Goal: Navigation & Orientation: Go to known website

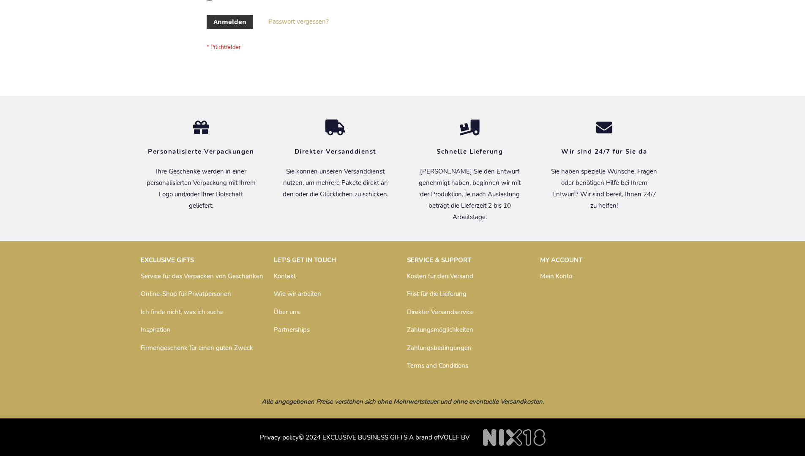
scroll to position [283, 0]
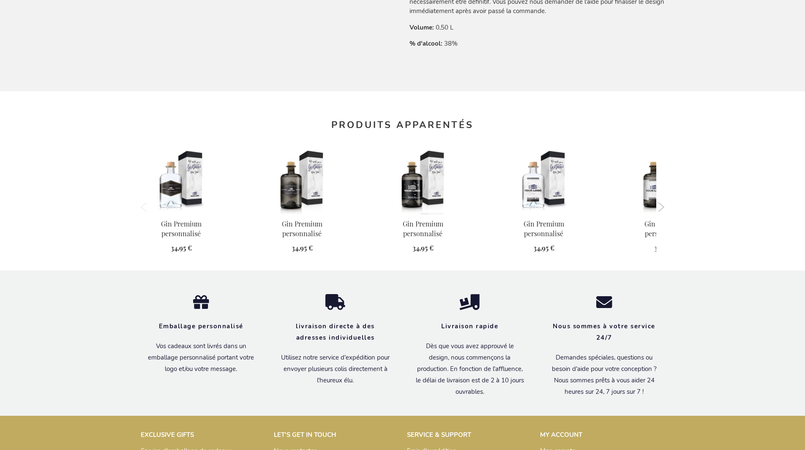
scroll to position [820, 0]
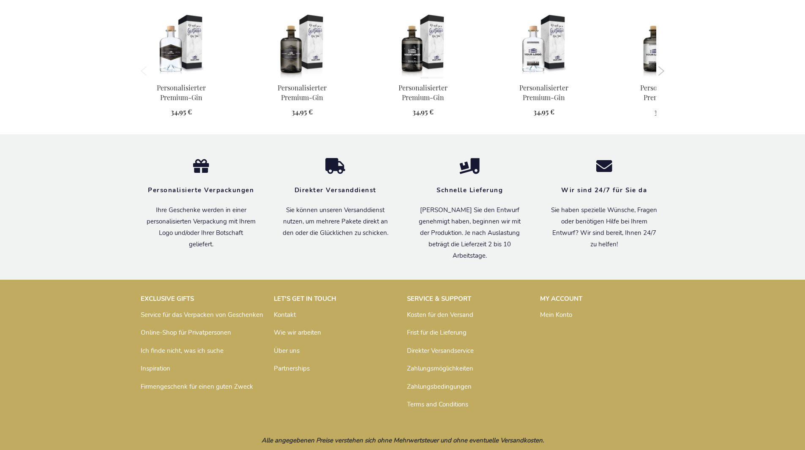
scroll to position [812, 0]
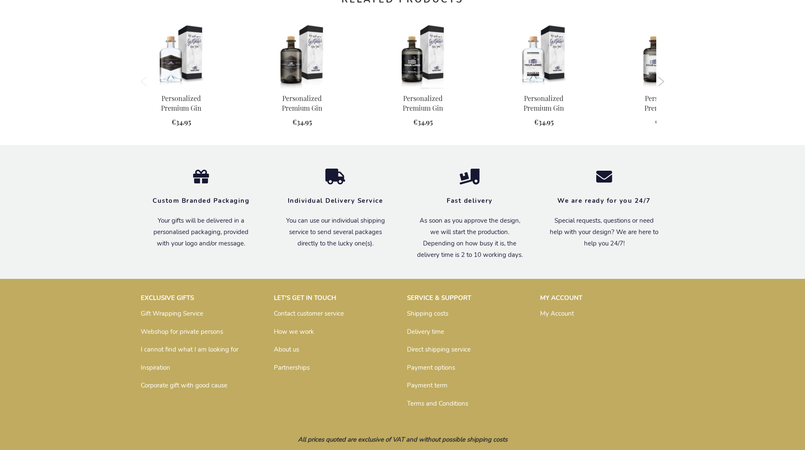
scroll to position [791, 0]
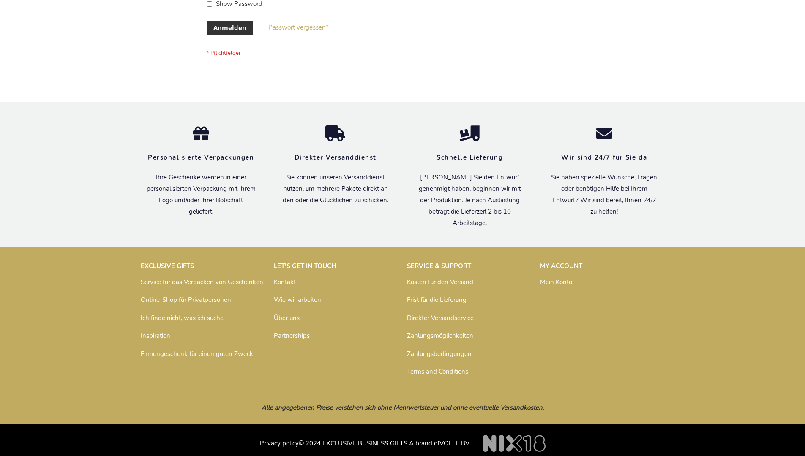
scroll to position [283, 0]
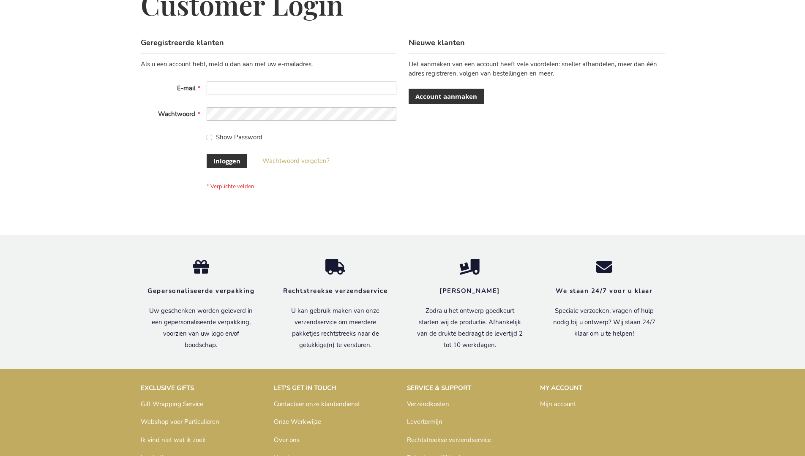
scroll to position [287, 0]
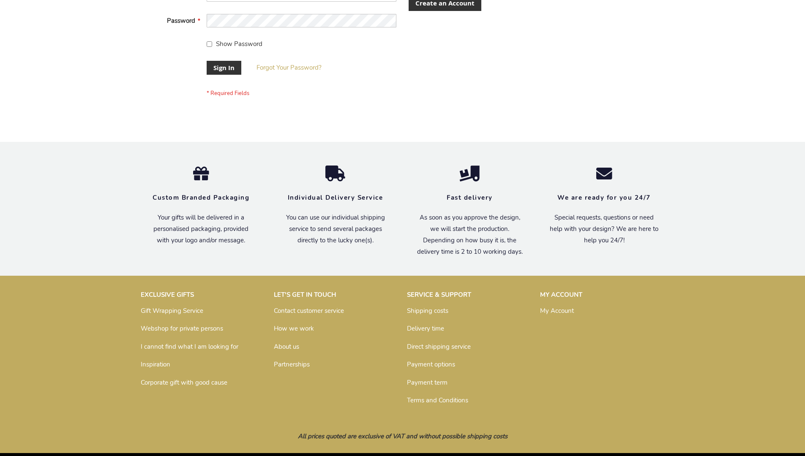
scroll to position [272, 0]
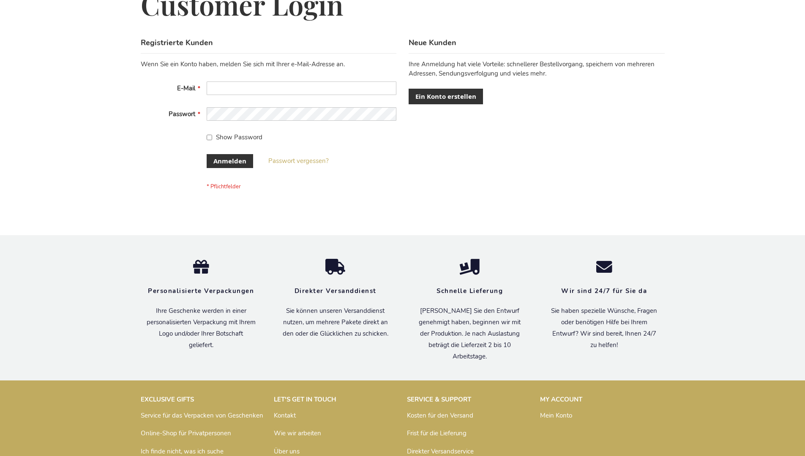
scroll to position [283, 0]
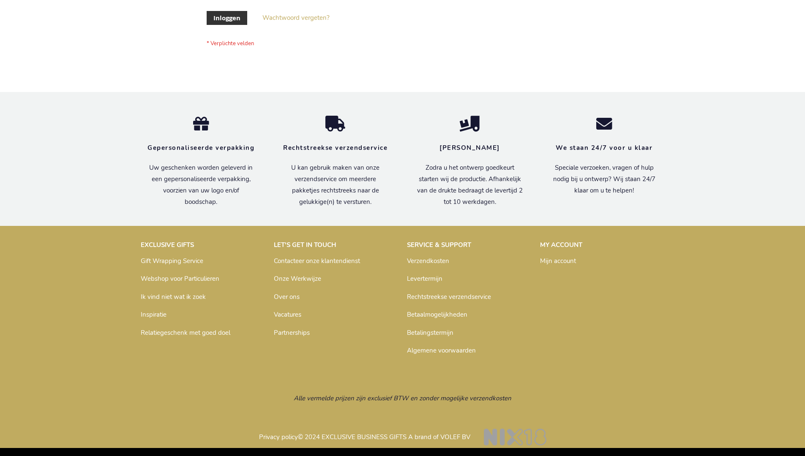
scroll to position [287, 0]
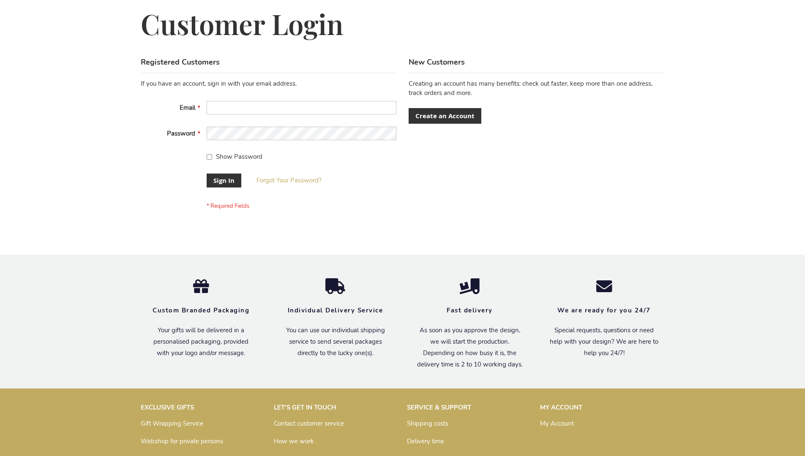
scroll to position [272, 0]
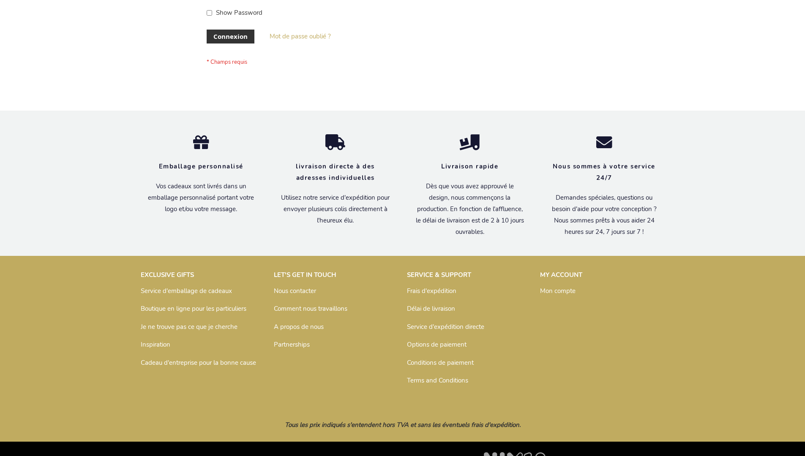
scroll to position [292, 0]
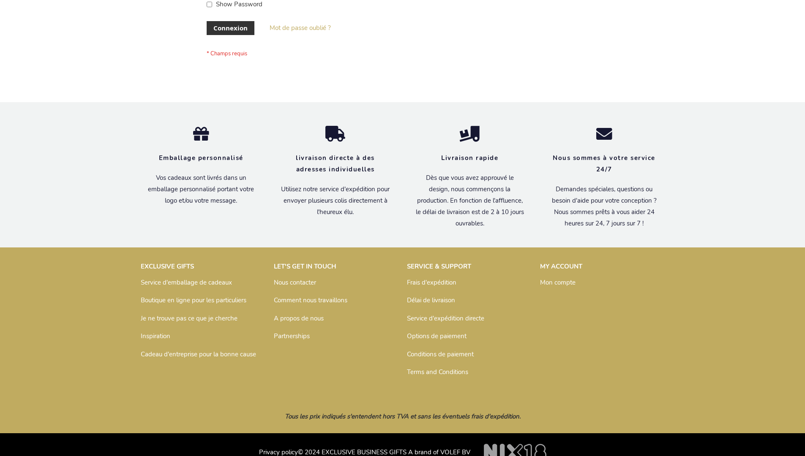
scroll to position [292, 0]
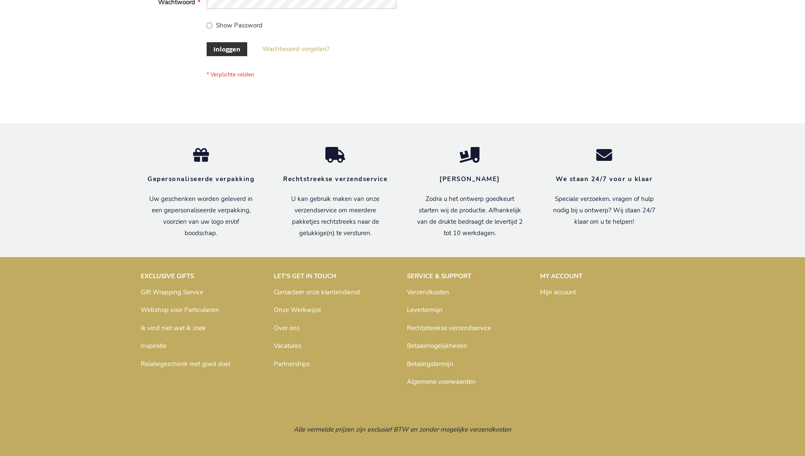
scroll to position [287, 0]
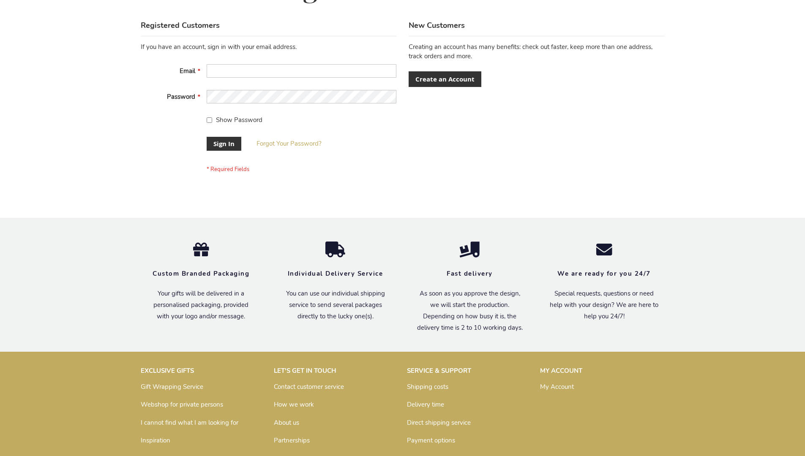
scroll to position [272, 0]
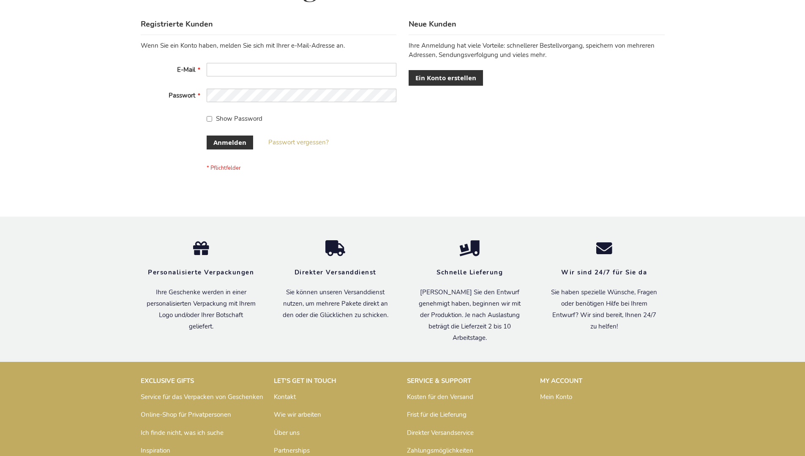
scroll to position [283, 0]
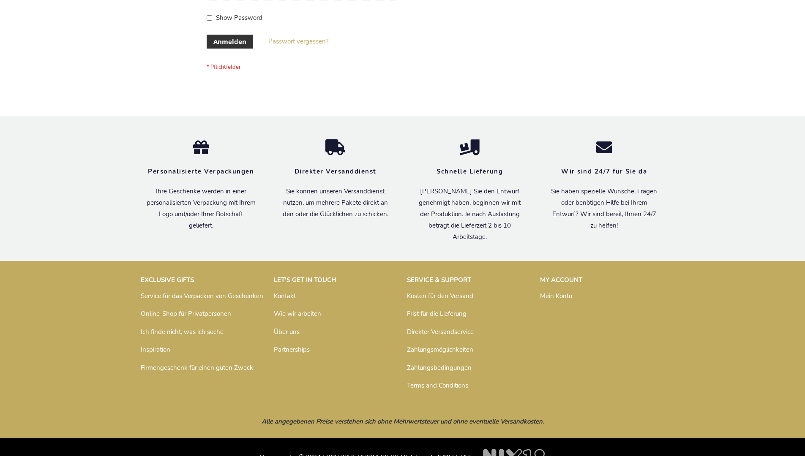
scroll to position [283, 0]
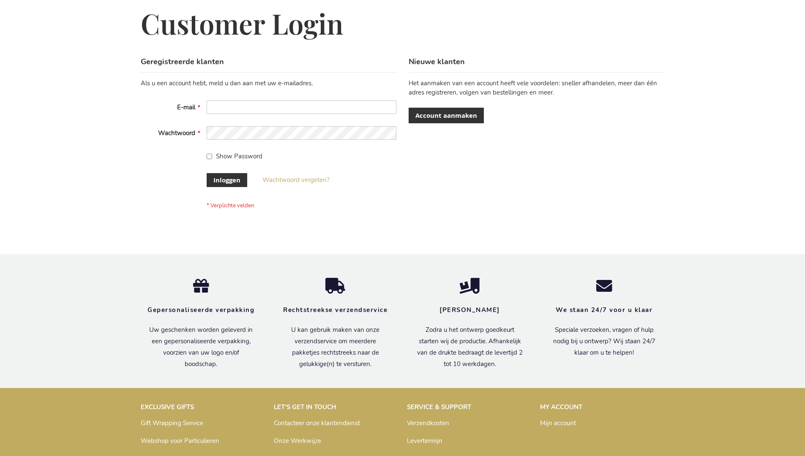
scroll to position [287, 0]
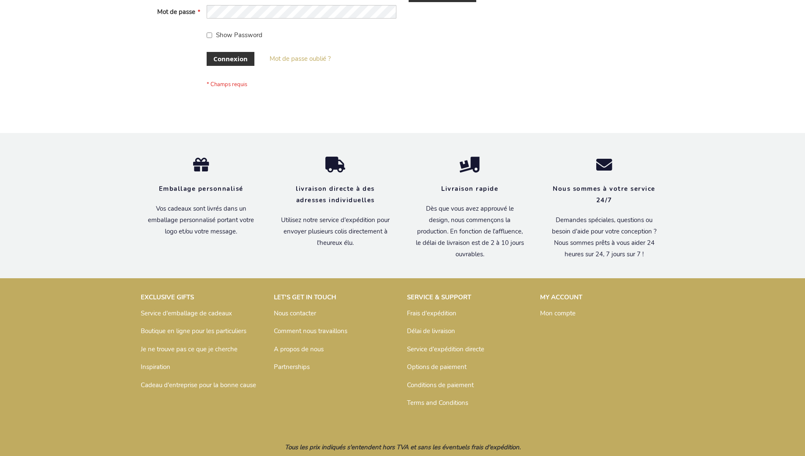
scroll to position [292, 0]
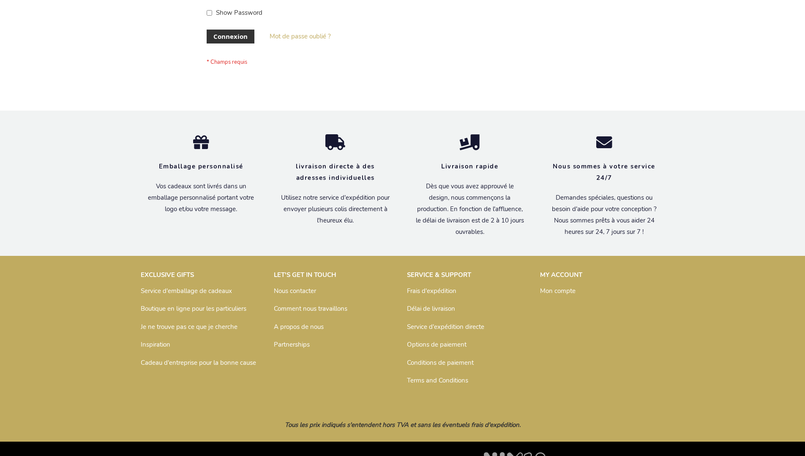
scroll to position [292, 0]
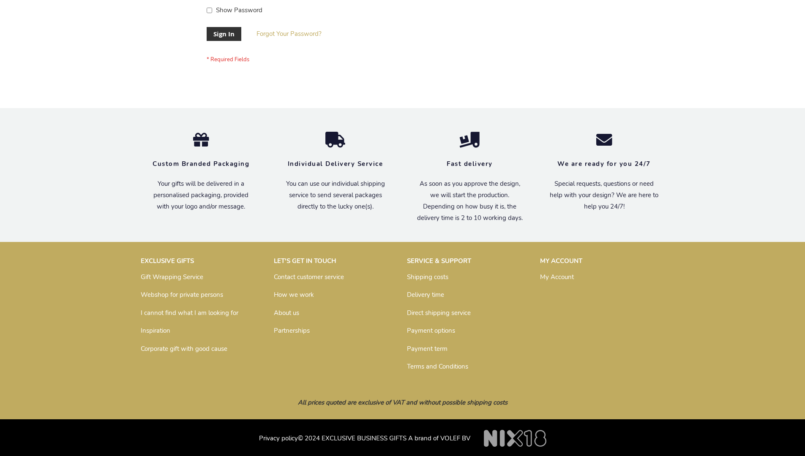
scroll to position [272, 0]
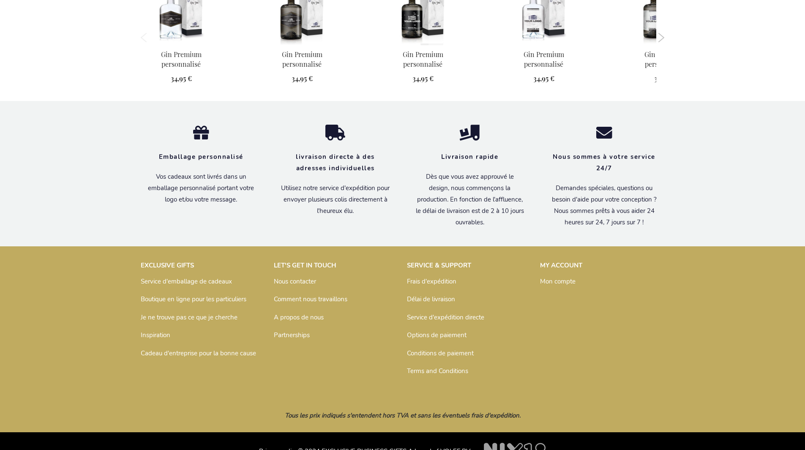
scroll to position [820, 0]
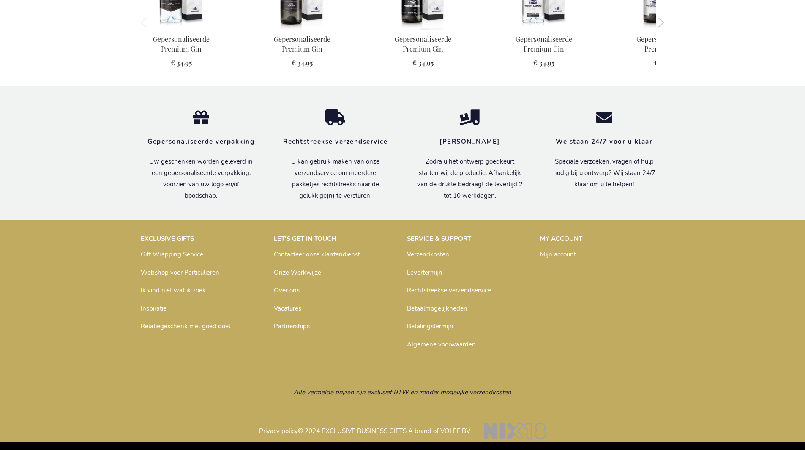
scroll to position [806, 0]
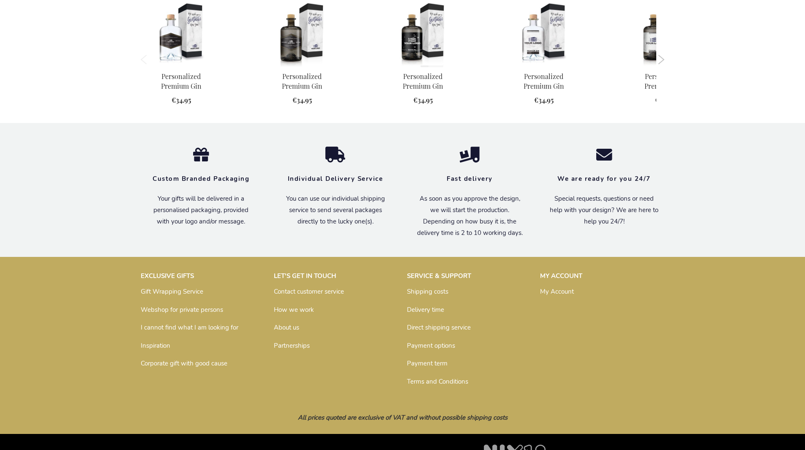
scroll to position [791, 0]
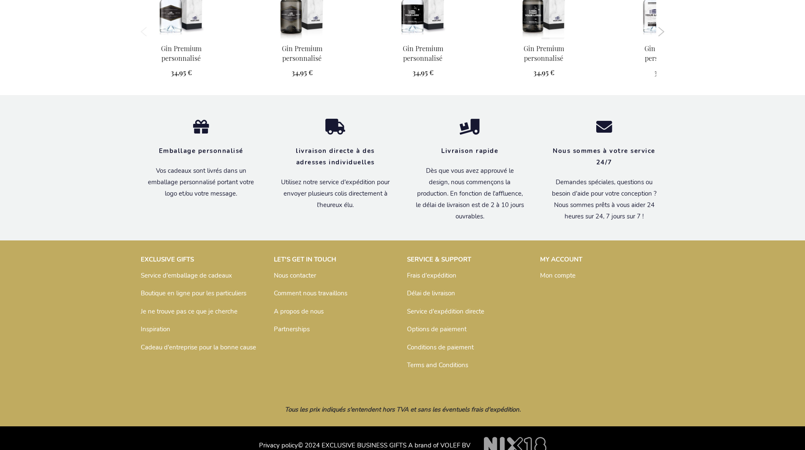
scroll to position [820, 0]
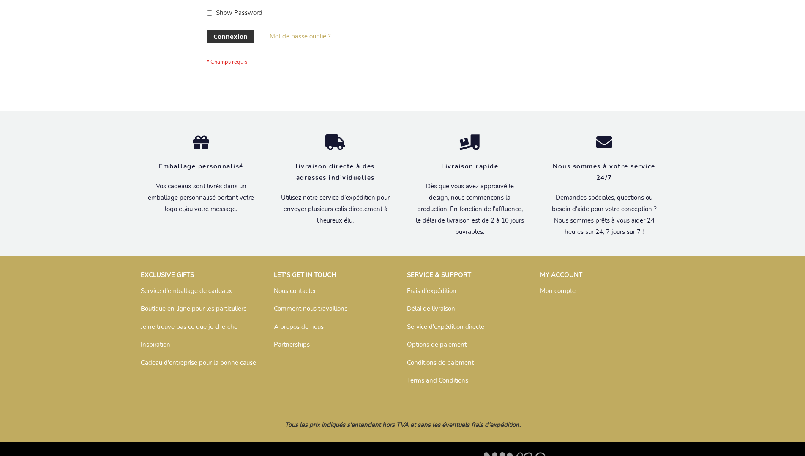
scroll to position [292, 0]
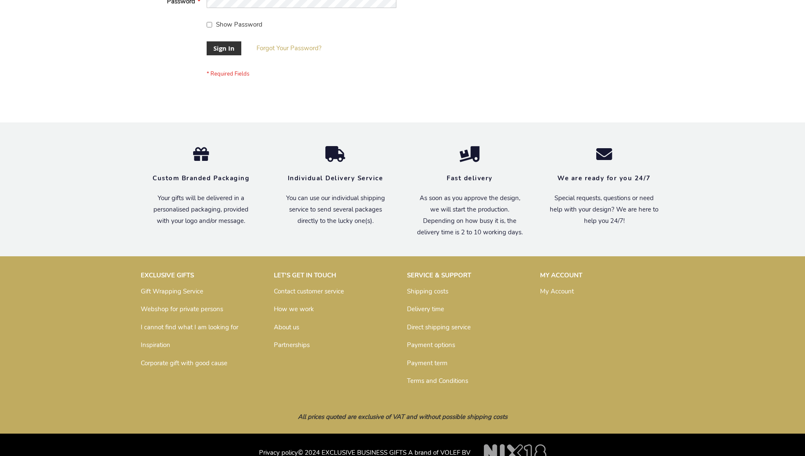
scroll to position [272, 0]
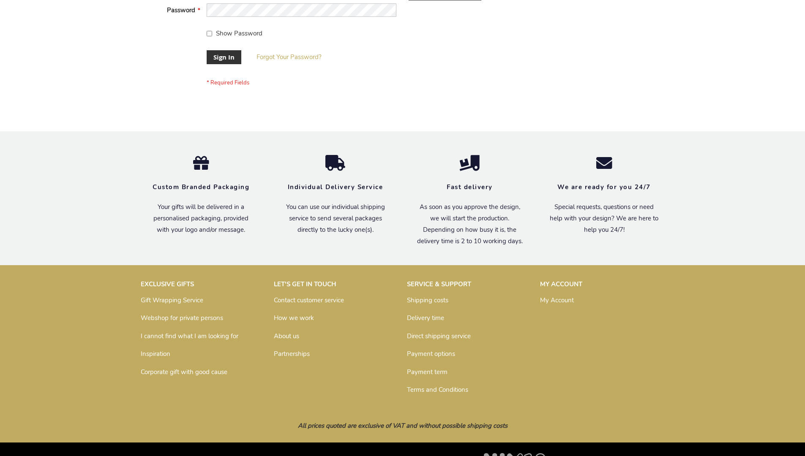
scroll to position [272, 0]
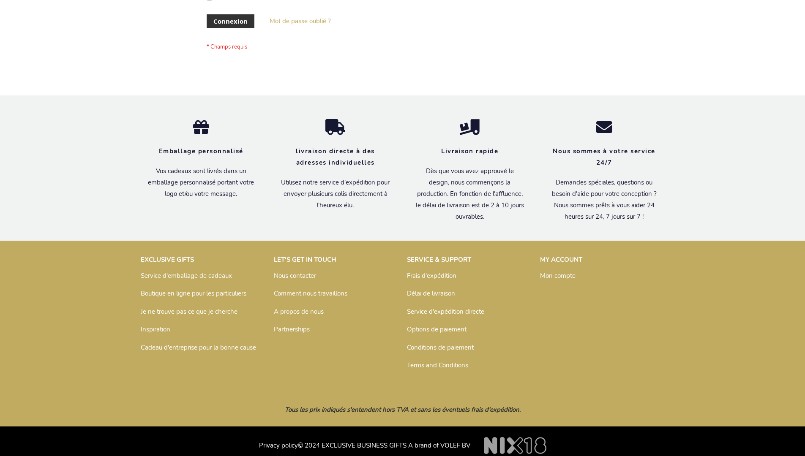
scroll to position [292, 0]
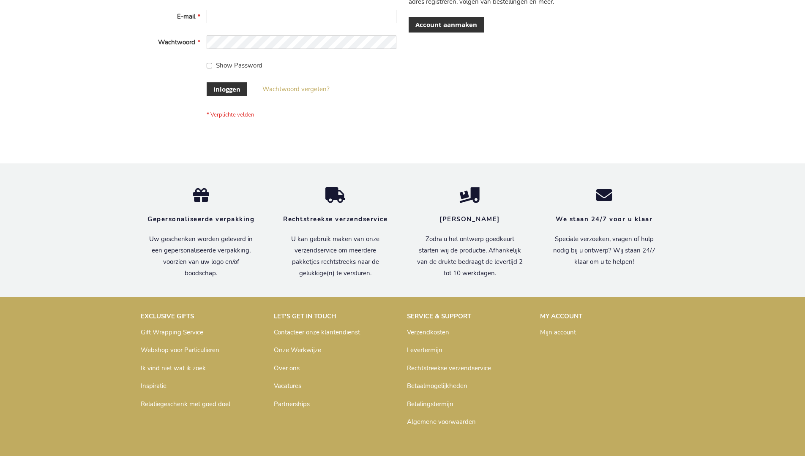
scroll to position [287, 0]
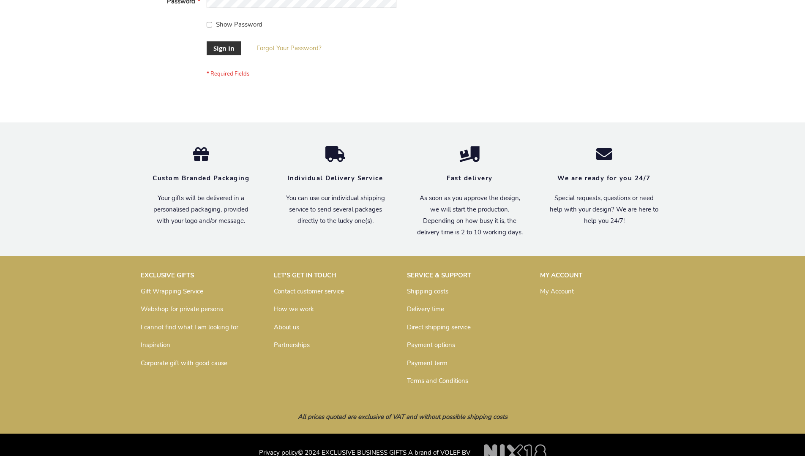
scroll to position [272, 0]
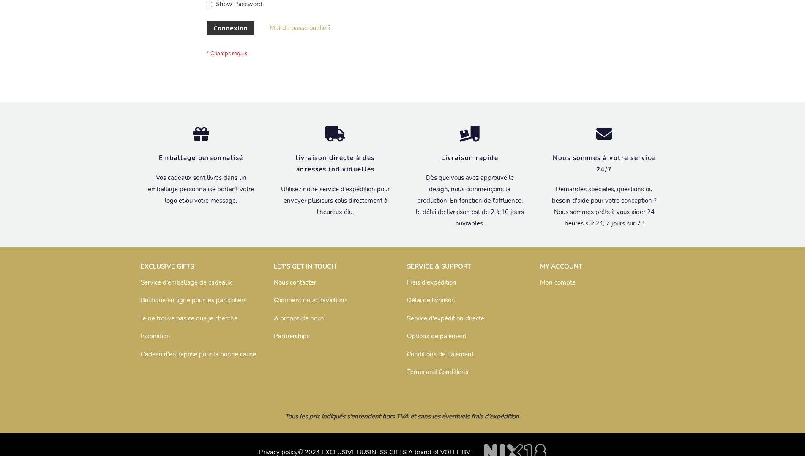
scroll to position [292, 0]
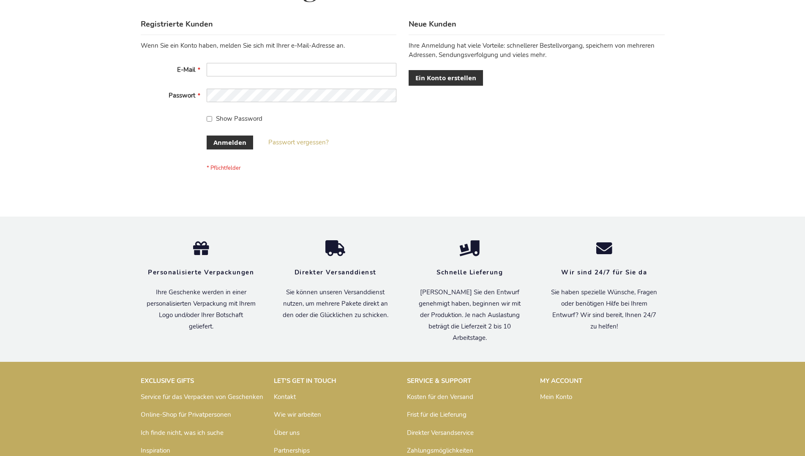
scroll to position [283, 0]
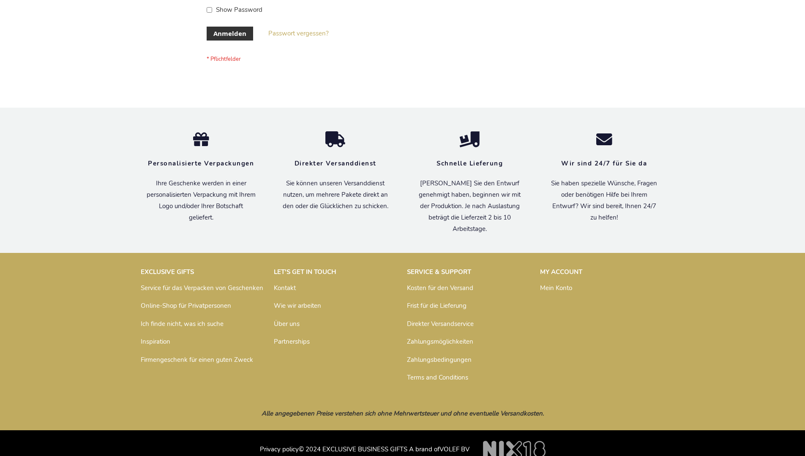
scroll to position [283, 0]
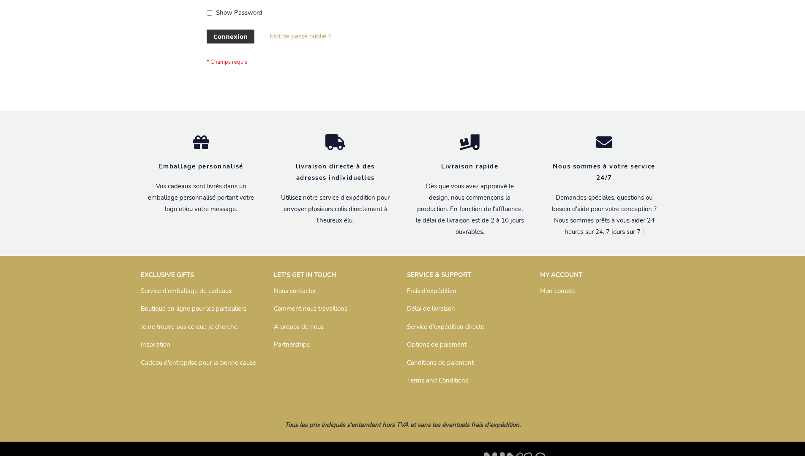
scroll to position [292, 0]
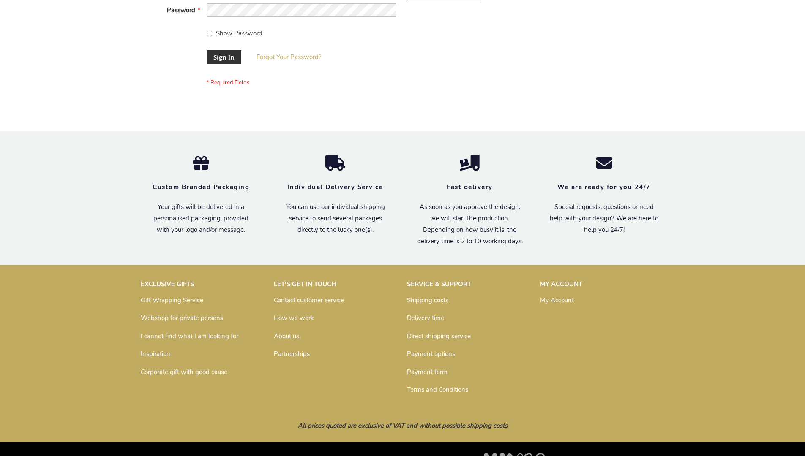
scroll to position [272, 0]
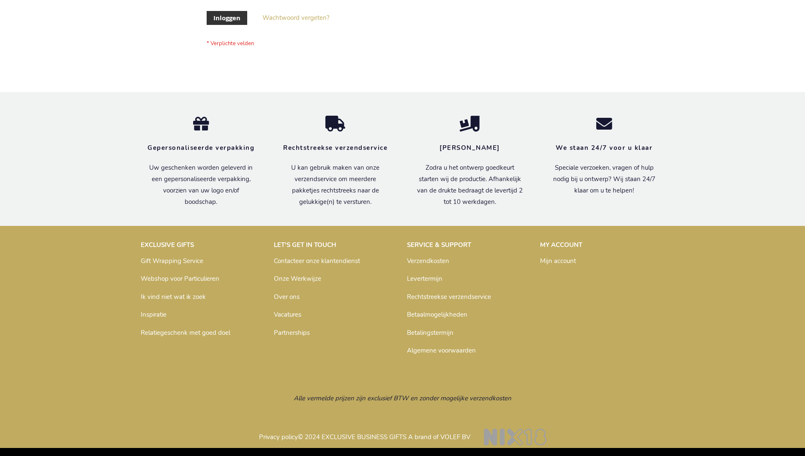
scroll to position [287, 0]
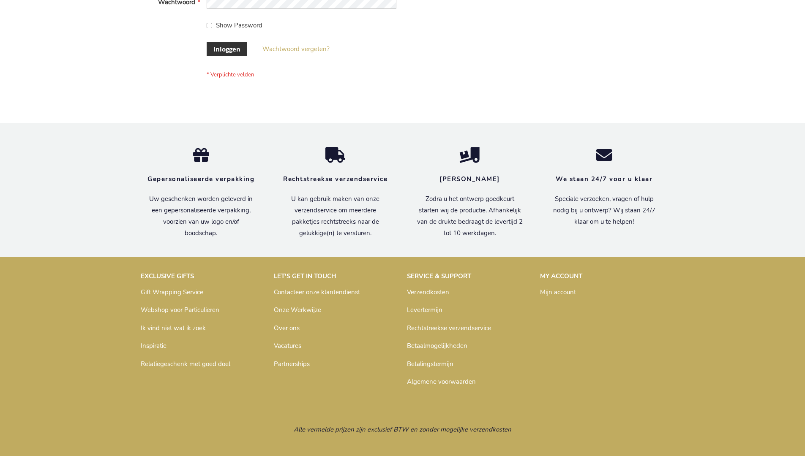
scroll to position [287, 0]
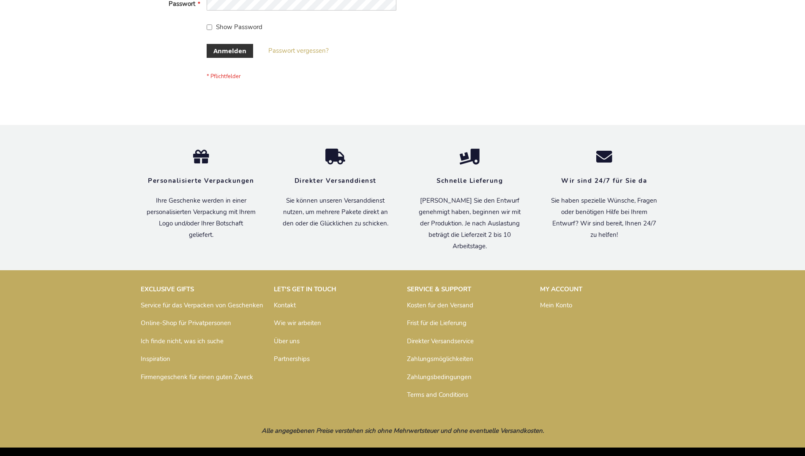
scroll to position [283, 0]
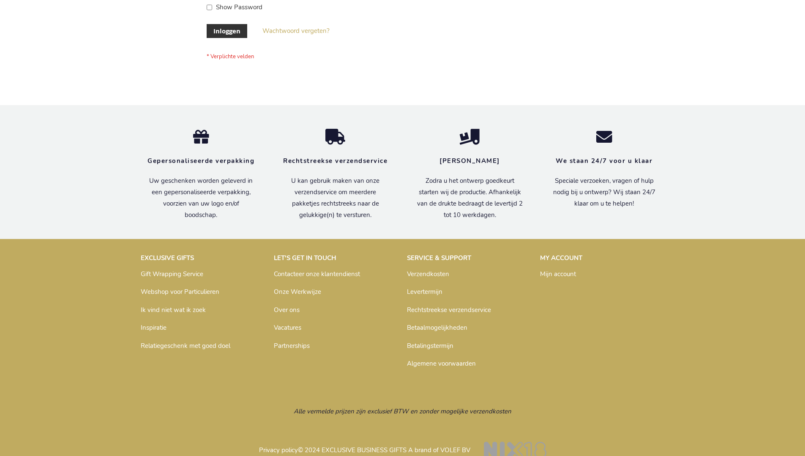
scroll to position [287, 0]
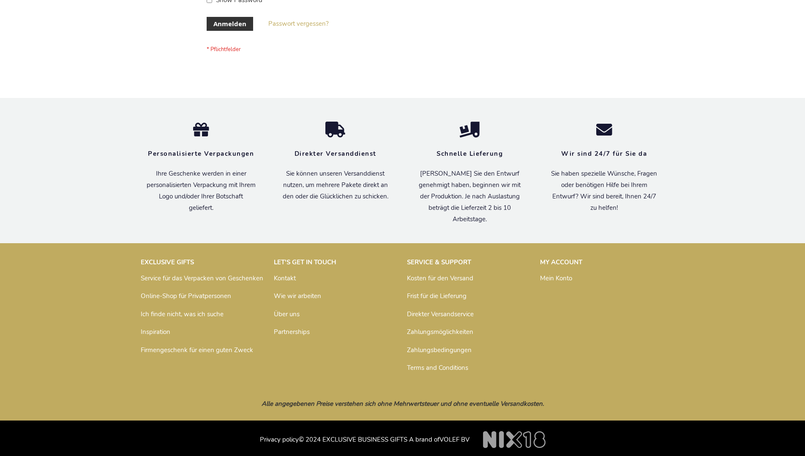
scroll to position [283, 0]
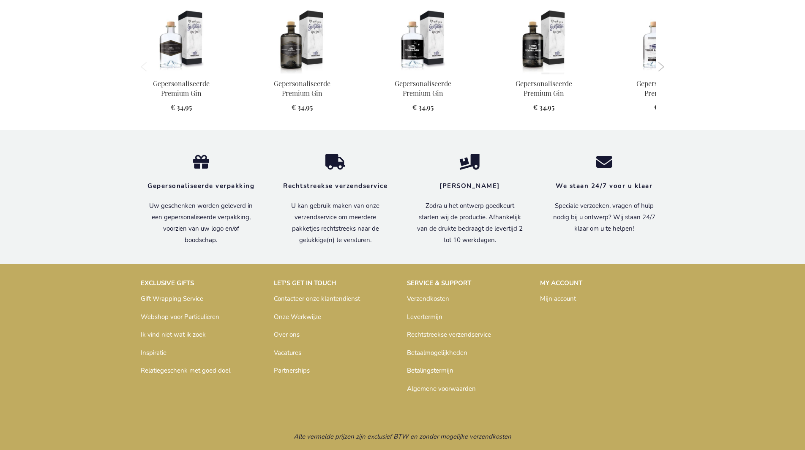
scroll to position [806, 0]
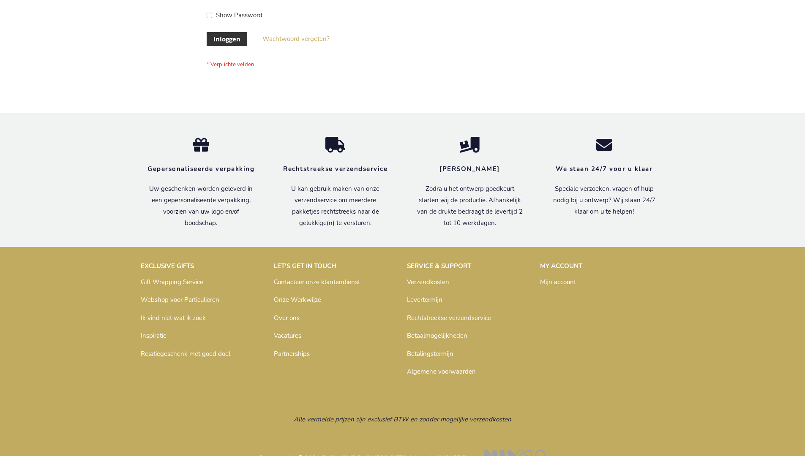
scroll to position [287, 0]
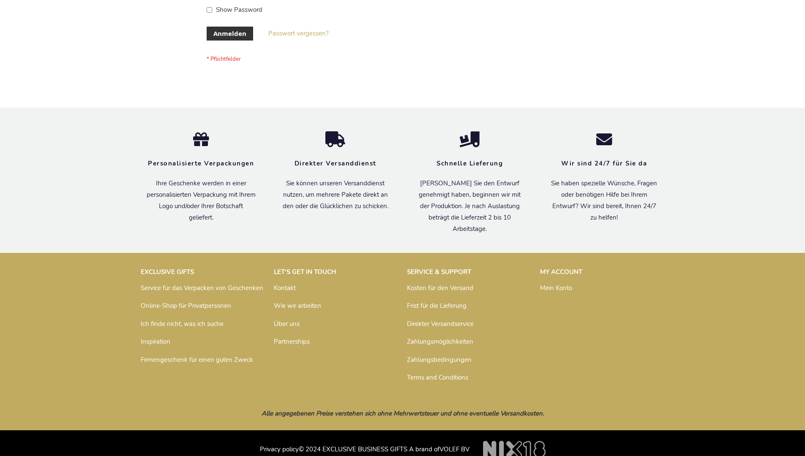
scroll to position [283, 0]
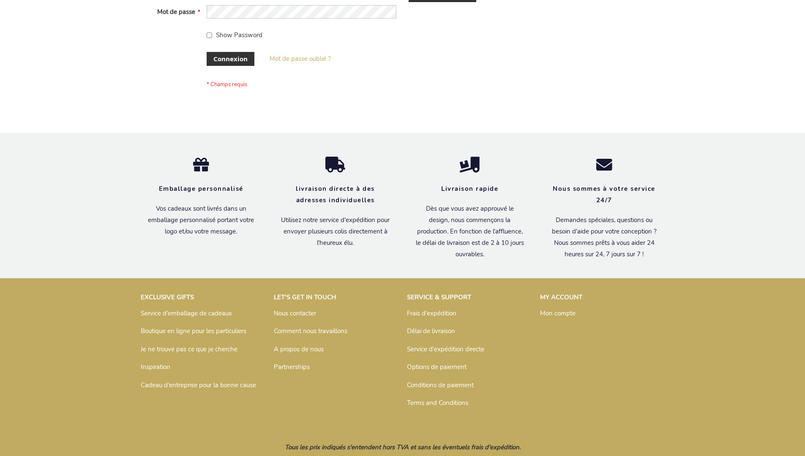
scroll to position [292, 0]
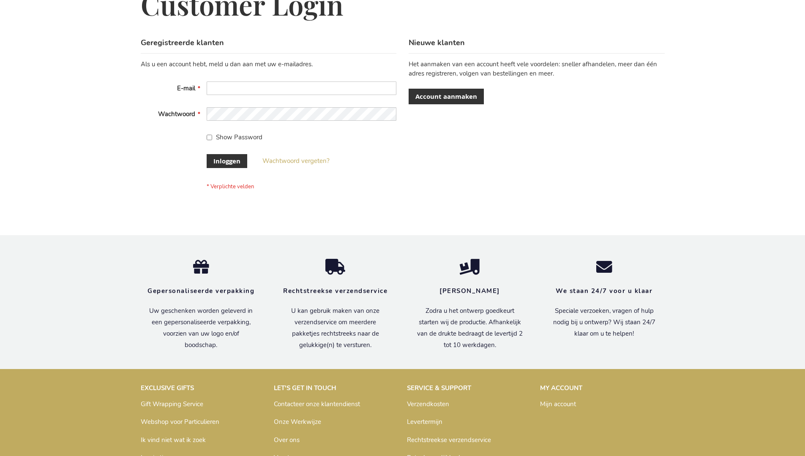
scroll to position [287, 0]
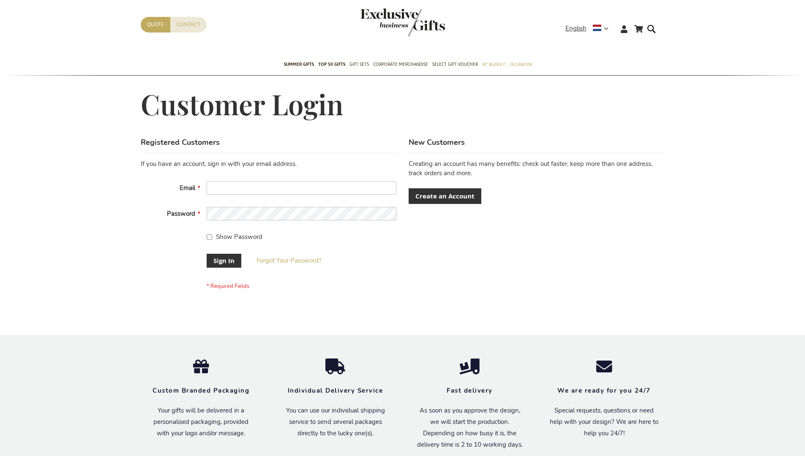
scroll to position [272, 0]
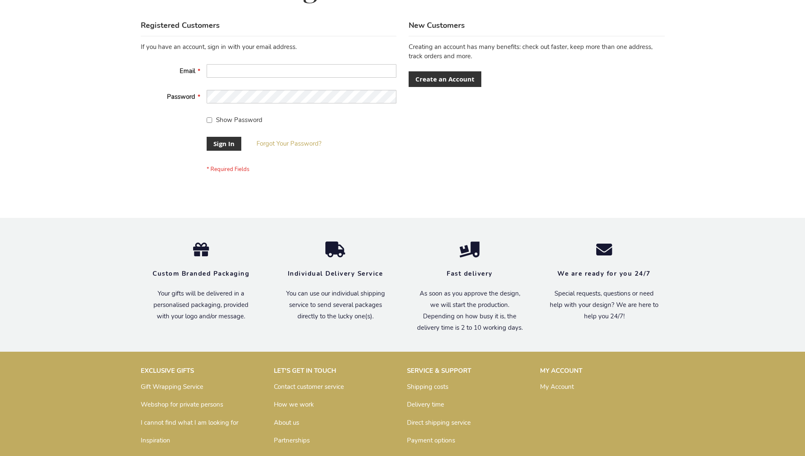
scroll to position [272, 0]
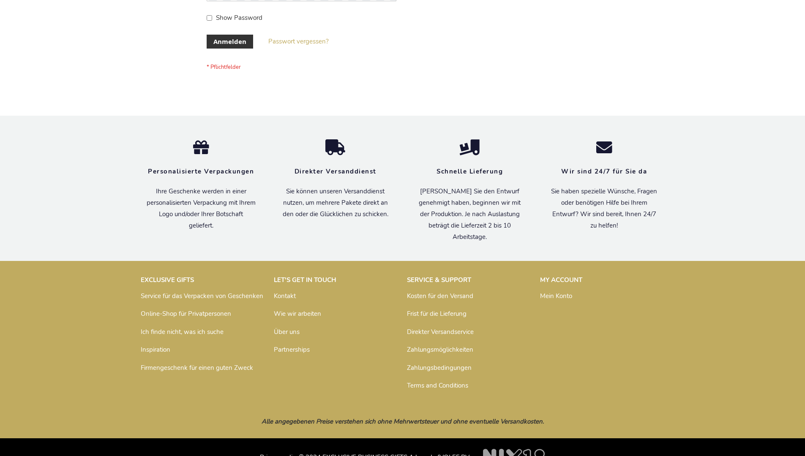
scroll to position [283, 0]
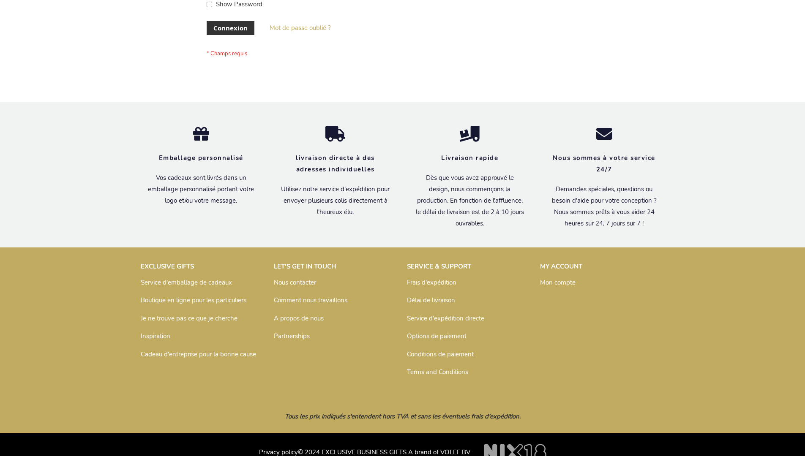
scroll to position [292, 0]
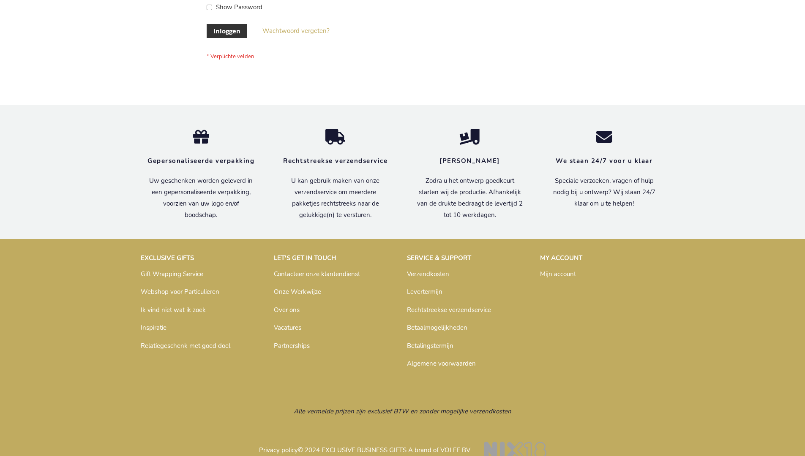
scroll to position [287, 0]
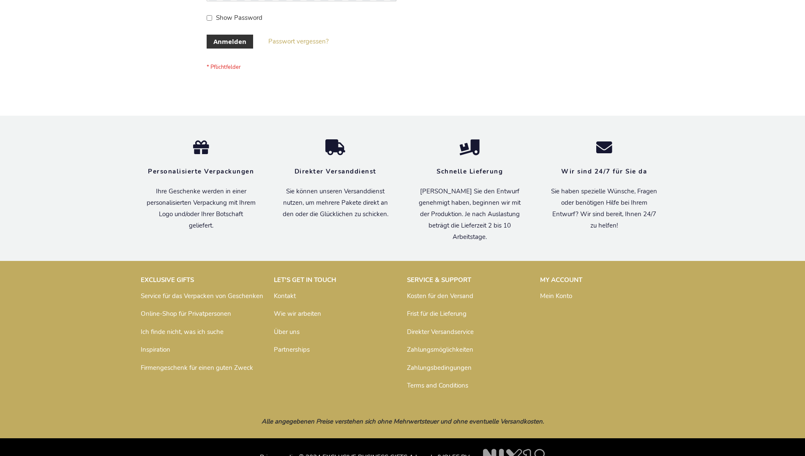
scroll to position [283, 0]
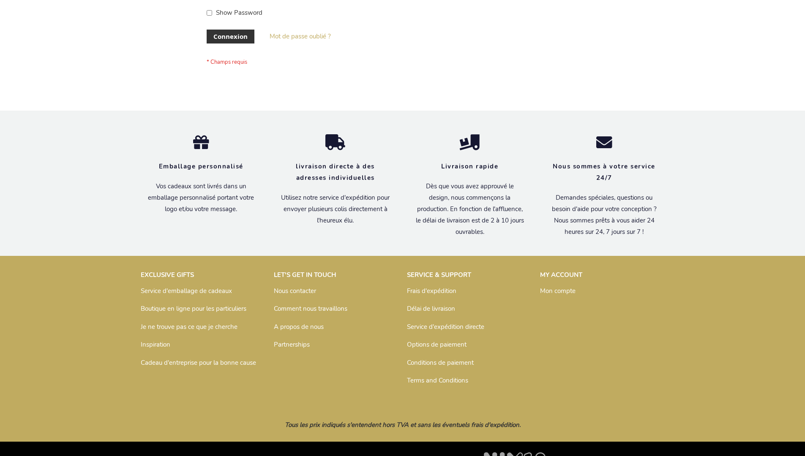
scroll to position [292, 0]
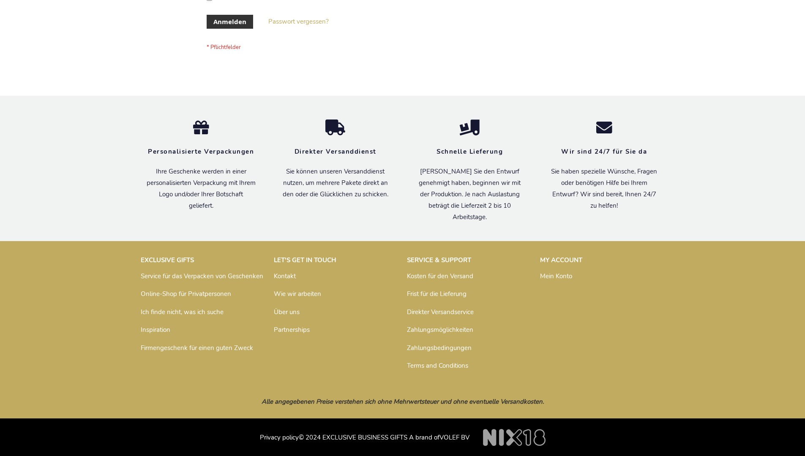
scroll to position [283, 0]
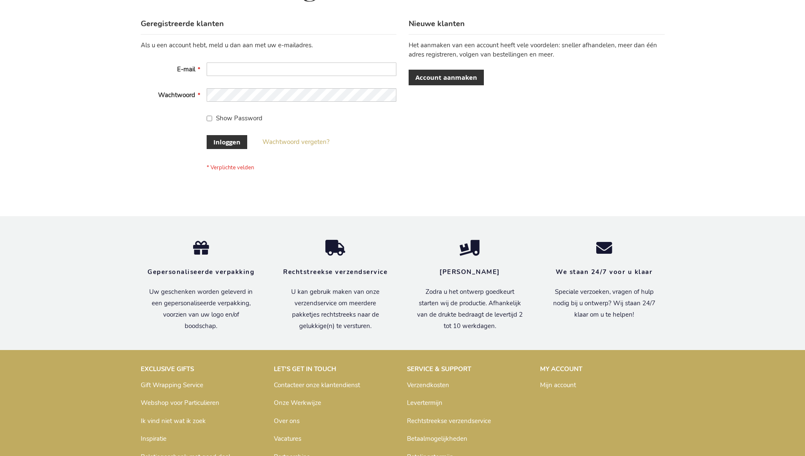
scroll to position [287, 0]
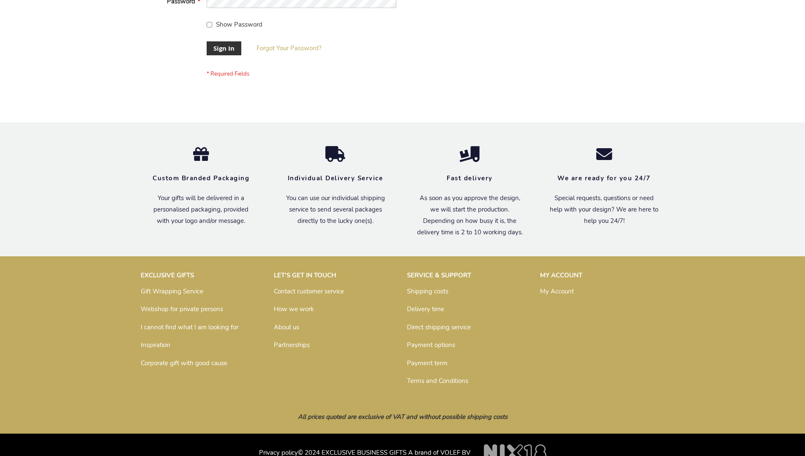
scroll to position [272, 0]
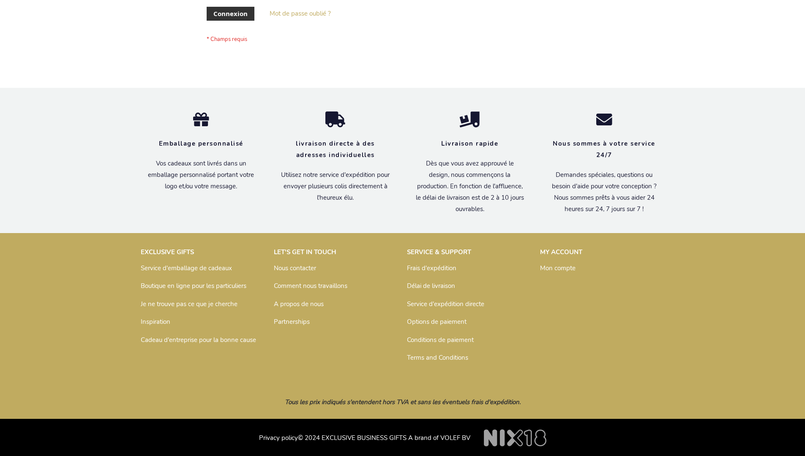
scroll to position [292, 0]
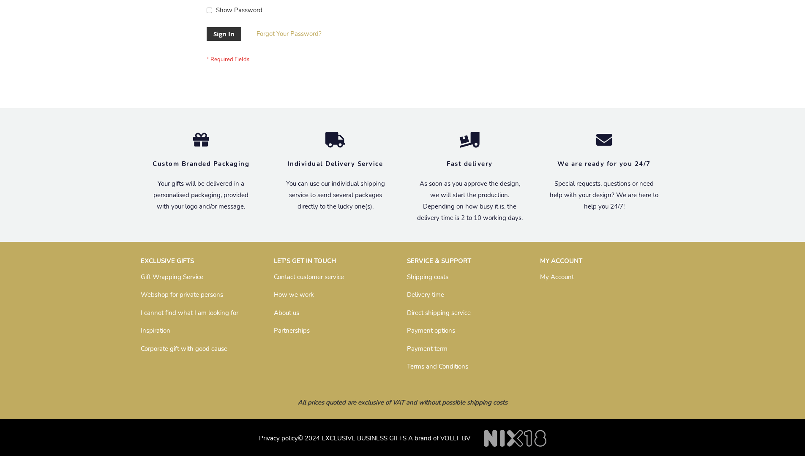
scroll to position [272, 0]
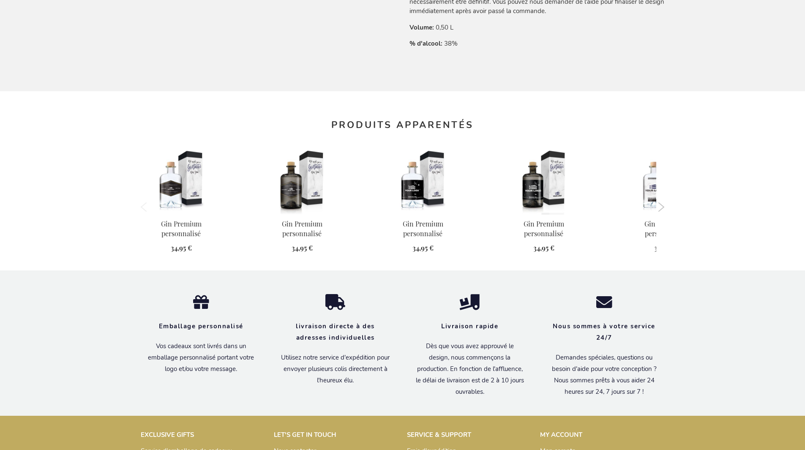
scroll to position [820, 0]
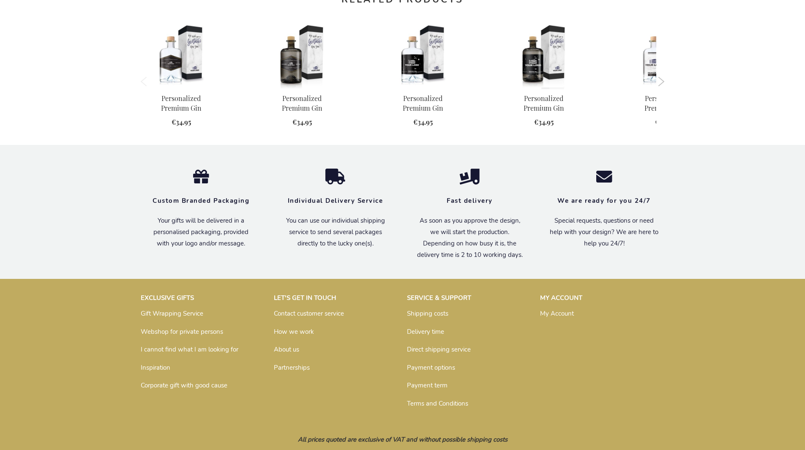
scroll to position [791, 0]
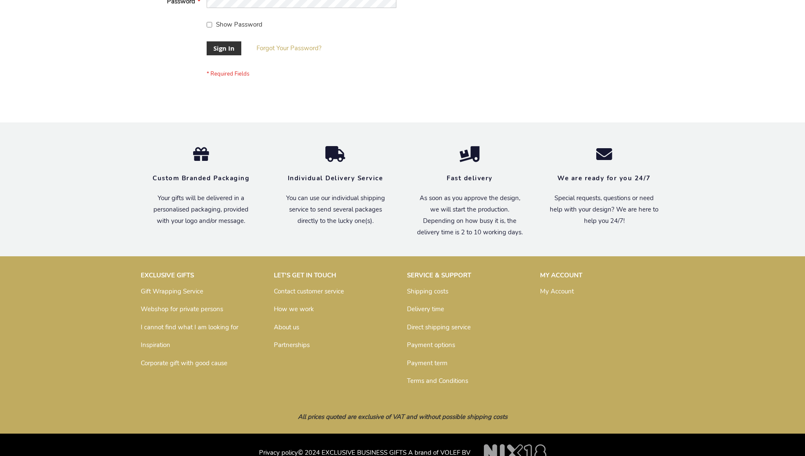
scroll to position [272, 0]
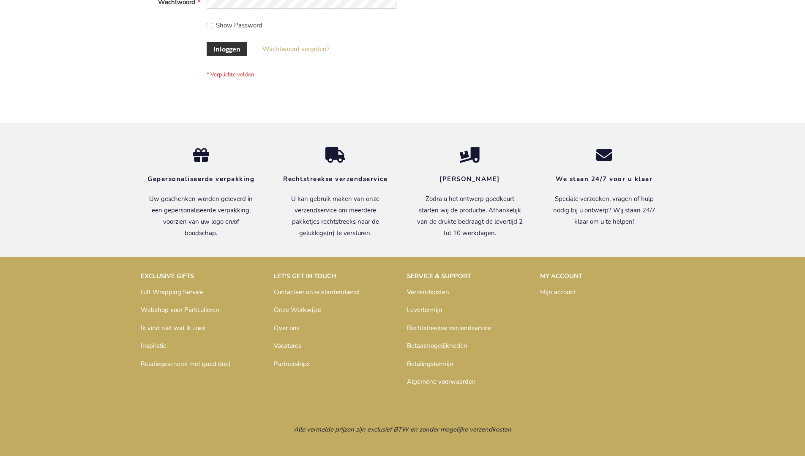
scroll to position [287, 0]
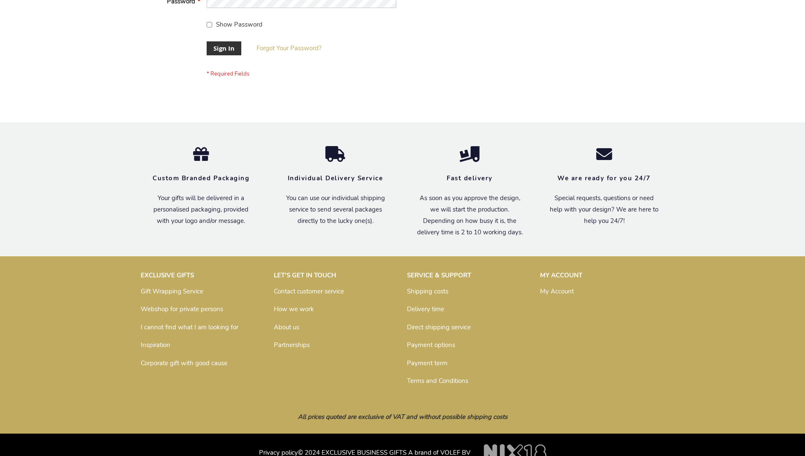
scroll to position [272, 0]
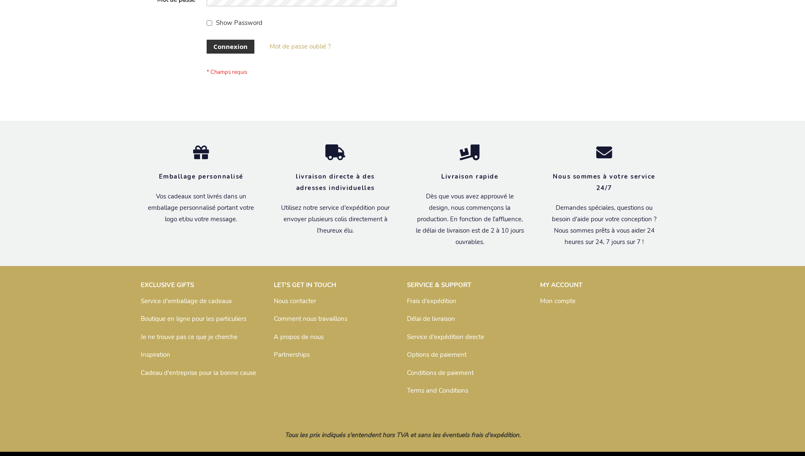
scroll to position [292, 0]
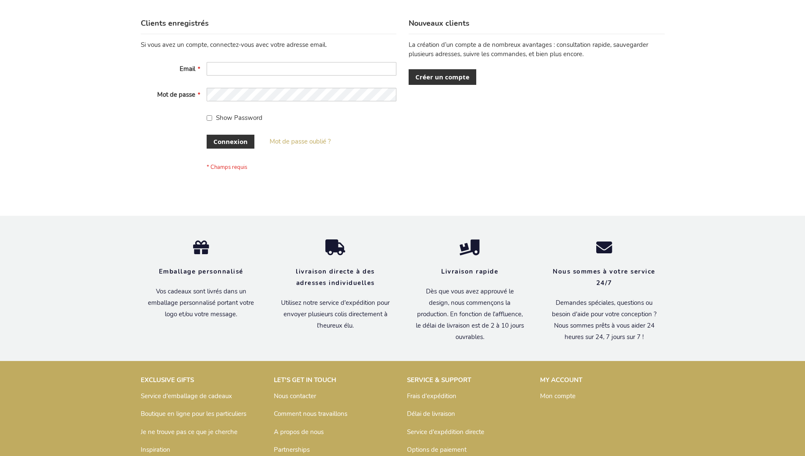
scroll to position [292, 0]
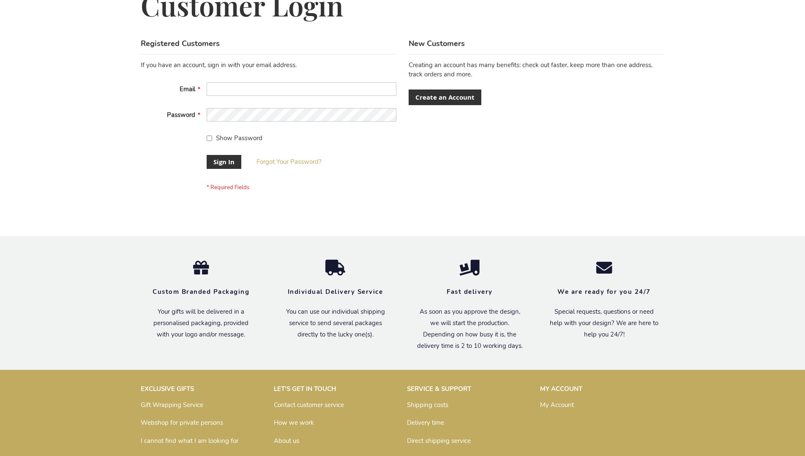
scroll to position [272, 0]
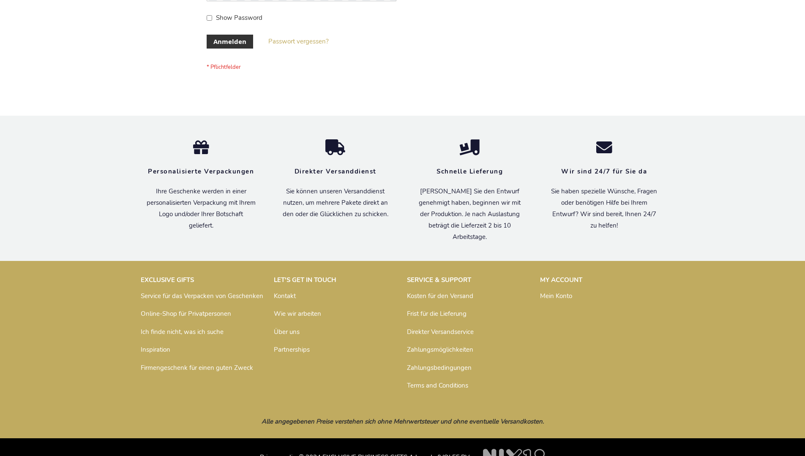
scroll to position [283, 0]
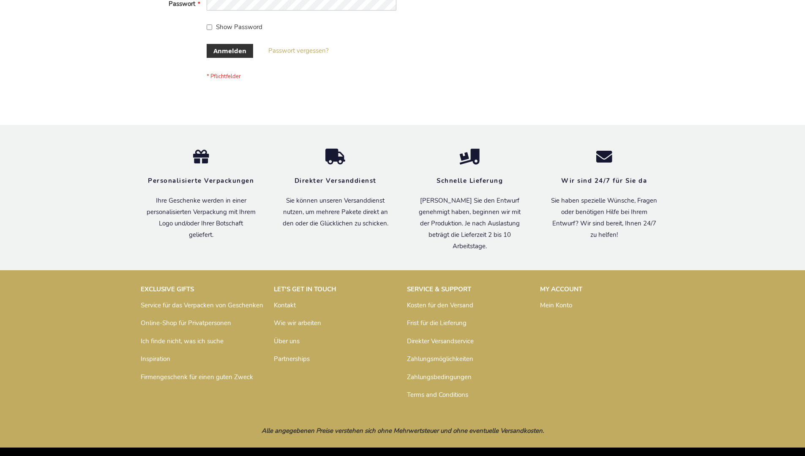
scroll to position [283, 0]
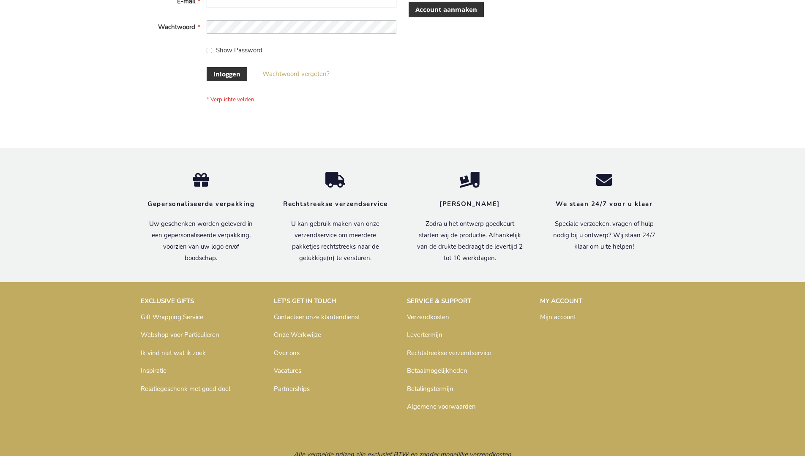
scroll to position [287, 0]
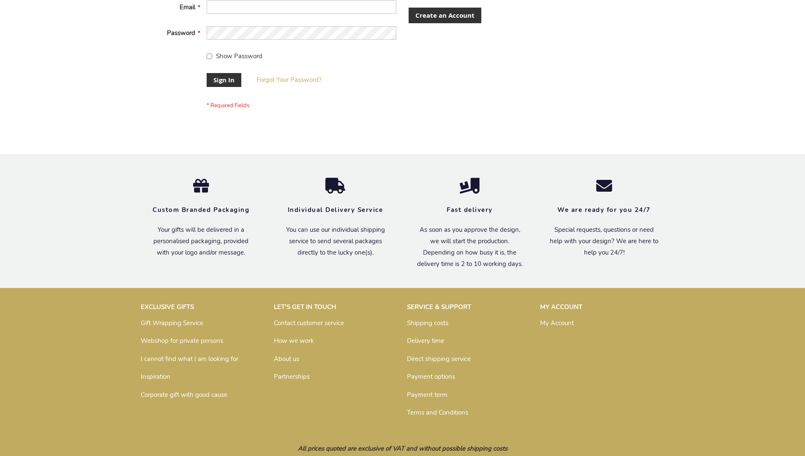
scroll to position [272, 0]
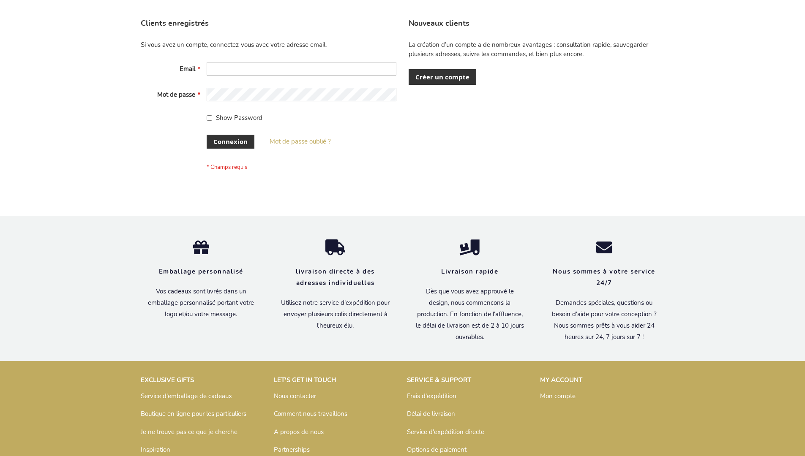
scroll to position [292, 0]
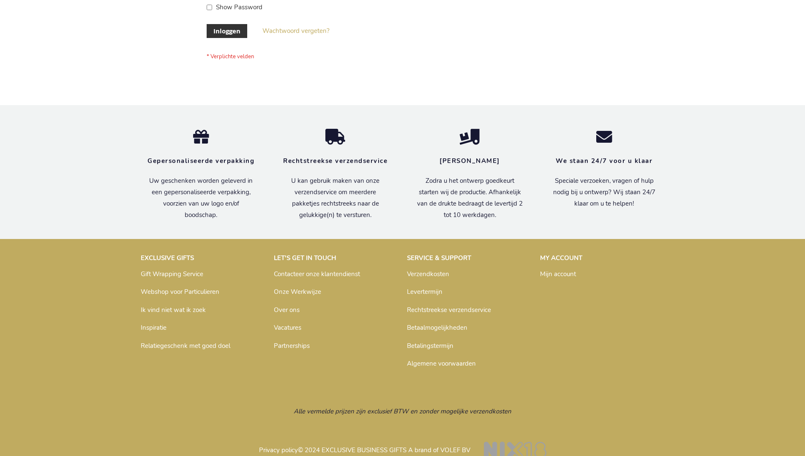
scroll to position [287, 0]
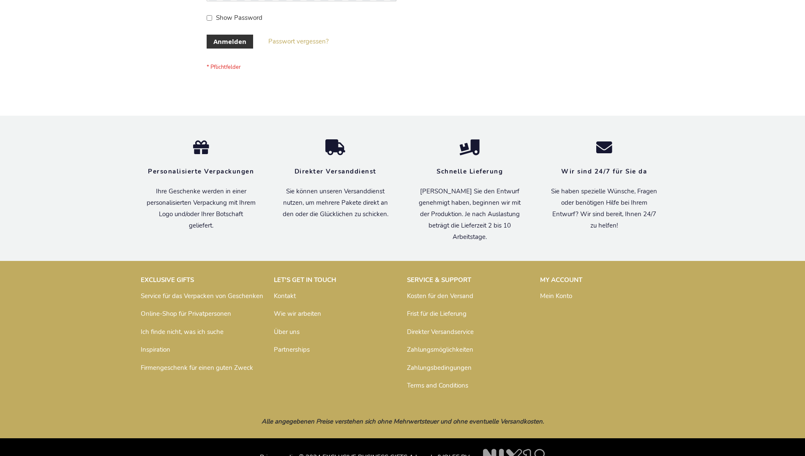
scroll to position [283, 0]
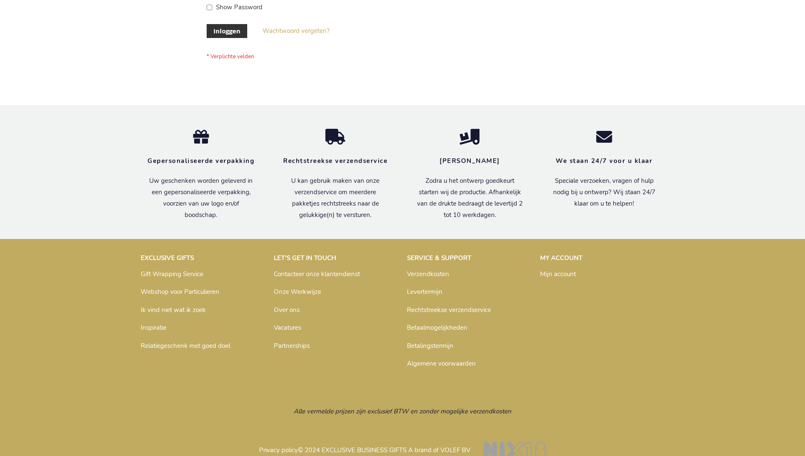
scroll to position [287, 0]
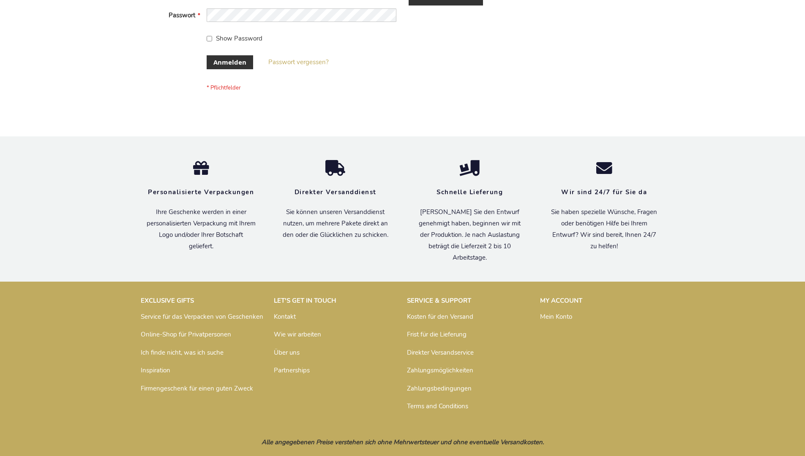
scroll to position [283, 0]
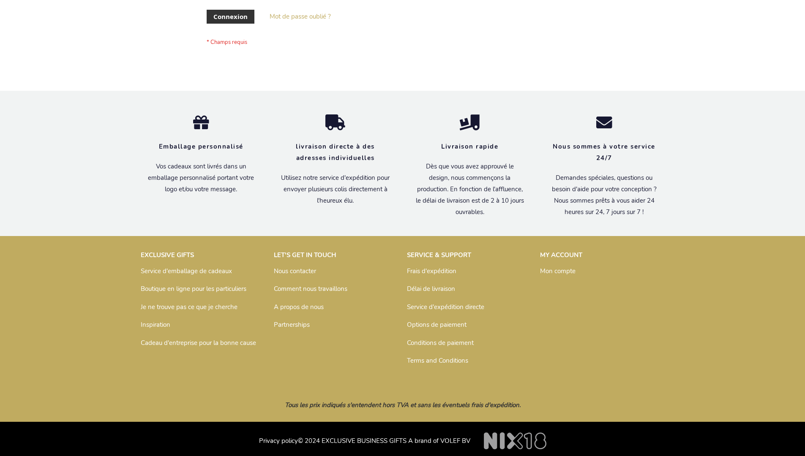
scroll to position [292, 0]
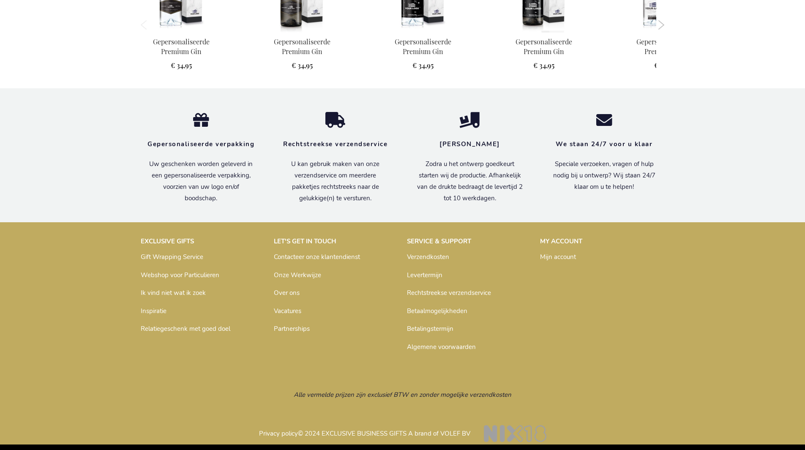
scroll to position [806, 0]
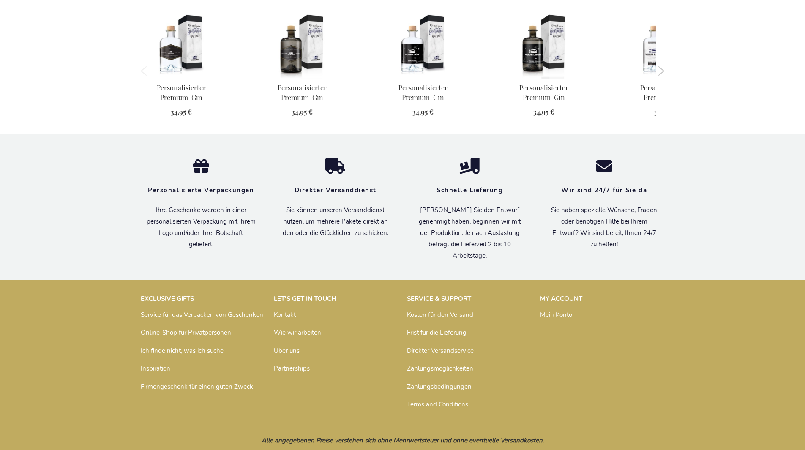
scroll to position [812, 0]
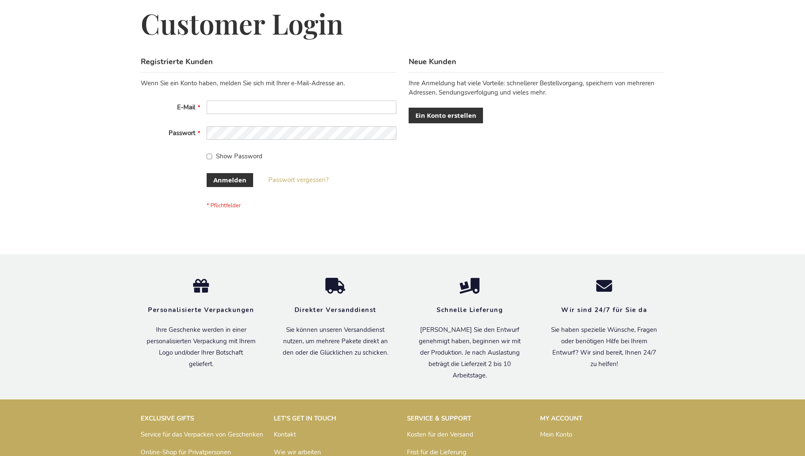
scroll to position [283, 0]
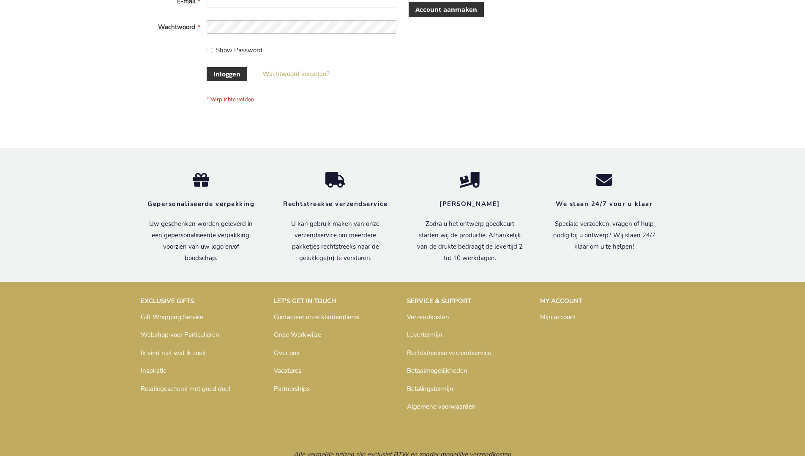
scroll to position [287, 0]
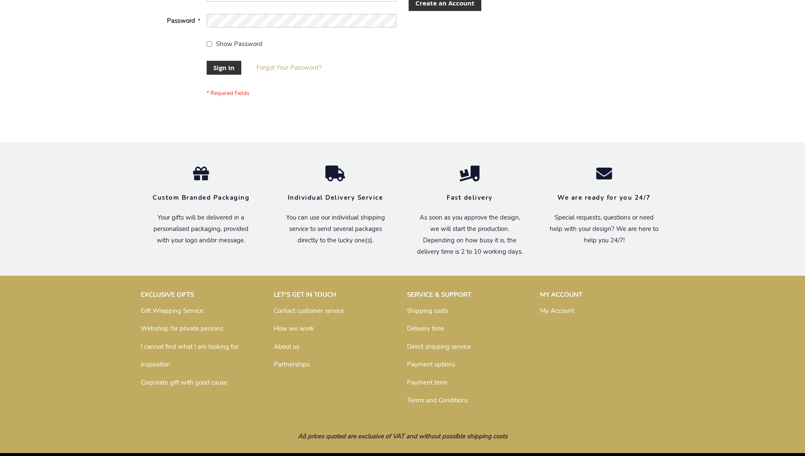
scroll to position [272, 0]
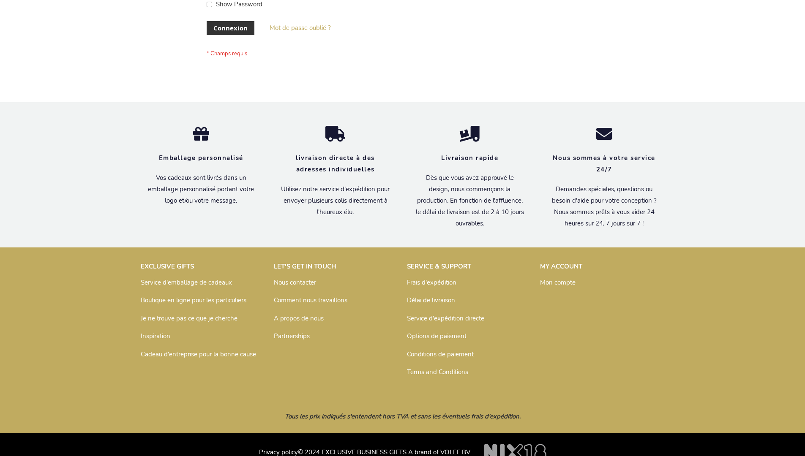
scroll to position [292, 0]
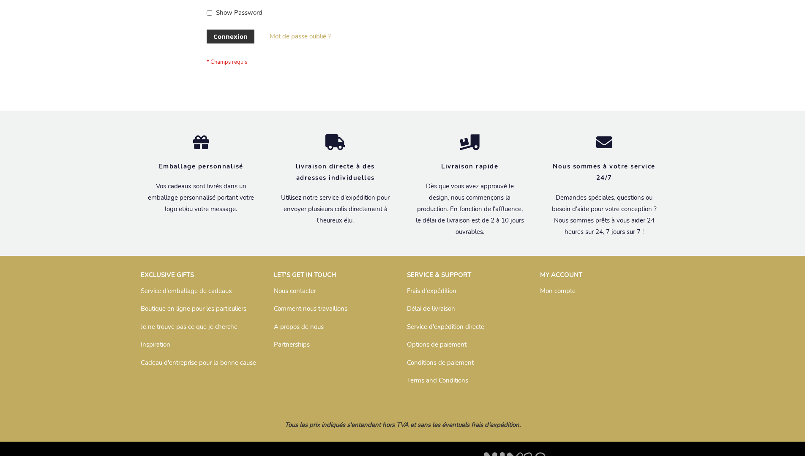
scroll to position [292, 0]
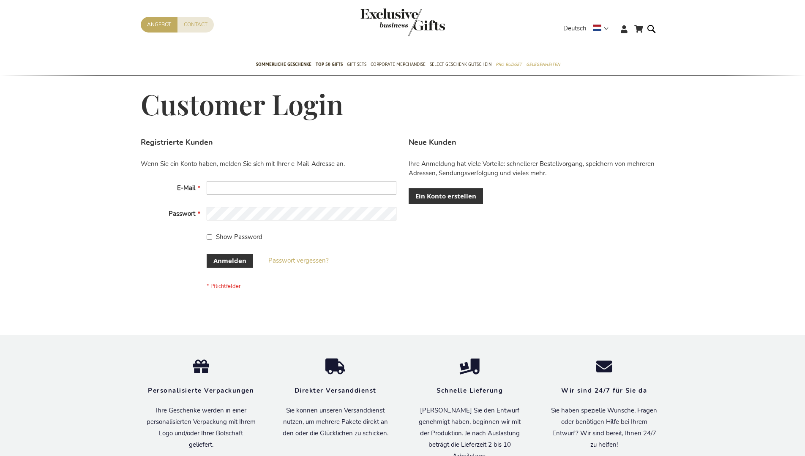
scroll to position [283, 0]
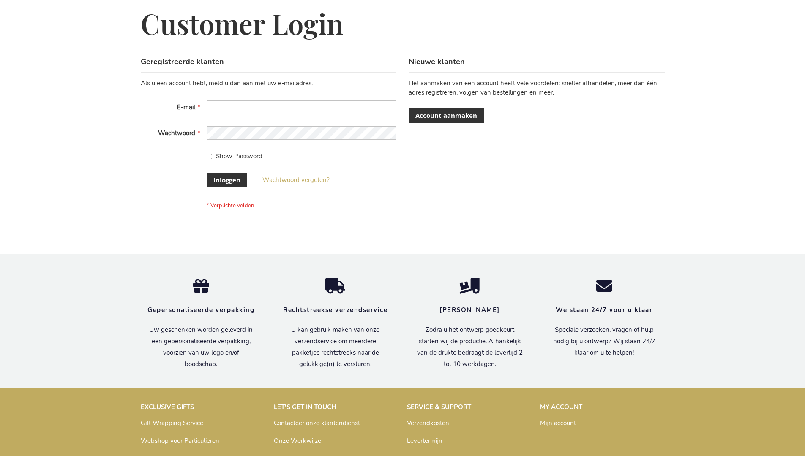
scroll to position [287, 0]
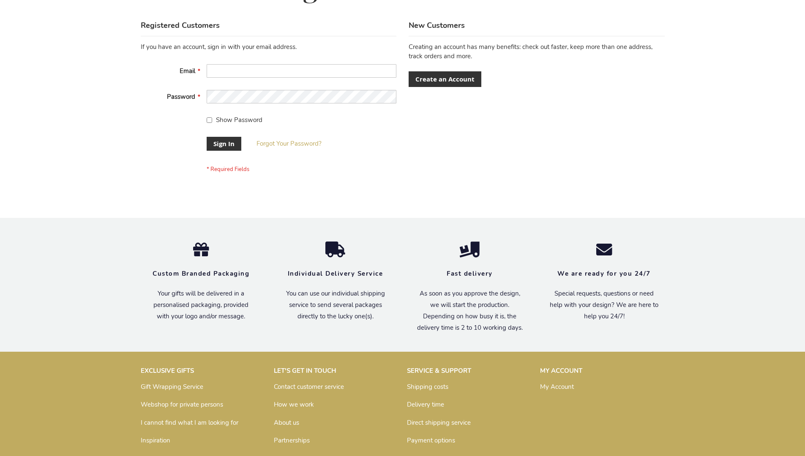
scroll to position [272, 0]
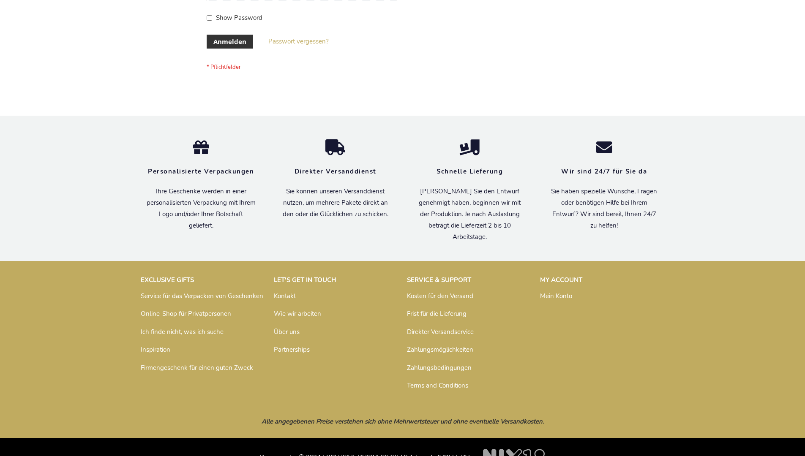
scroll to position [283, 0]
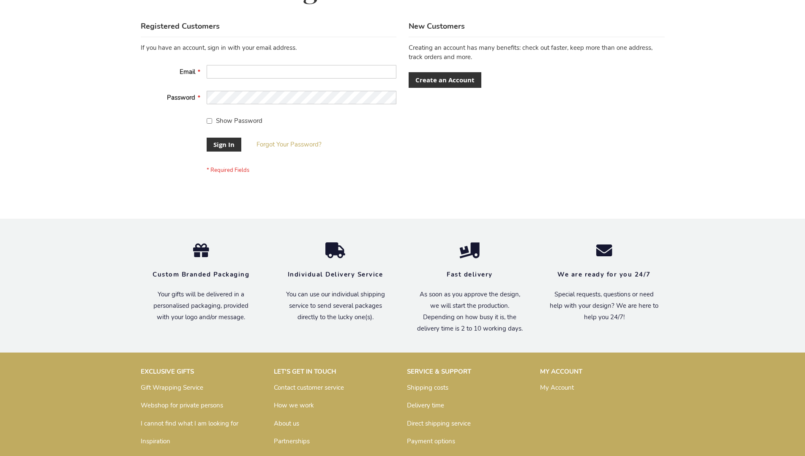
scroll to position [265, 0]
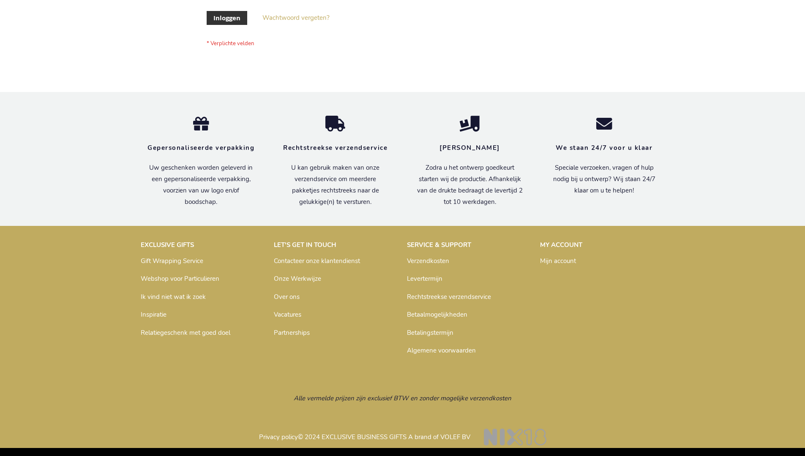
scroll to position [287, 0]
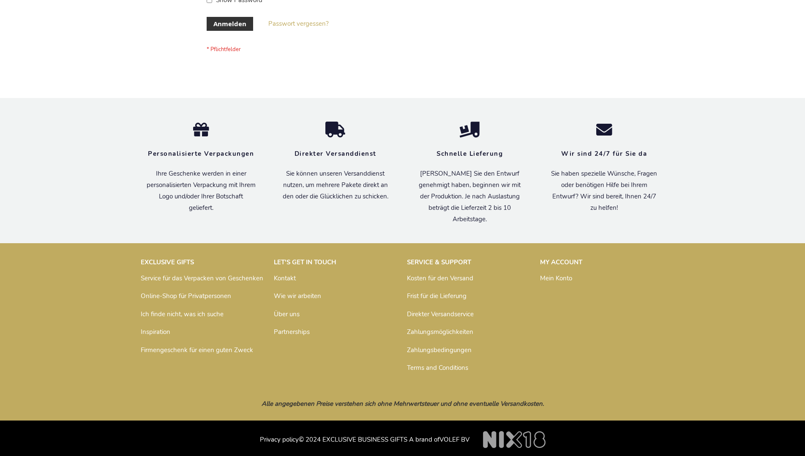
scroll to position [283, 0]
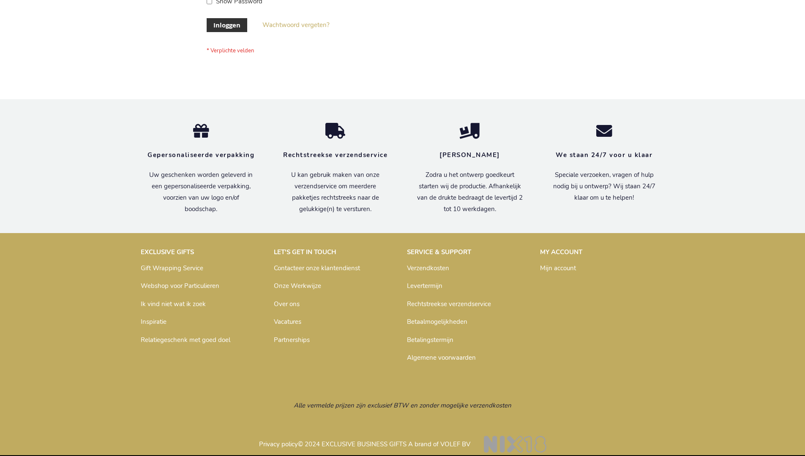
scroll to position [287, 0]
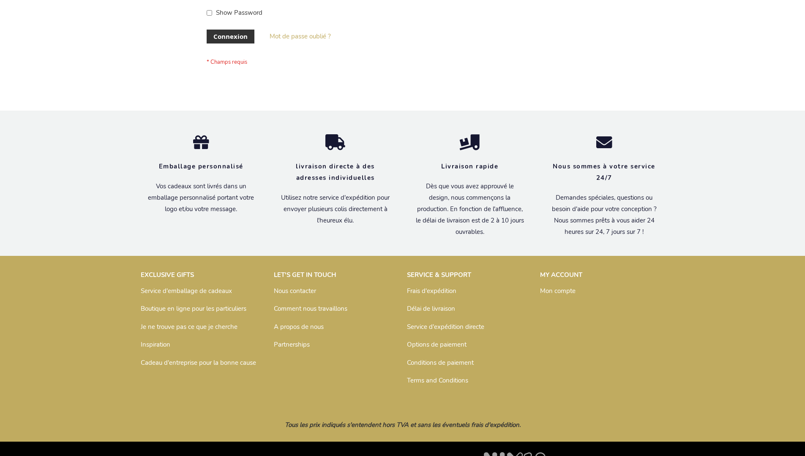
scroll to position [292, 0]
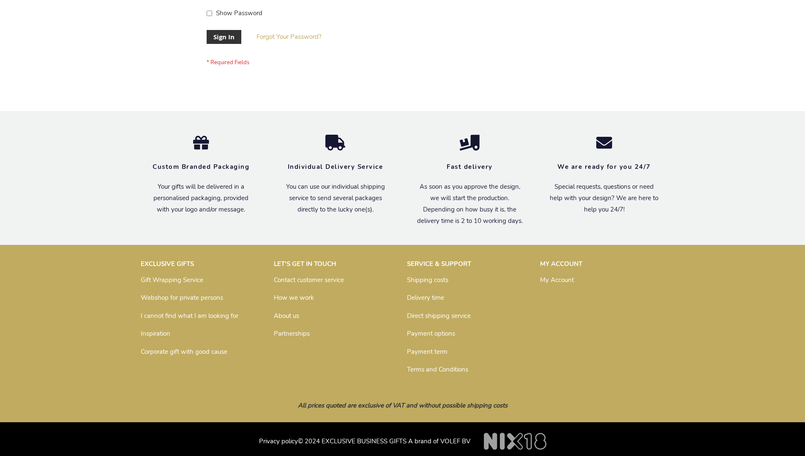
scroll to position [272, 0]
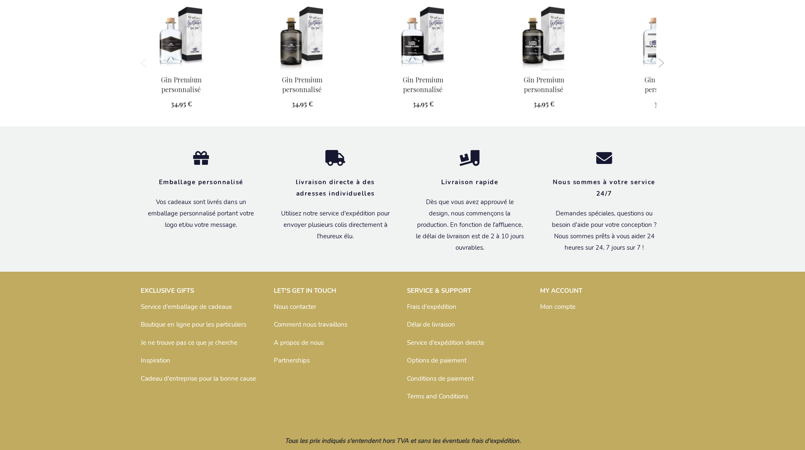
scroll to position [820, 0]
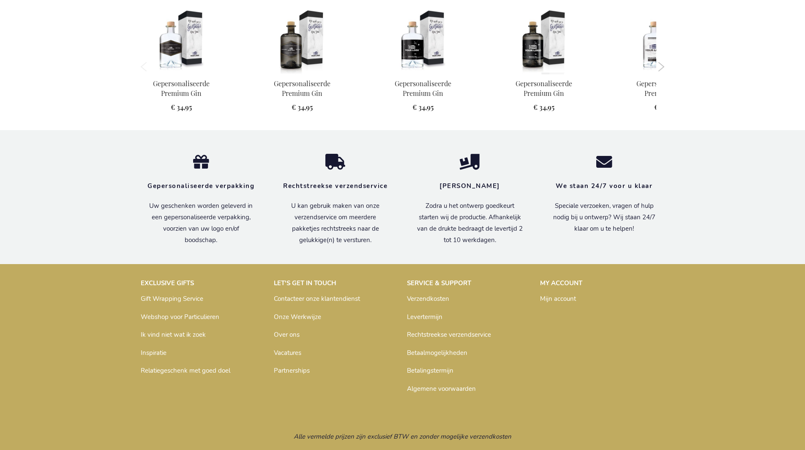
scroll to position [806, 0]
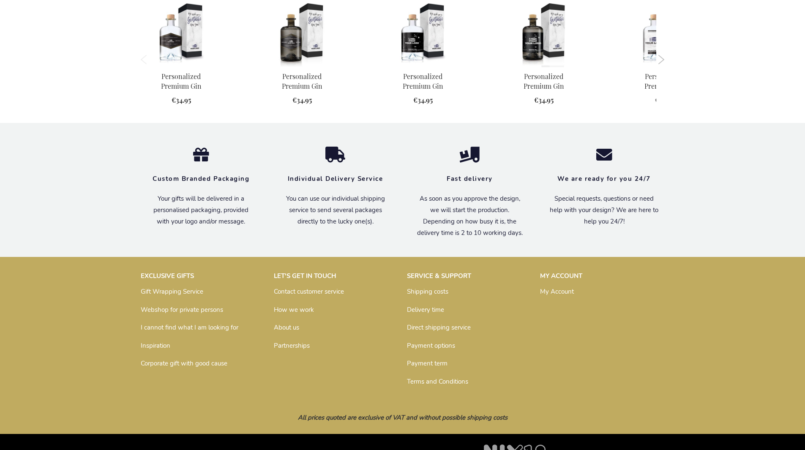
scroll to position [791, 0]
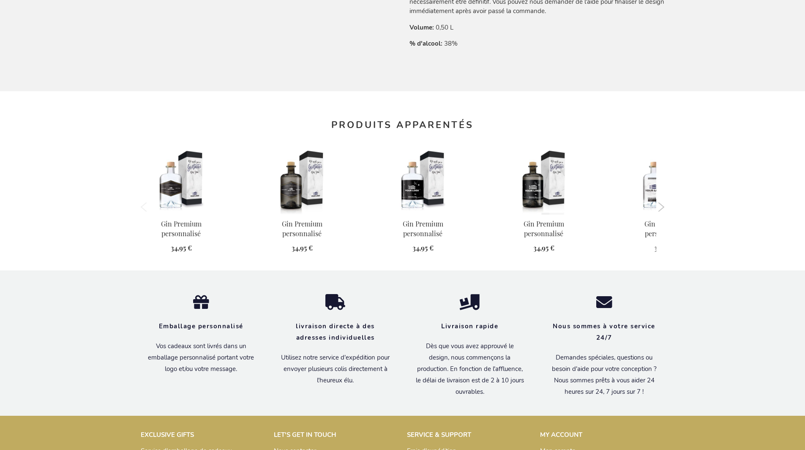
scroll to position [820, 0]
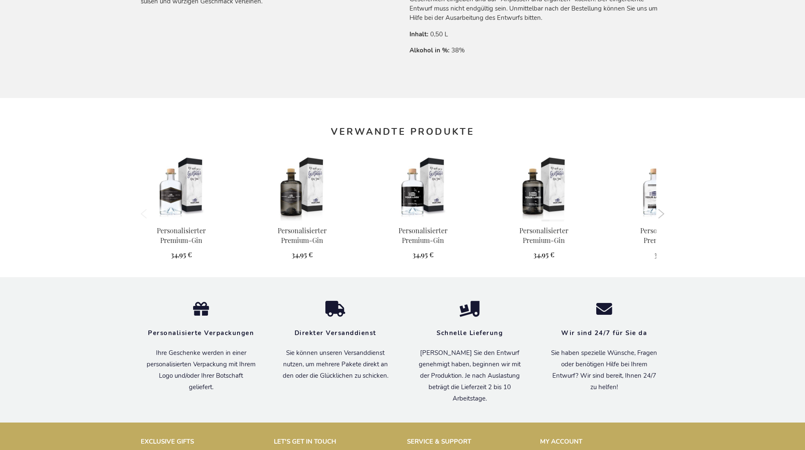
scroll to position [812, 0]
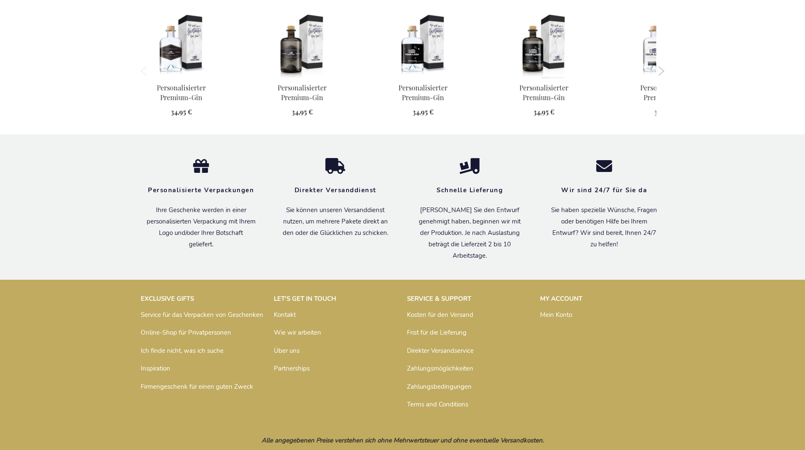
scroll to position [812, 0]
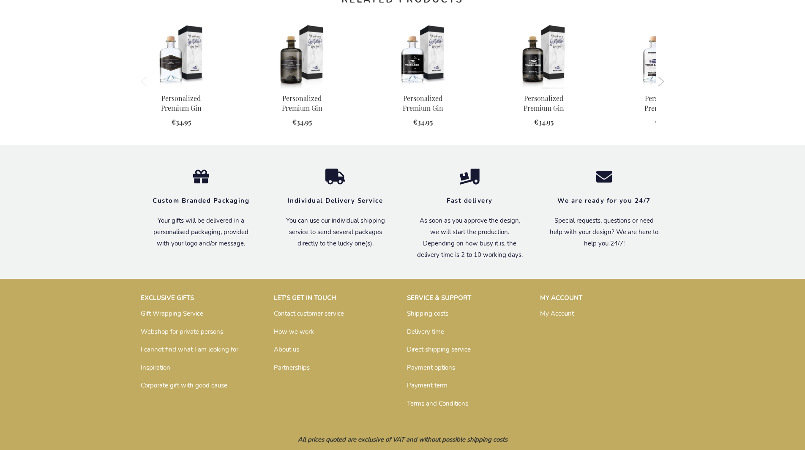
scroll to position [791, 0]
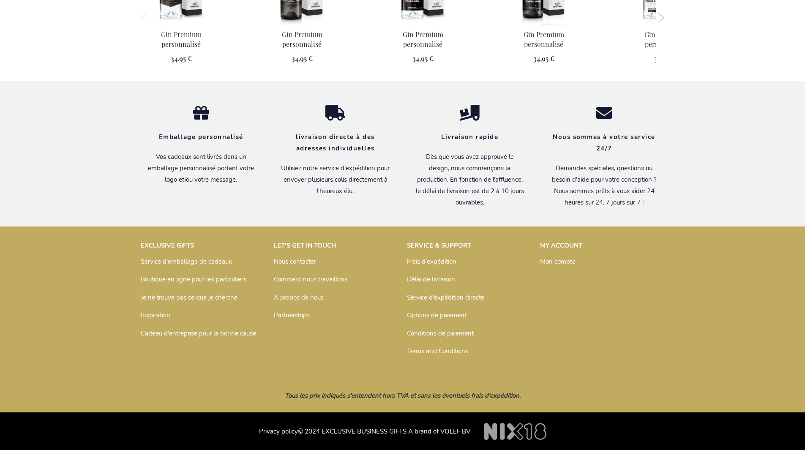
scroll to position [820, 0]
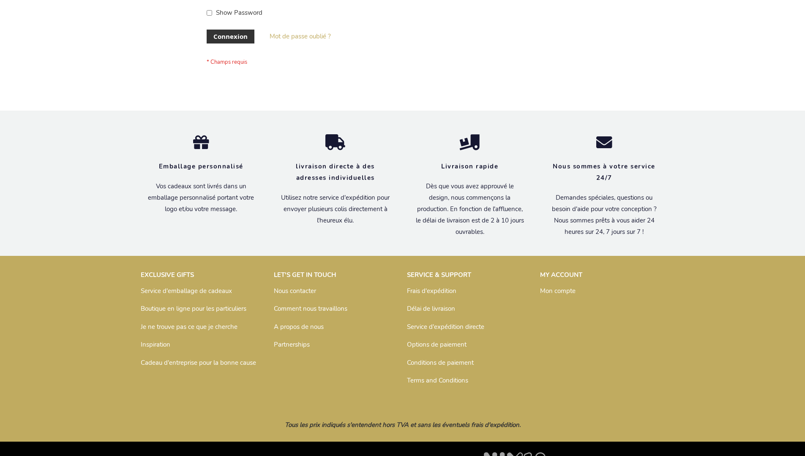
scroll to position [292, 0]
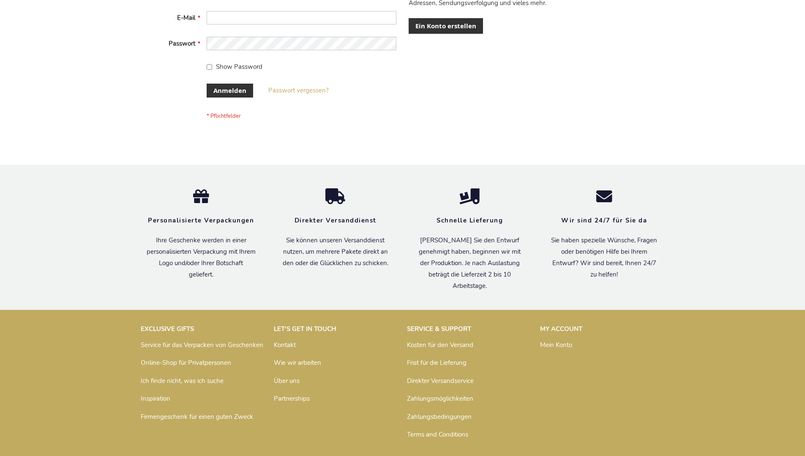
scroll to position [283, 0]
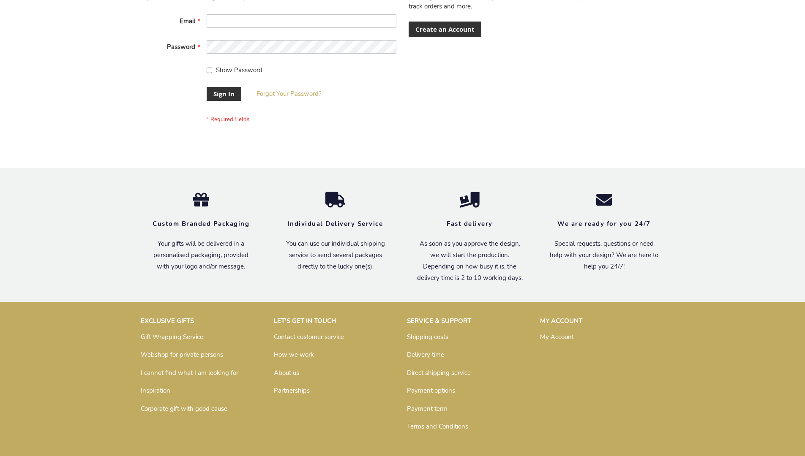
scroll to position [272, 0]
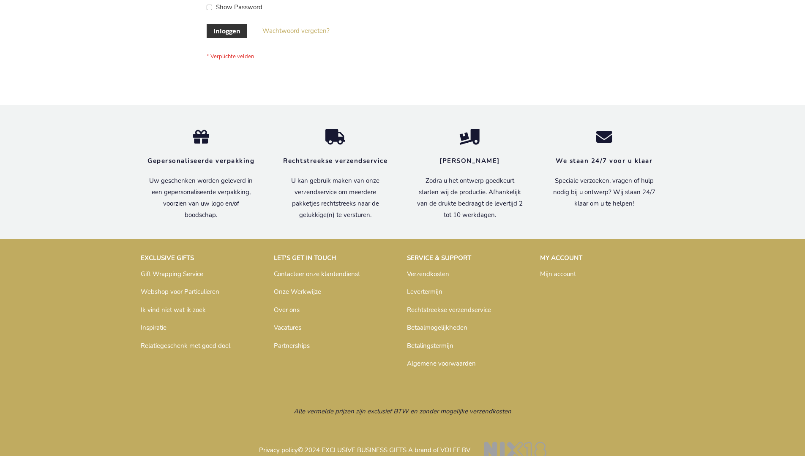
scroll to position [287, 0]
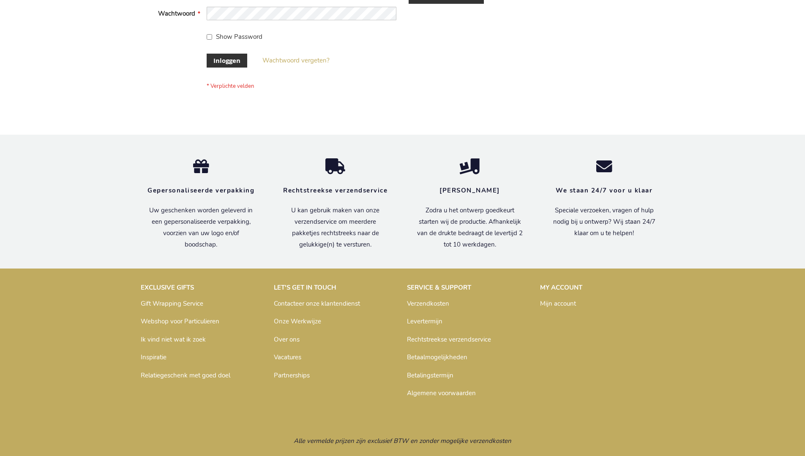
scroll to position [287, 0]
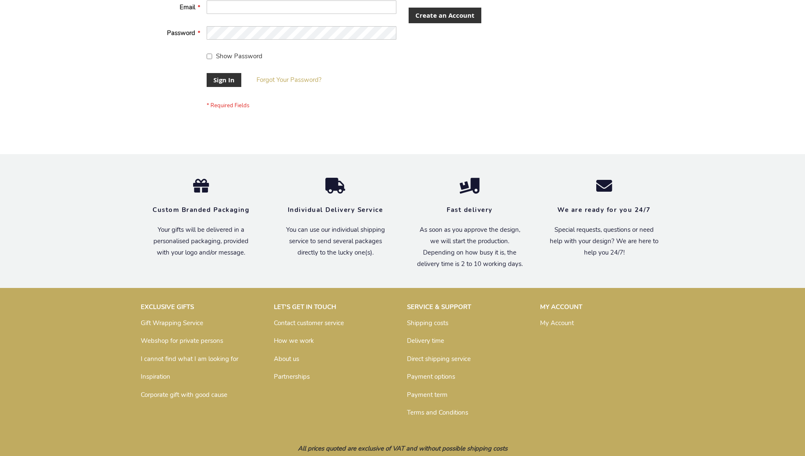
scroll to position [272, 0]
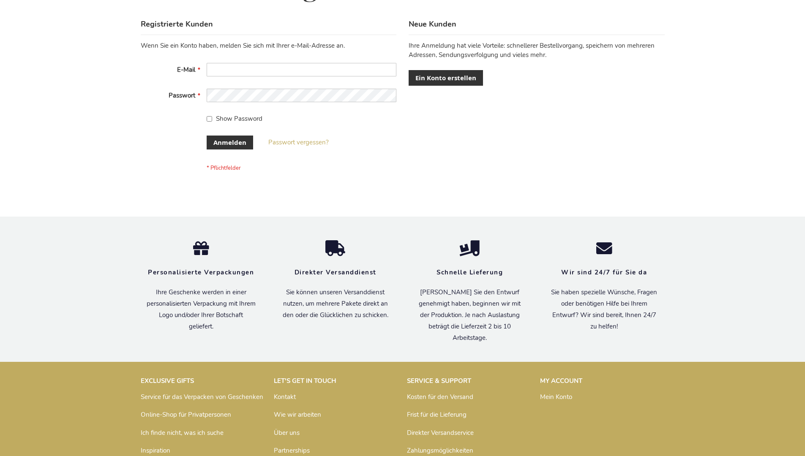
scroll to position [283, 0]
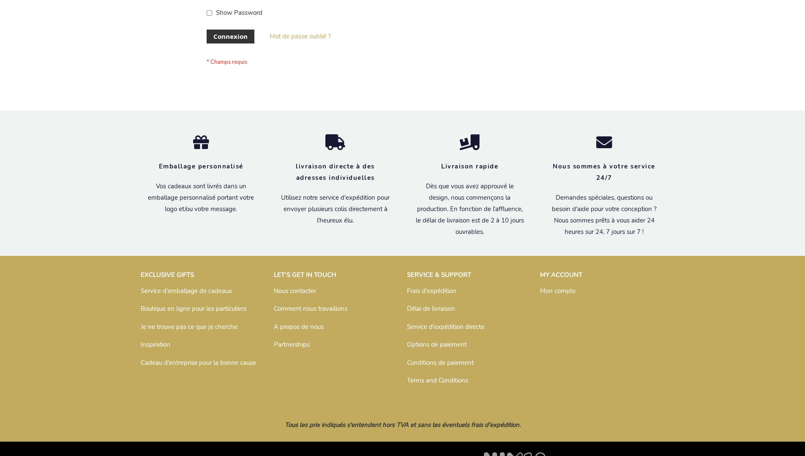
scroll to position [292, 0]
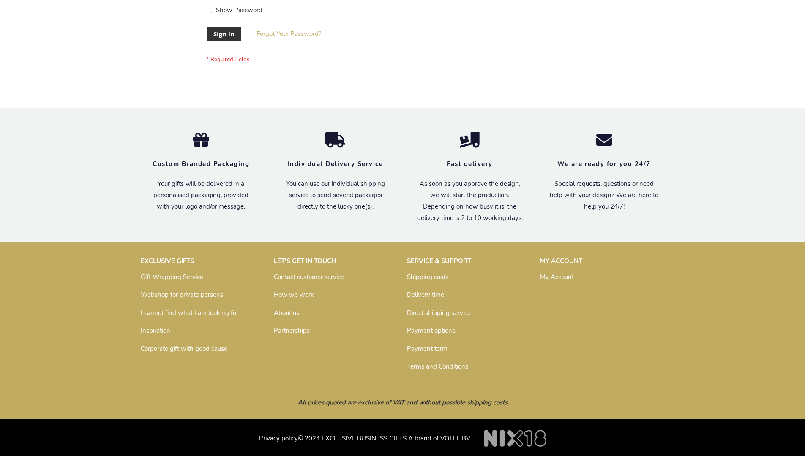
scroll to position [272, 0]
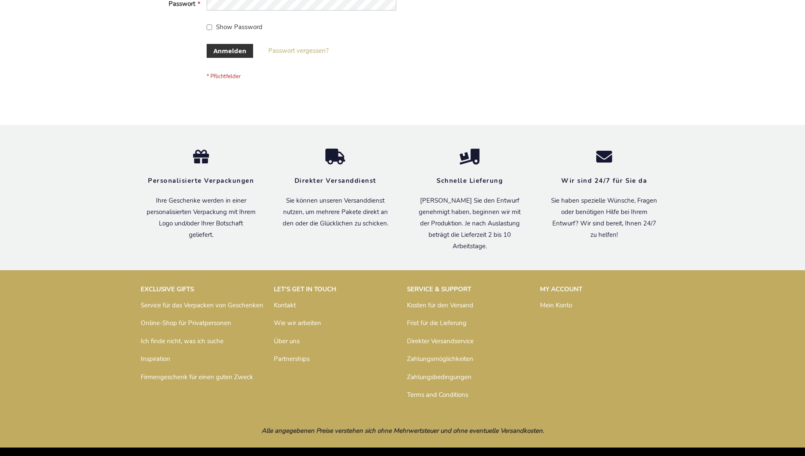
scroll to position [283, 0]
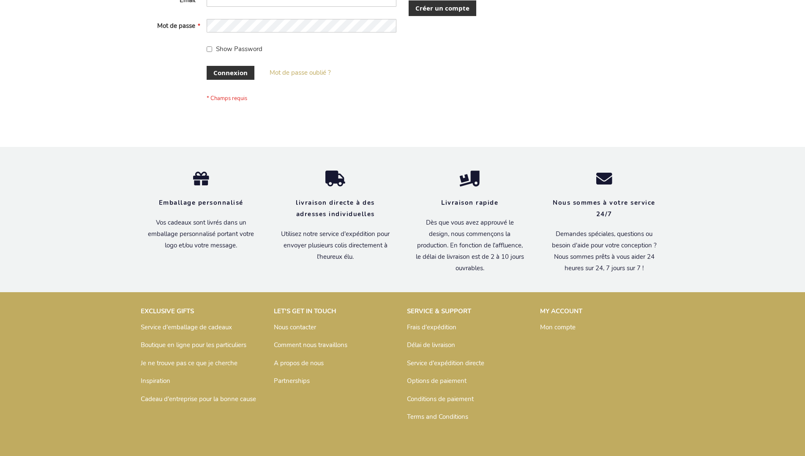
scroll to position [292, 0]
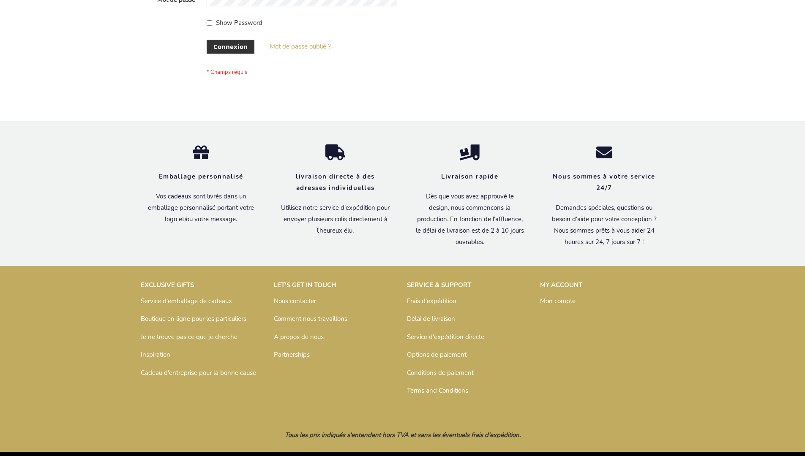
scroll to position [292, 0]
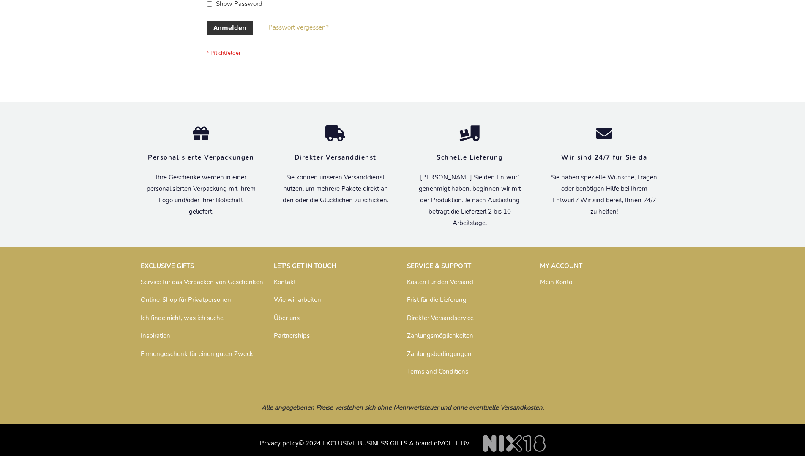
scroll to position [283, 0]
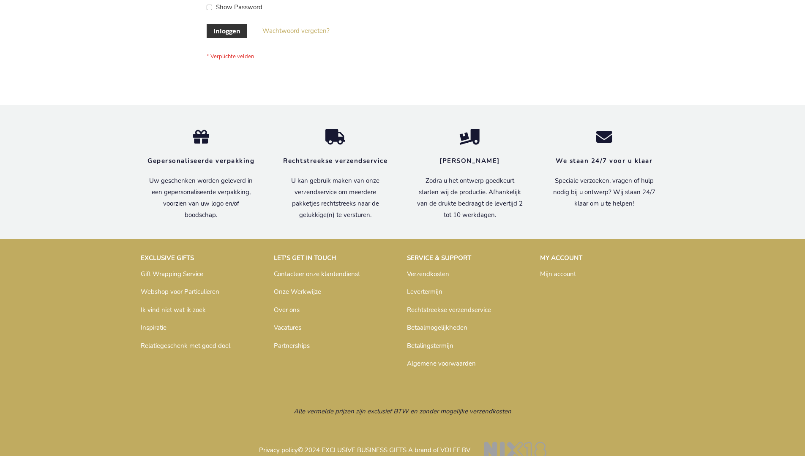
scroll to position [287, 0]
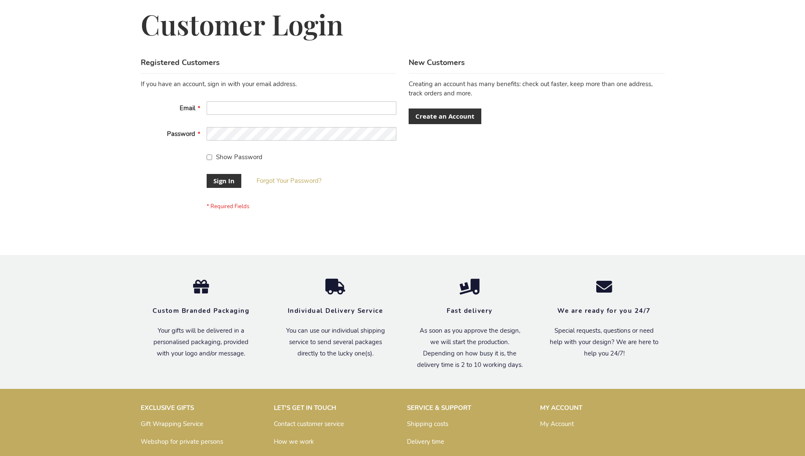
scroll to position [265, 0]
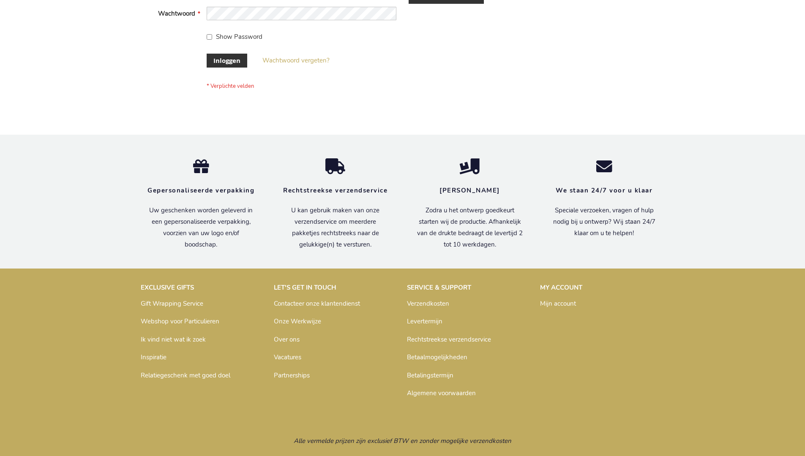
scroll to position [287, 0]
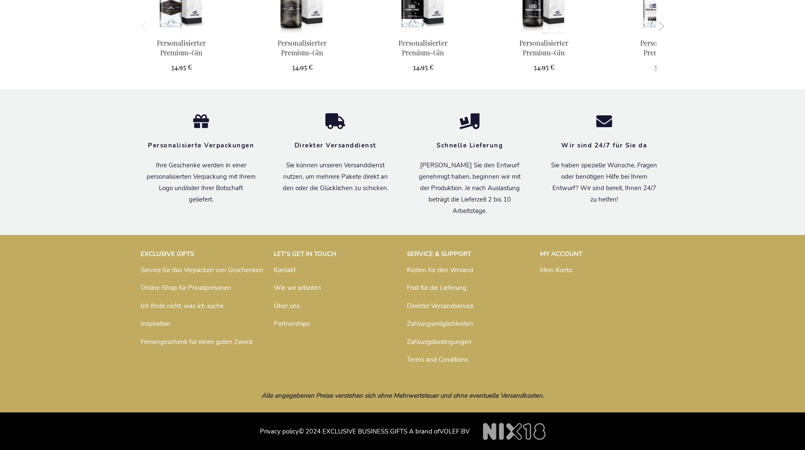
scroll to position [812, 0]
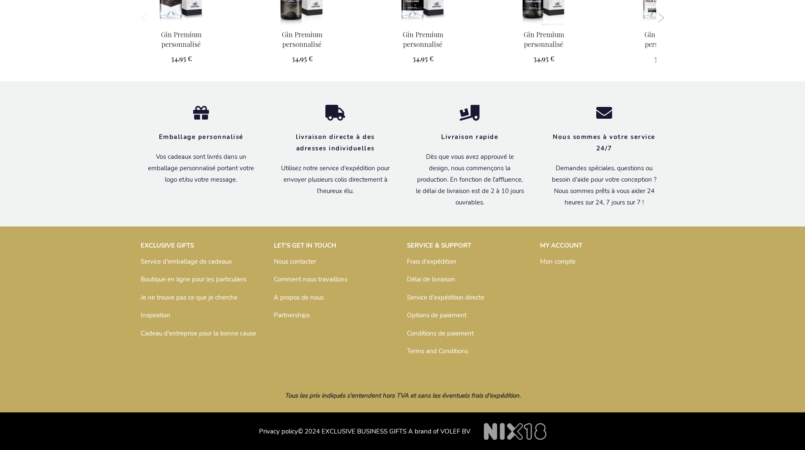
scroll to position [820, 0]
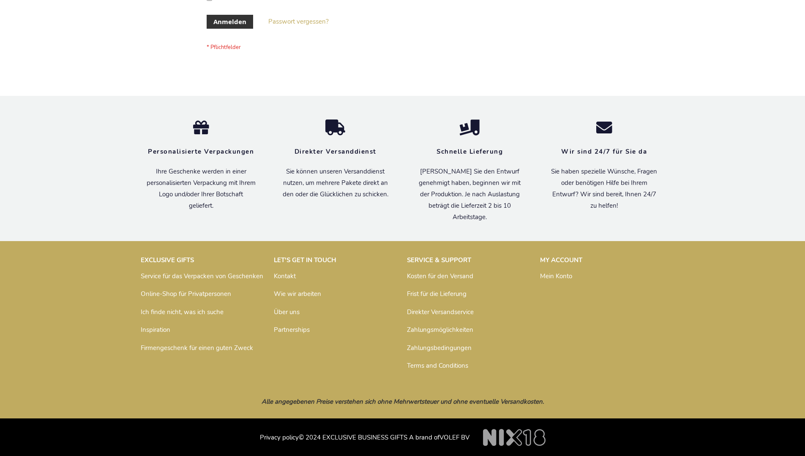
scroll to position [283, 0]
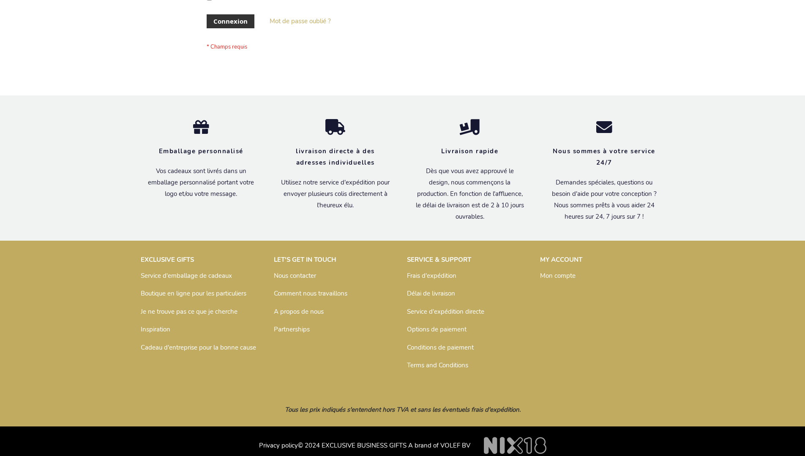
scroll to position [292, 0]
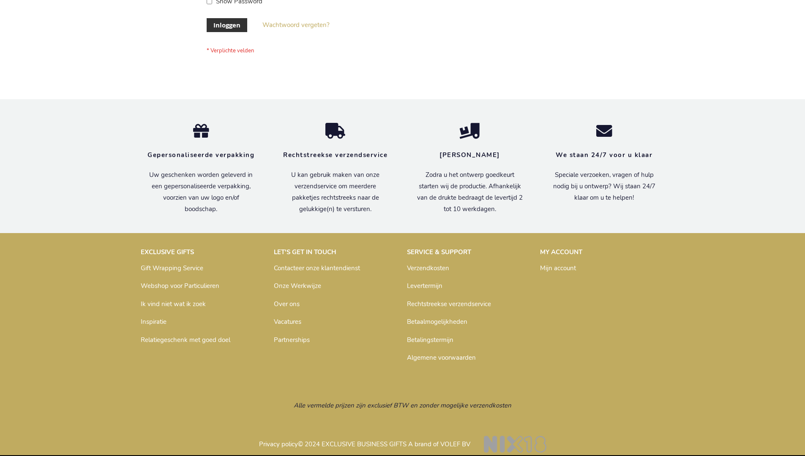
scroll to position [287, 0]
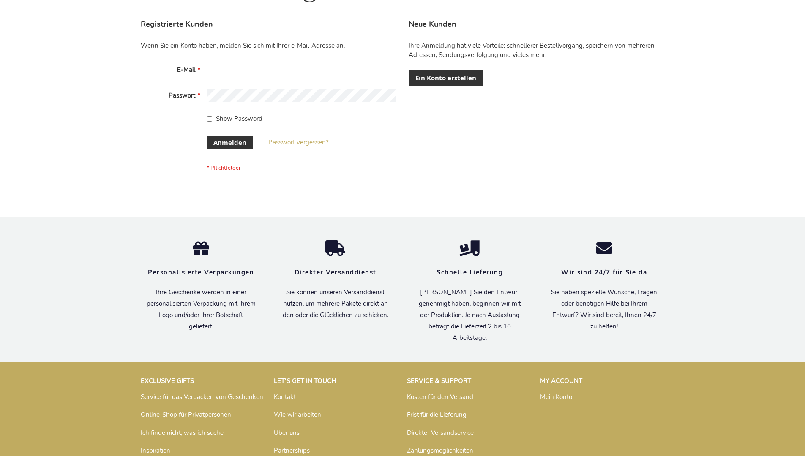
scroll to position [283, 0]
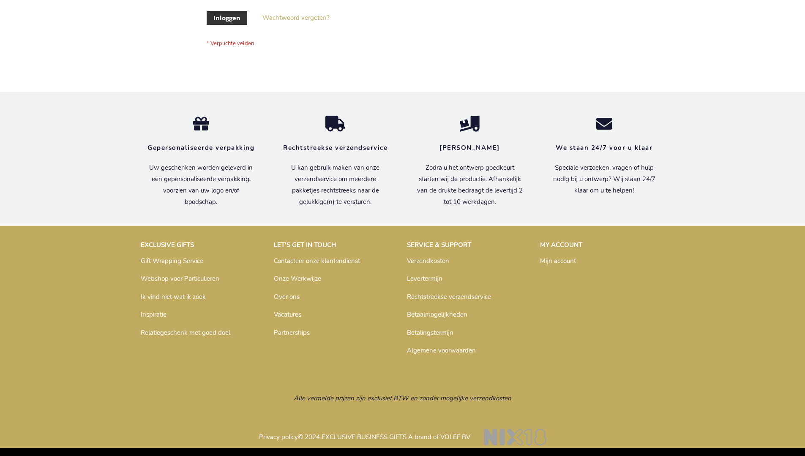
scroll to position [287, 0]
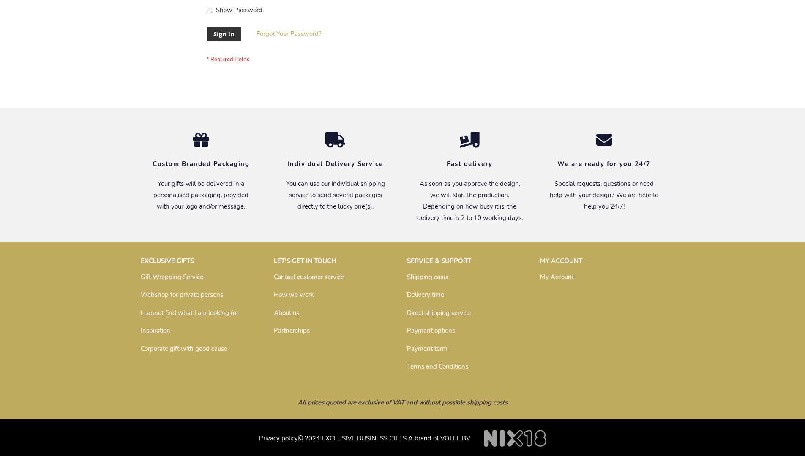
scroll to position [272, 0]
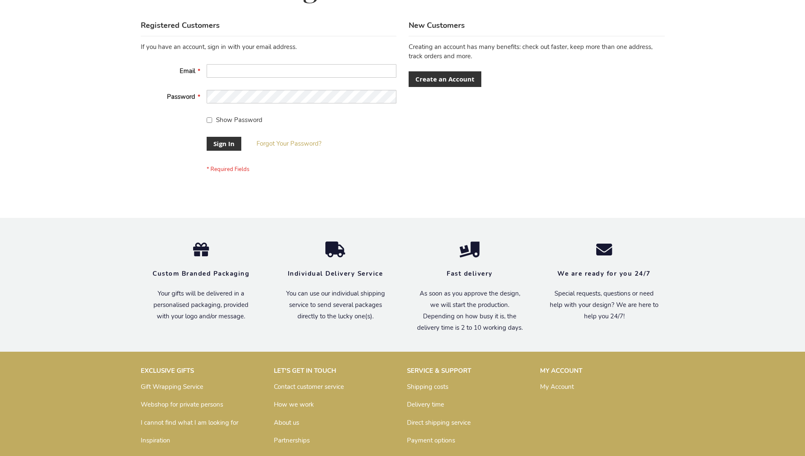
scroll to position [272, 0]
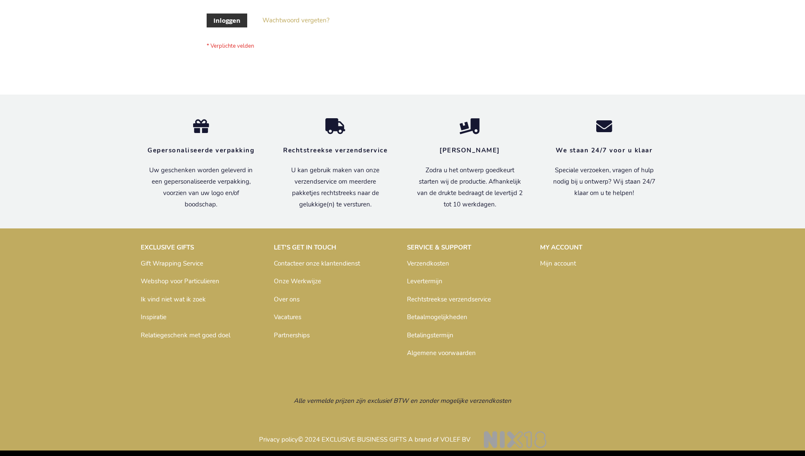
scroll to position [287, 0]
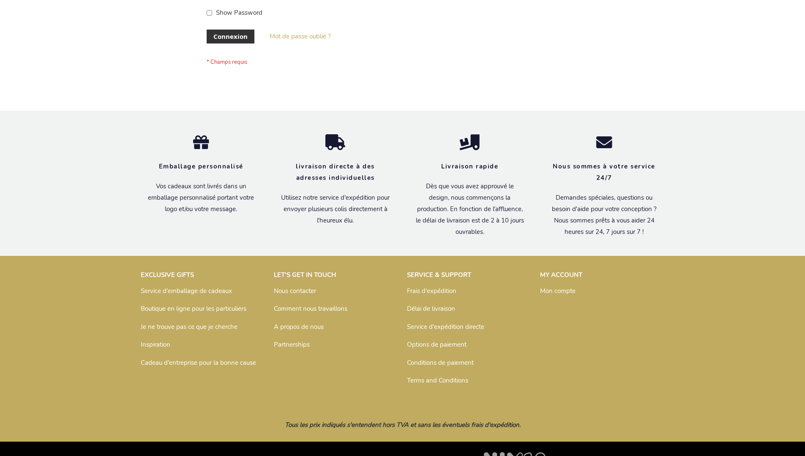
scroll to position [292, 0]
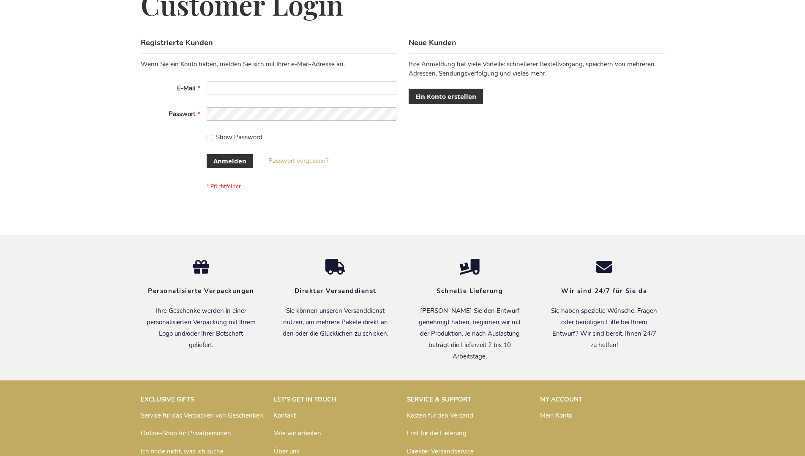
scroll to position [283, 0]
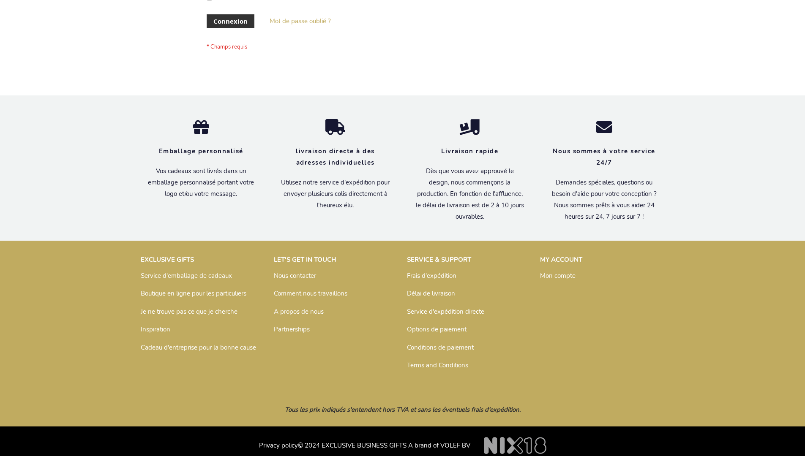
scroll to position [292, 0]
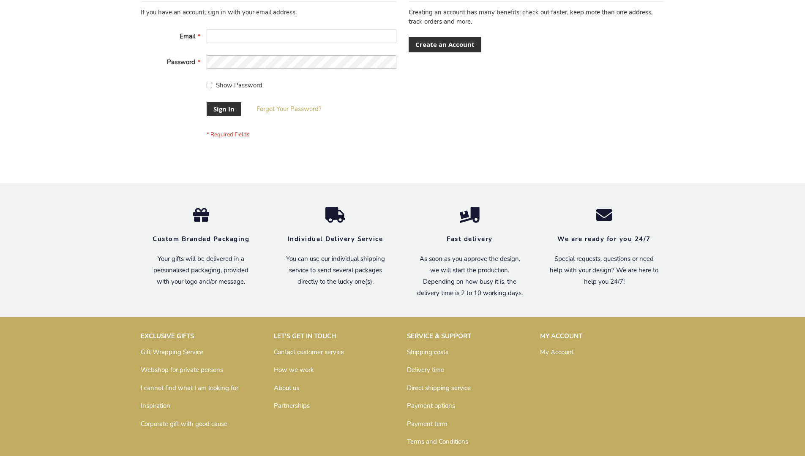
scroll to position [272, 0]
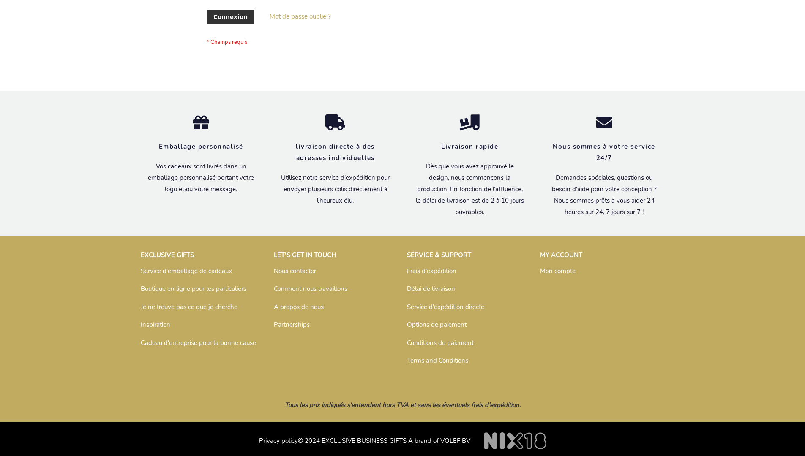
scroll to position [292, 0]
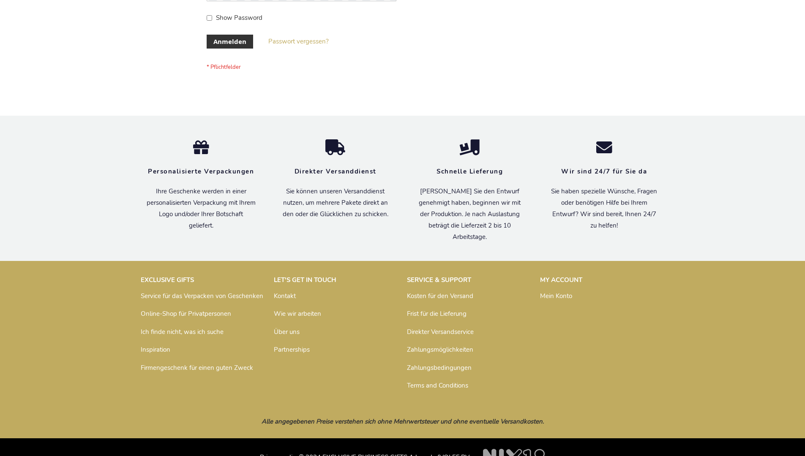
scroll to position [283, 0]
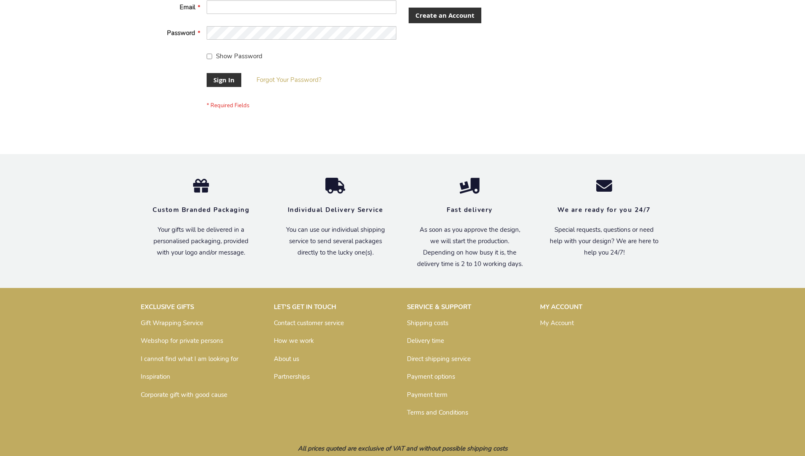
scroll to position [272, 0]
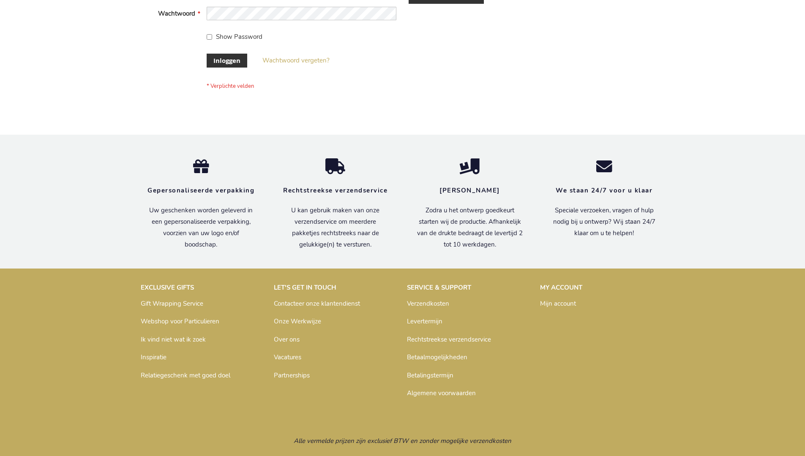
scroll to position [287, 0]
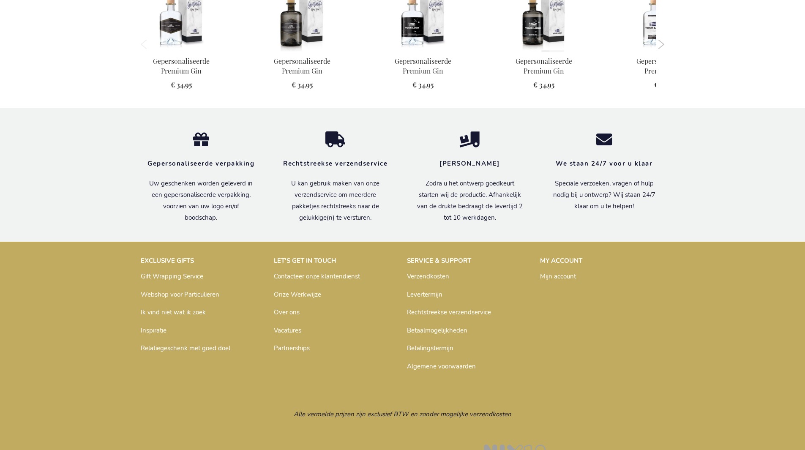
scroll to position [806, 0]
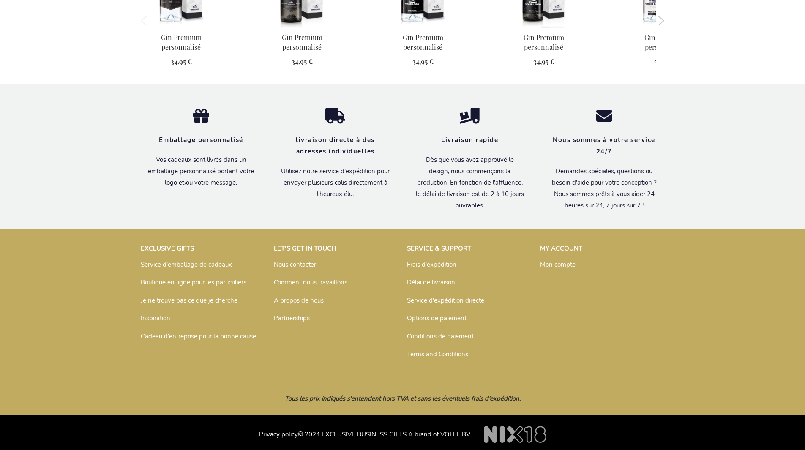
scroll to position [820, 0]
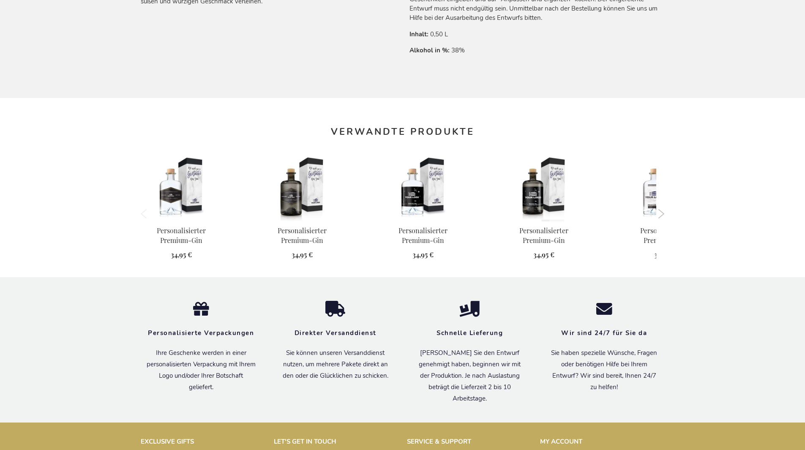
scroll to position [812, 0]
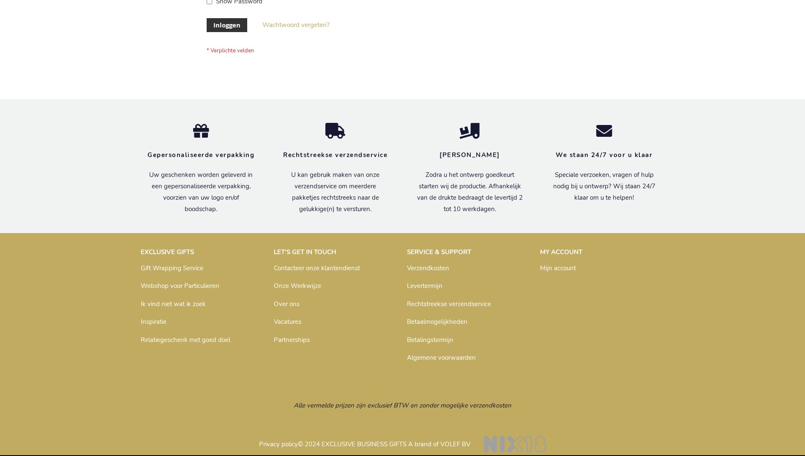
scroll to position [287, 0]
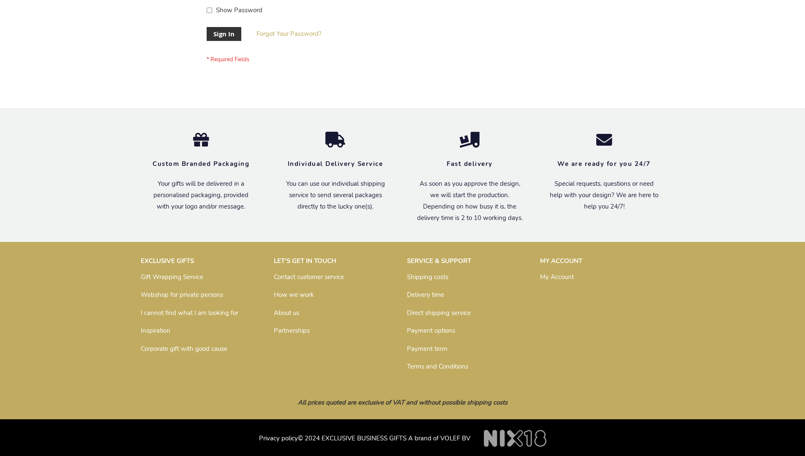
scroll to position [272, 0]
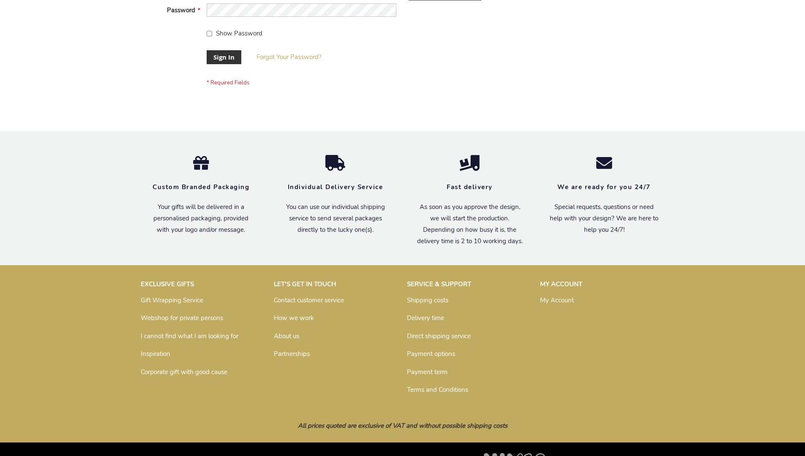
scroll to position [272, 0]
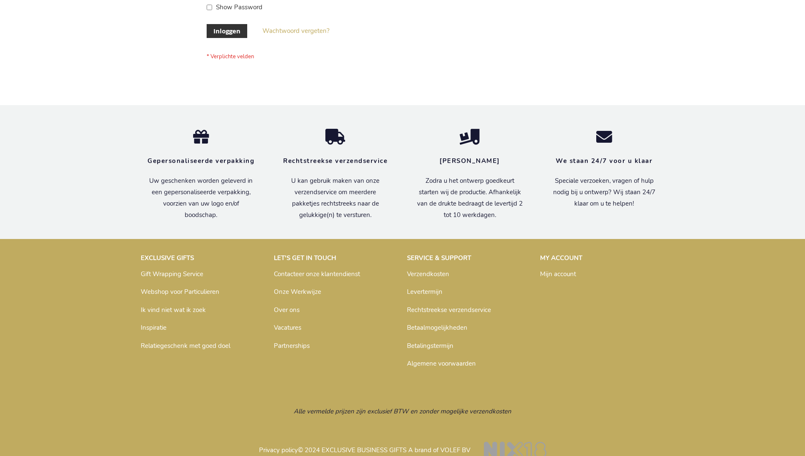
scroll to position [287, 0]
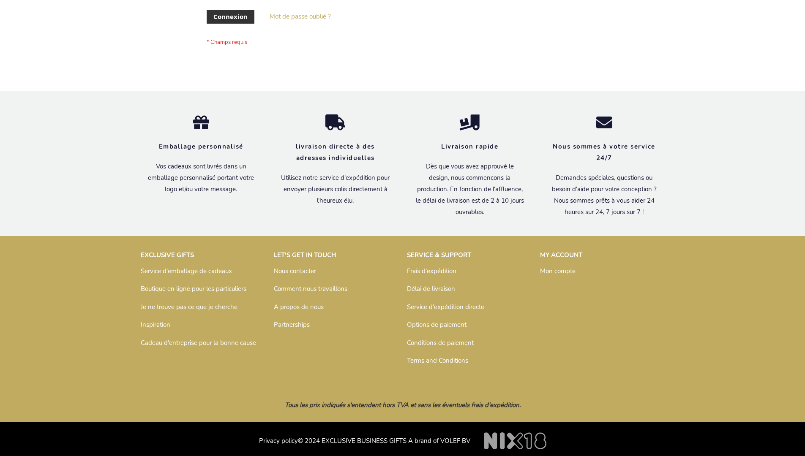
scroll to position [292, 0]
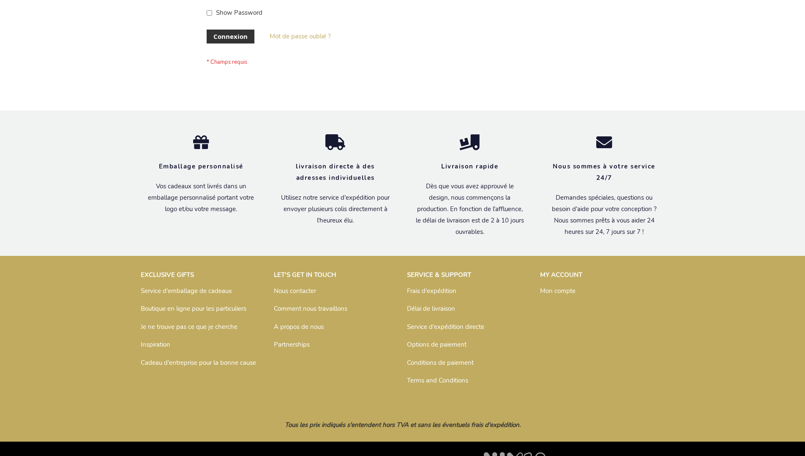
scroll to position [292, 0]
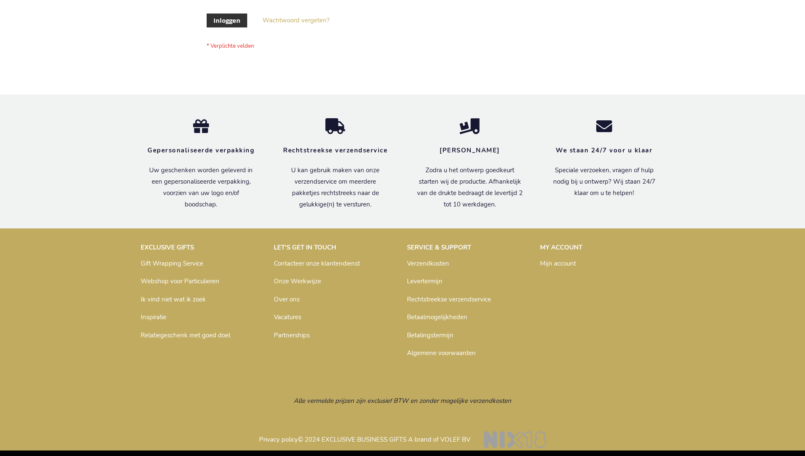
scroll to position [287, 0]
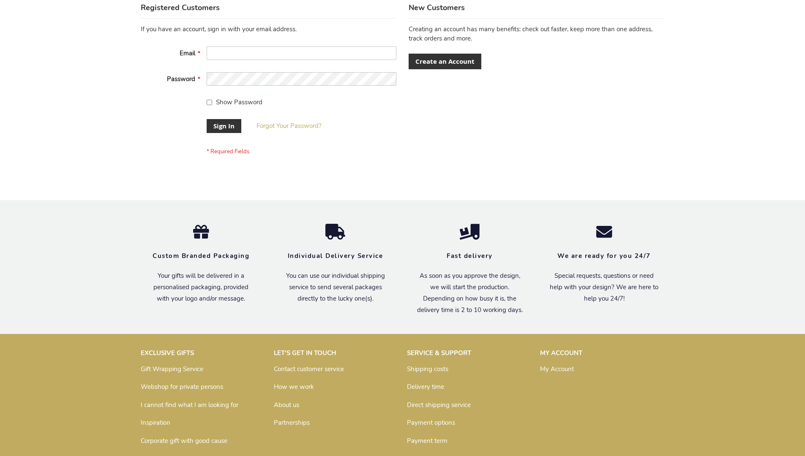
scroll to position [272, 0]
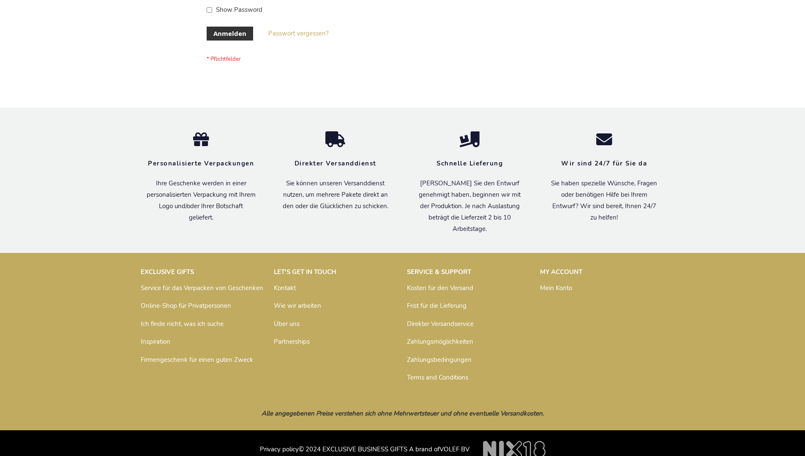
scroll to position [283, 0]
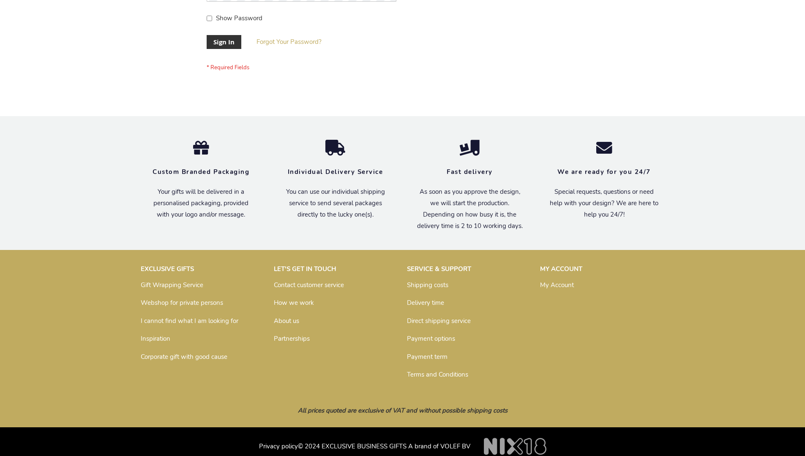
scroll to position [272, 0]
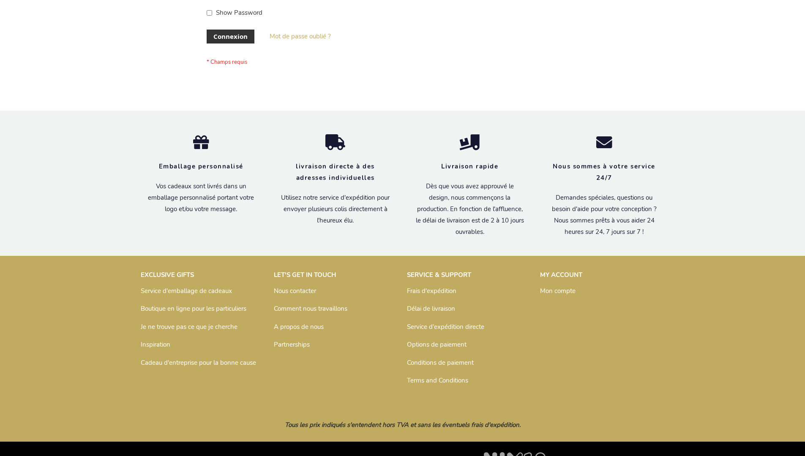
scroll to position [292, 0]
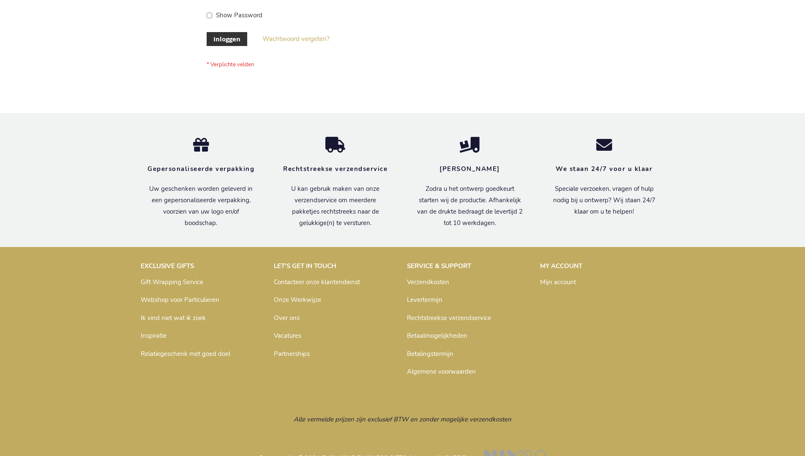
scroll to position [287, 0]
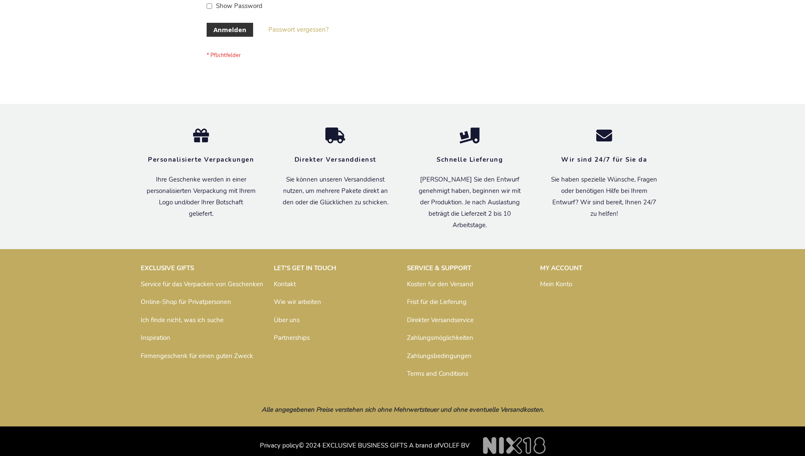
scroll to position [276, 0]
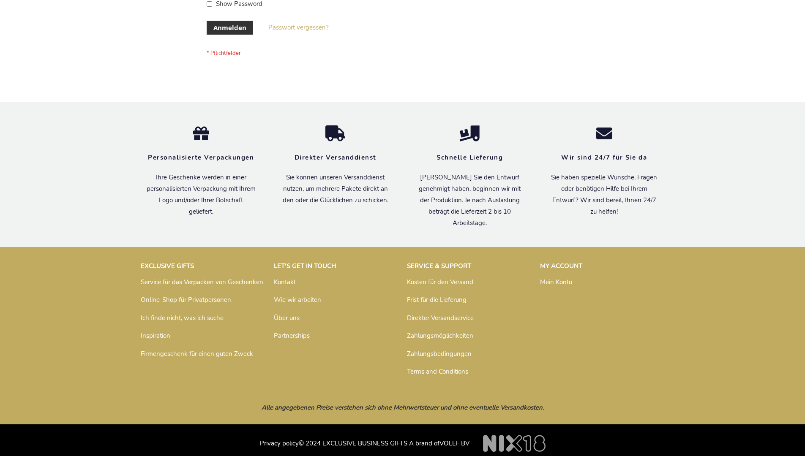
scroll to position [283, 0]
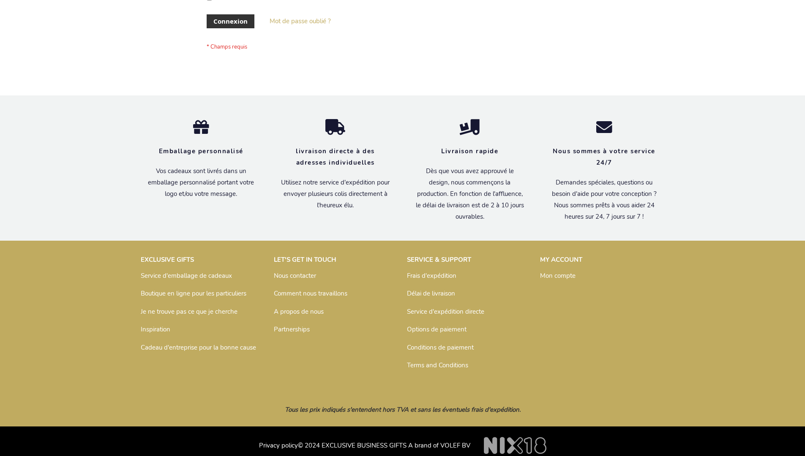
scroll to position [292, 0]
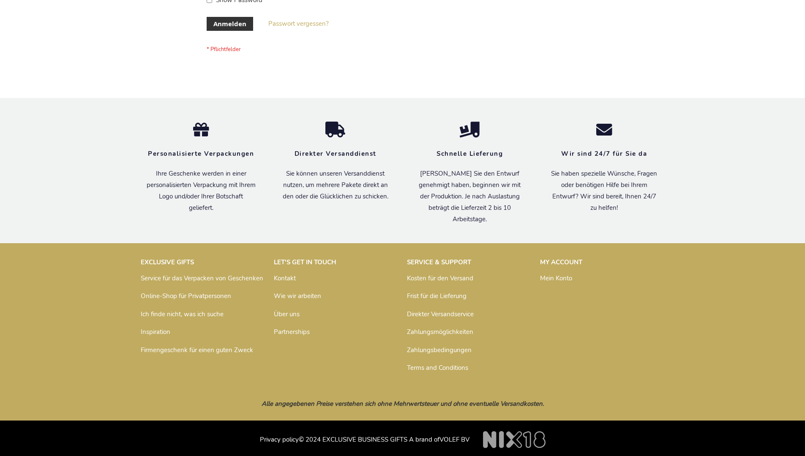
scroll to position [283, 0]
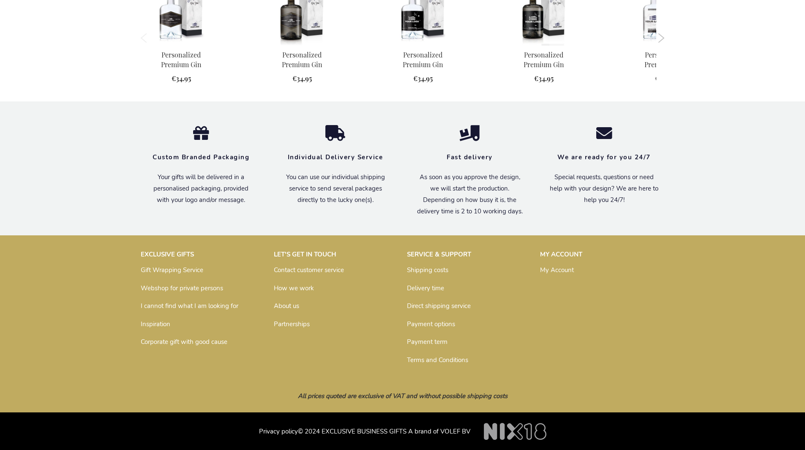
scroll to position [791, 0]
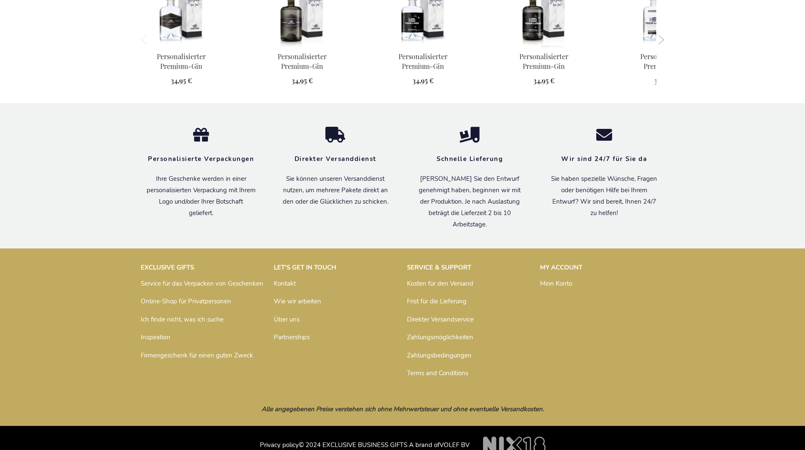
scroll to position [812, 0]
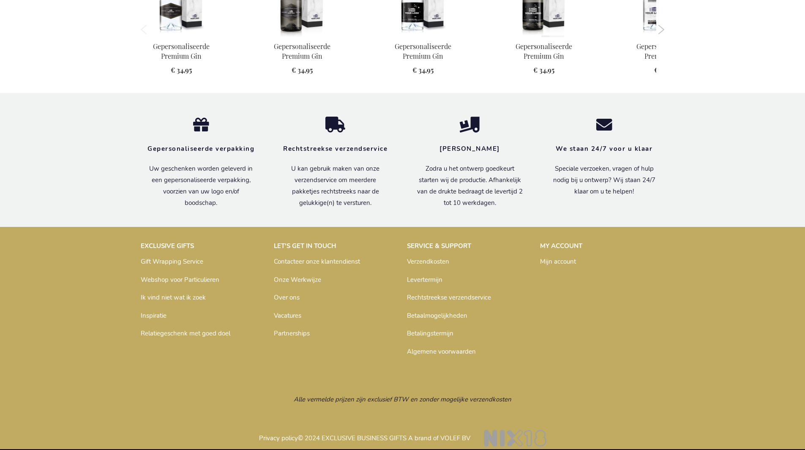
scroll to position [806, 0]
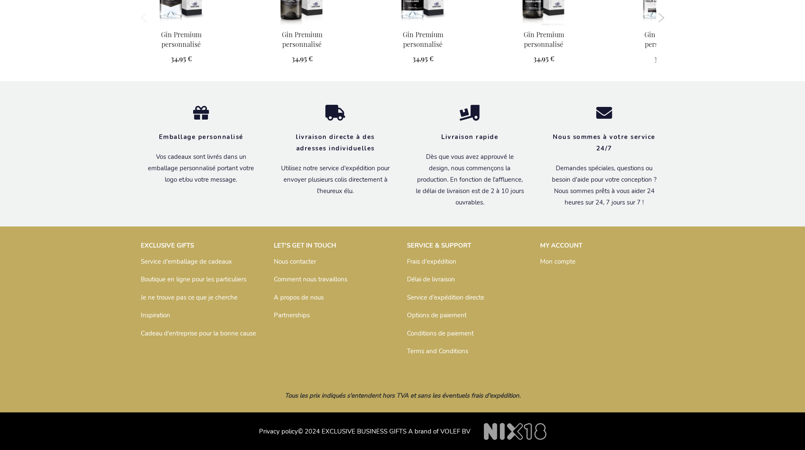
scroll to position [820, 0]
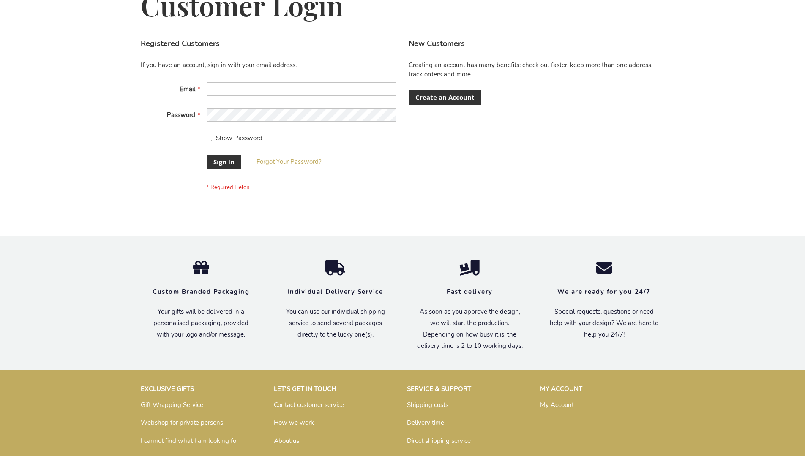
scroll to position [272, 0]
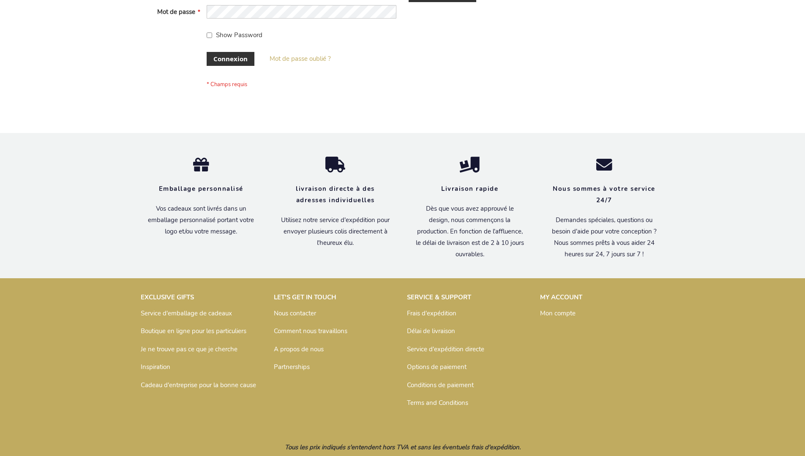
scroll to position [292, 0]
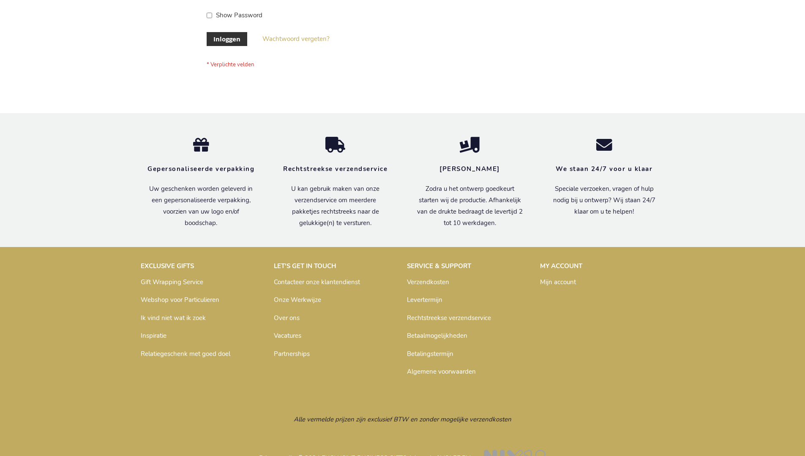
scroll to position [287, 0]
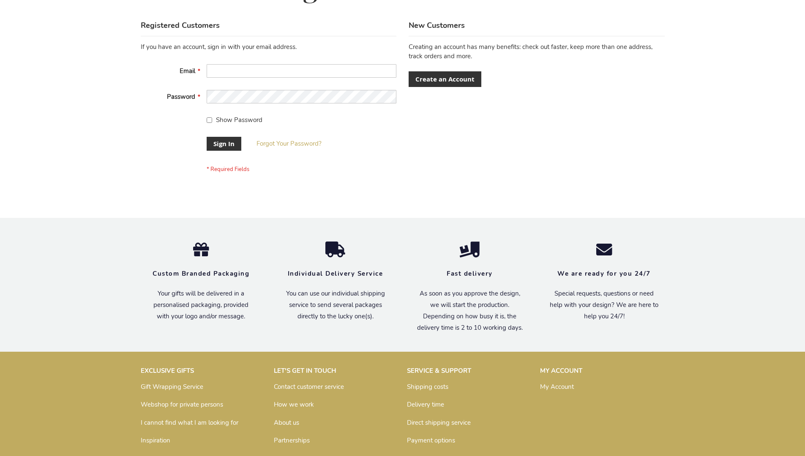
scroll to position [272, 0]
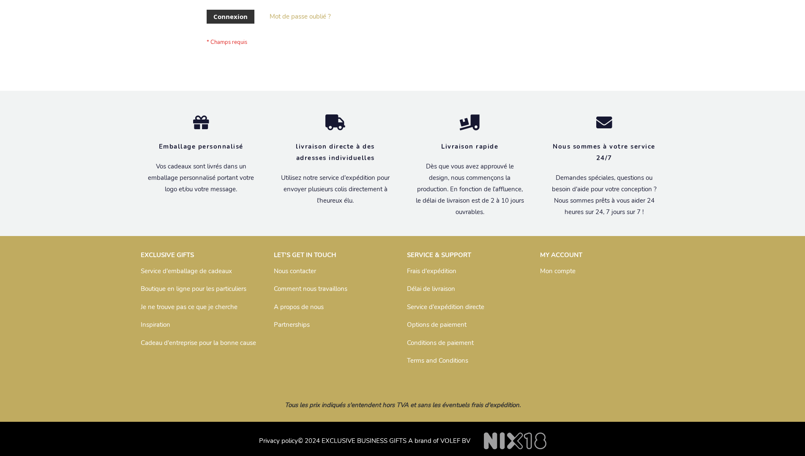
scroll to position [292, 0]
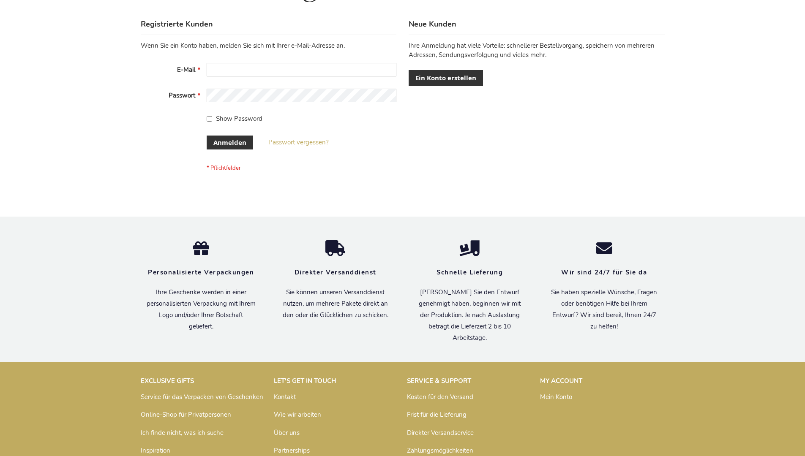
scroll to position [283, 0]
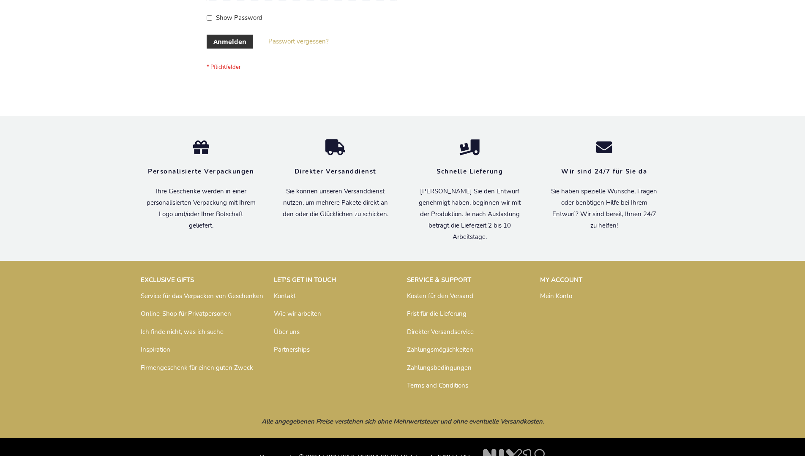
scroll to position [283, 0]
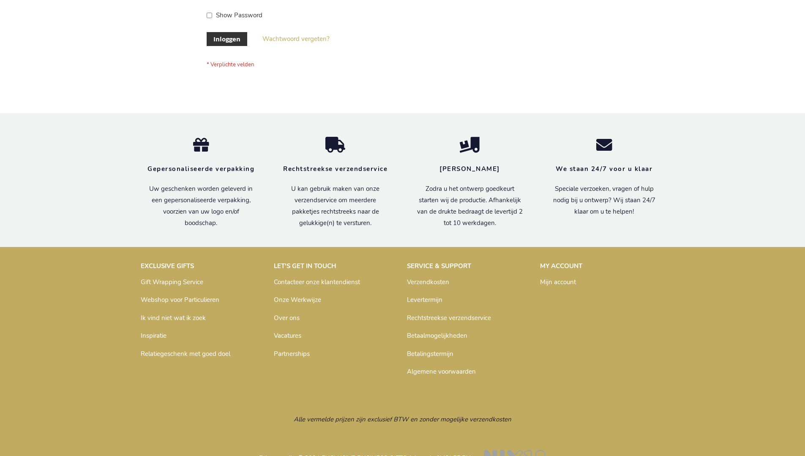
scroll to position [287, 0]
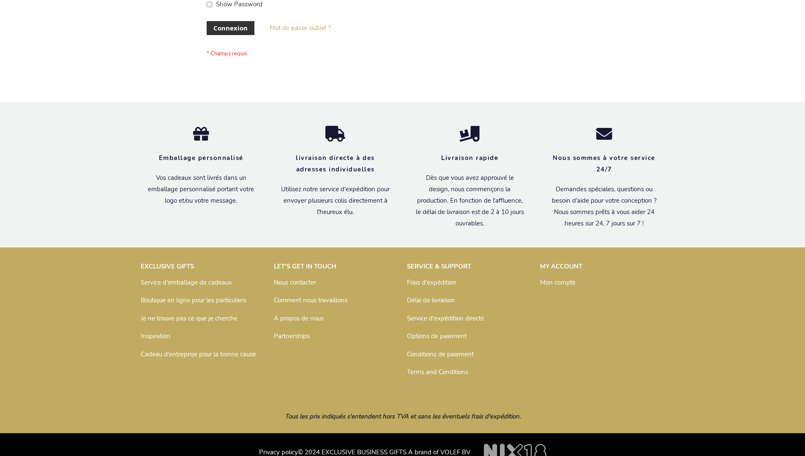
scroll to position [292, 0]
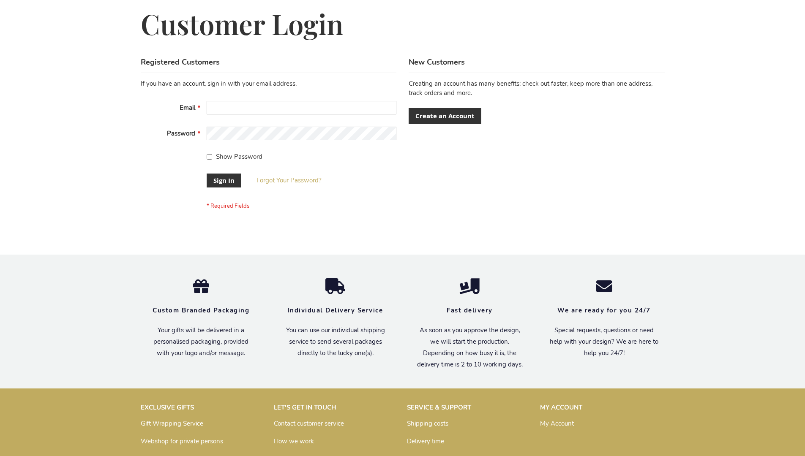
scroll to position [272, 0]
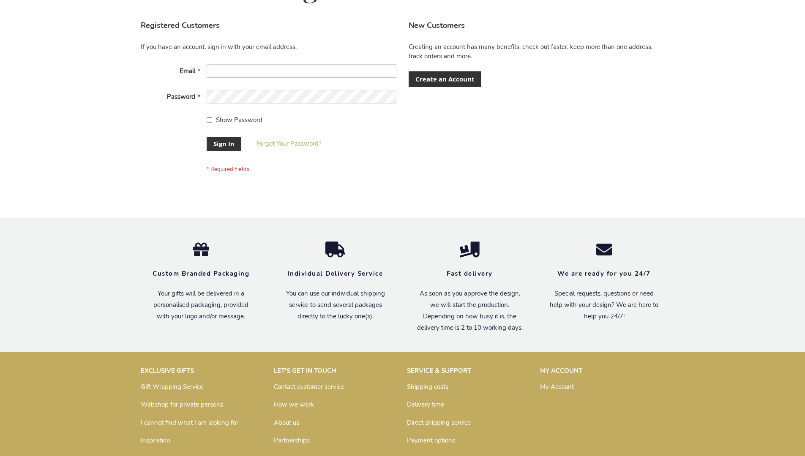
scroll to position [272, 0]
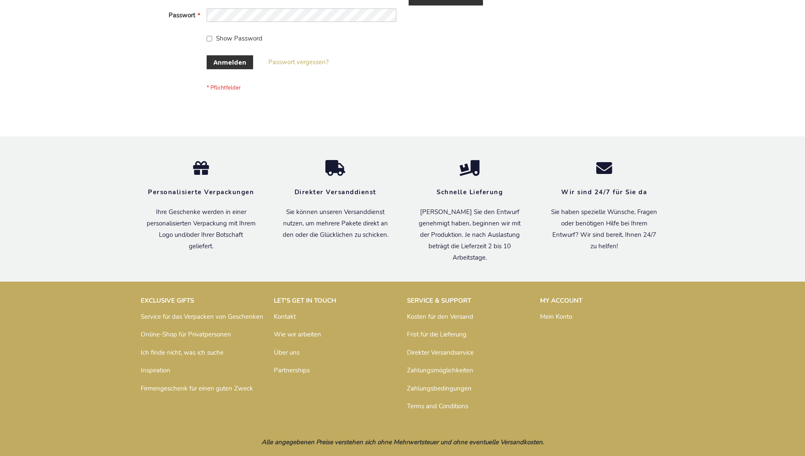
scroll to position [283, 0]
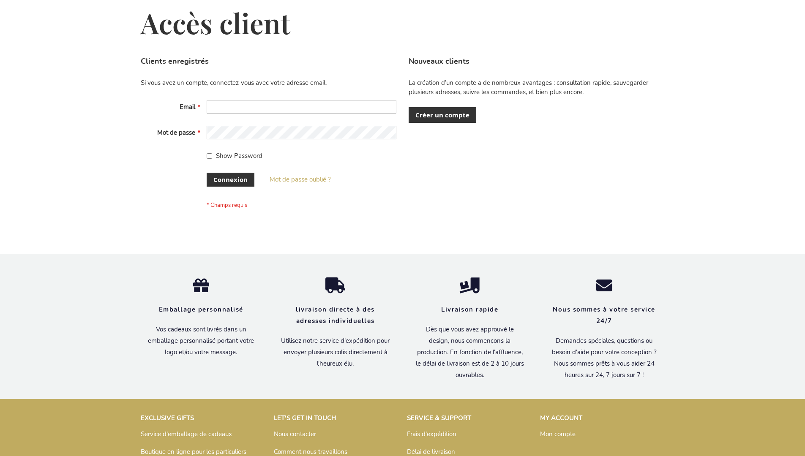
scroll to position [292, 0]
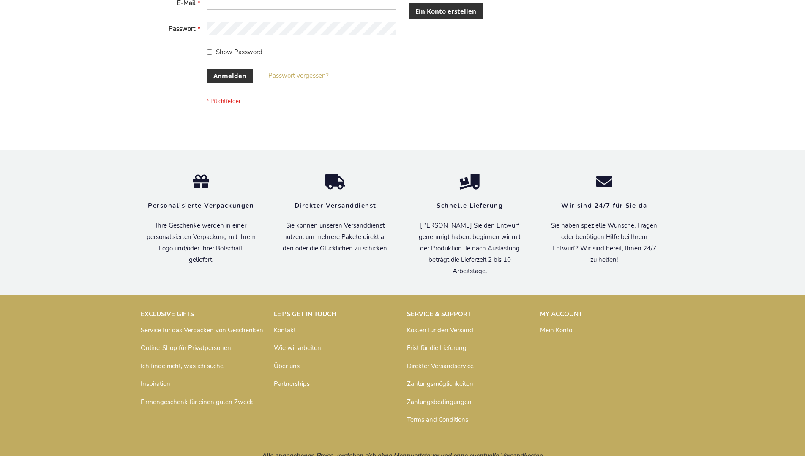
scroll to position [283, 0]
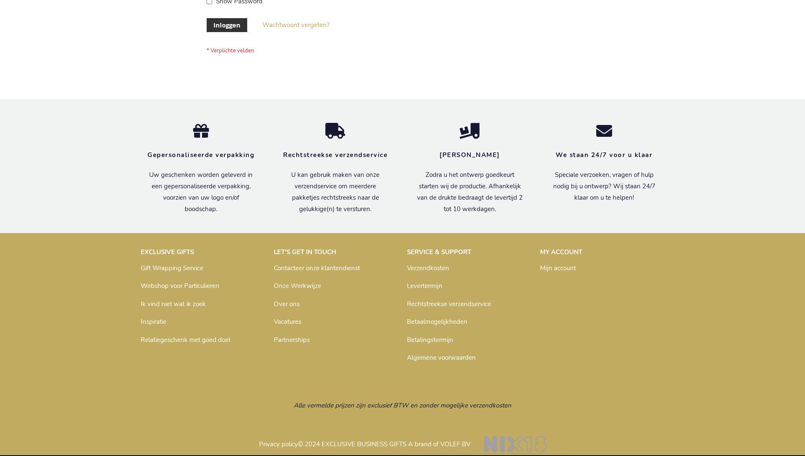
scroll to position [287, 0]
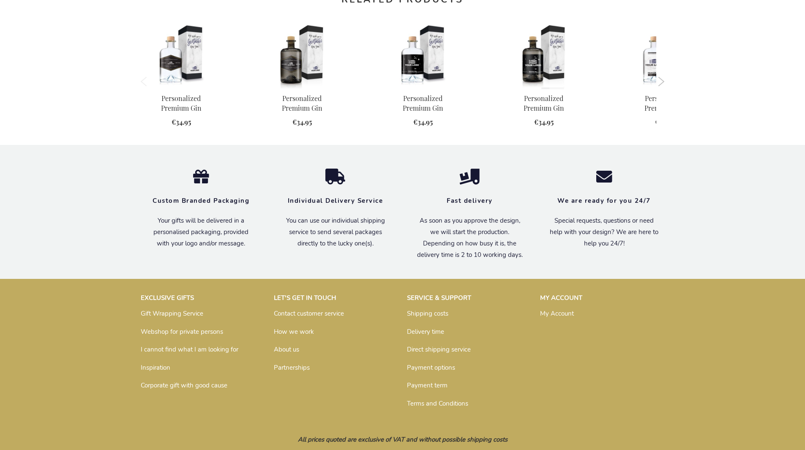
scroll to position [791, 0]
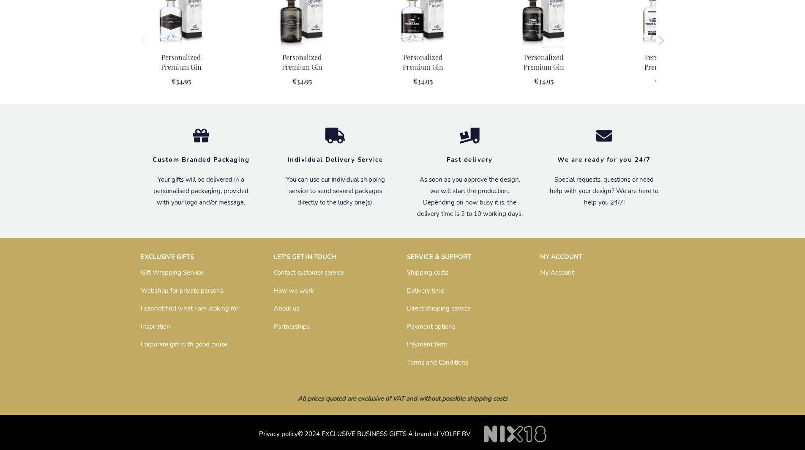
scroll to position [791, 0]
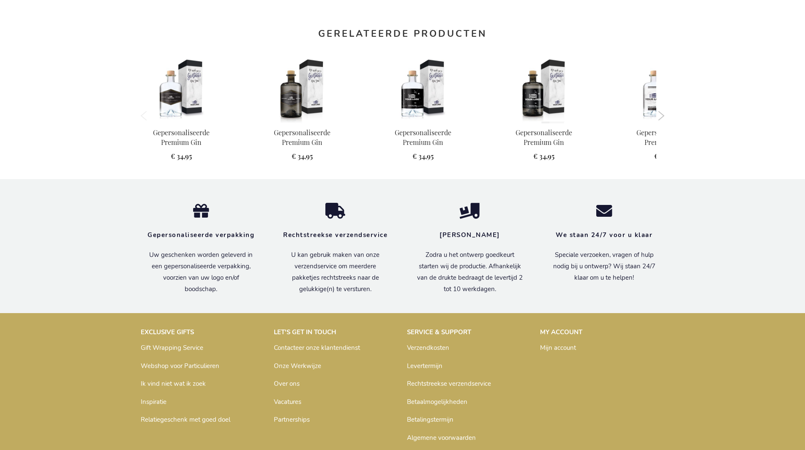
scroll to position [806, 0]
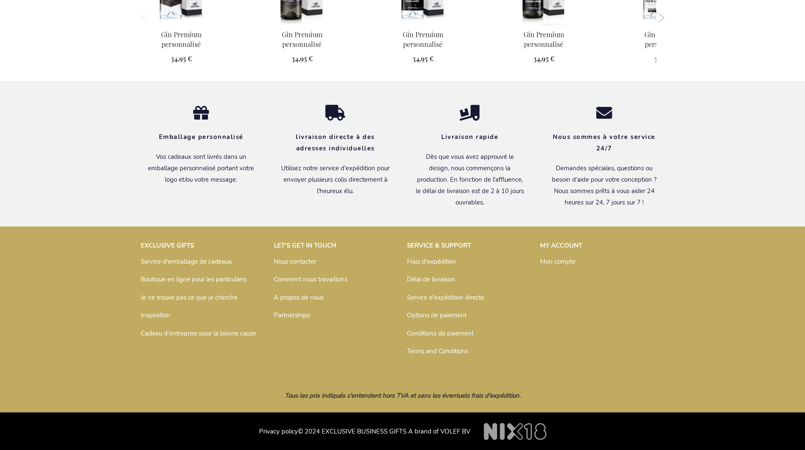
scroll to position [820, 0]
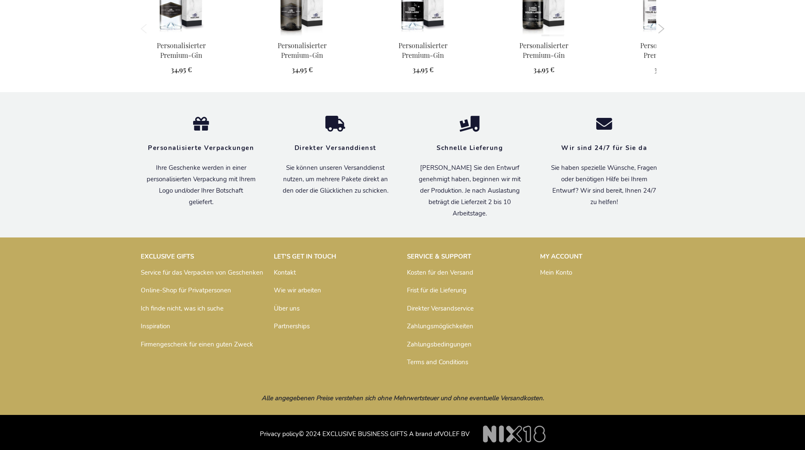
scroll to position [812, 0]
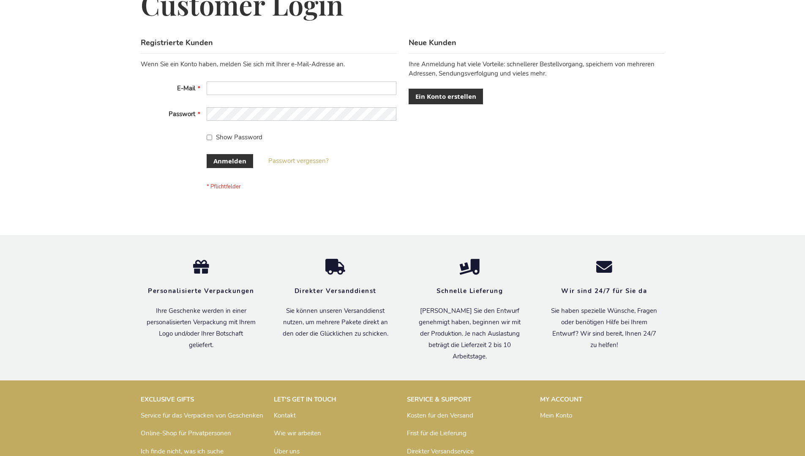
scroll to position [283, 0]
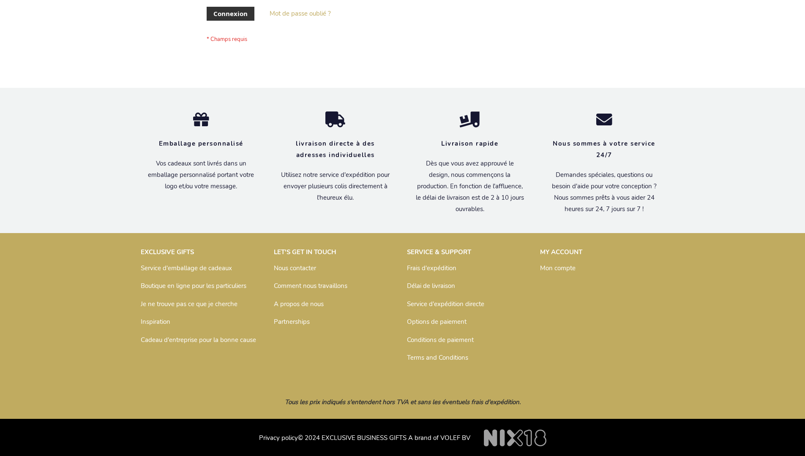
scroll to position [292, 0]
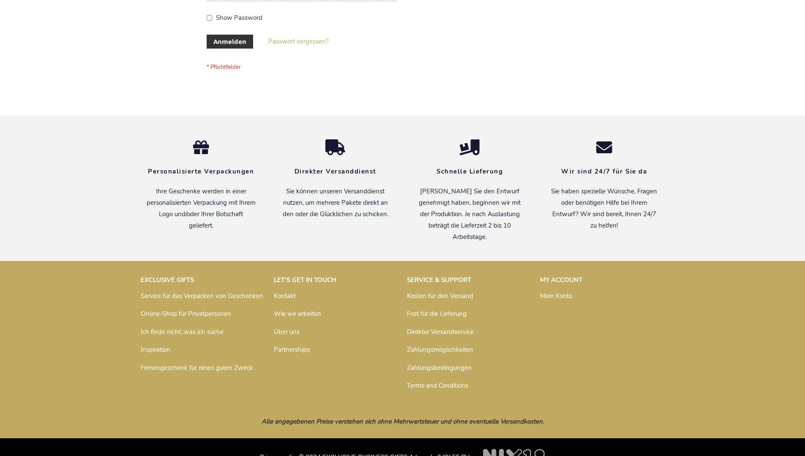
scroll to position [283, 0]
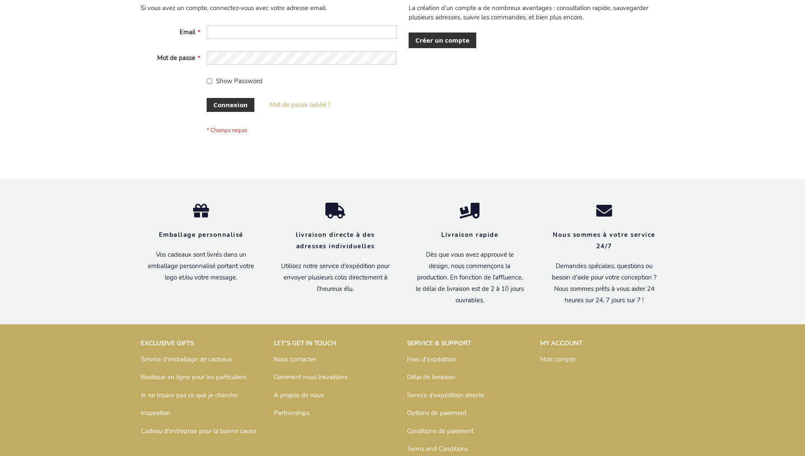
scroll to position [292, 0]
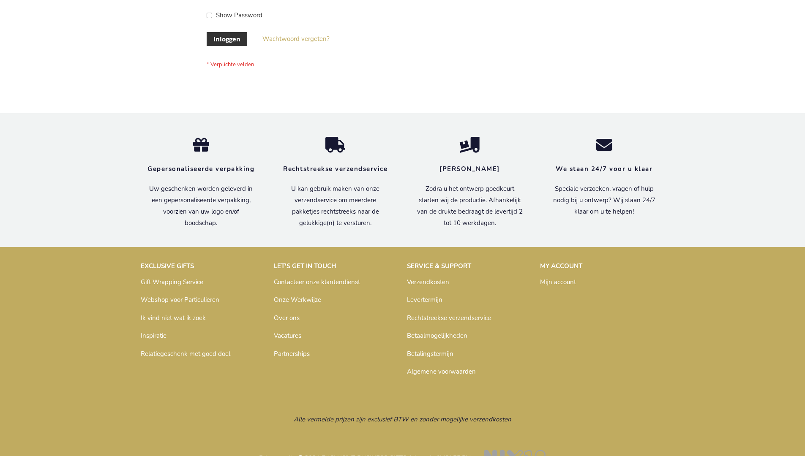
scroll to position [287, 0]
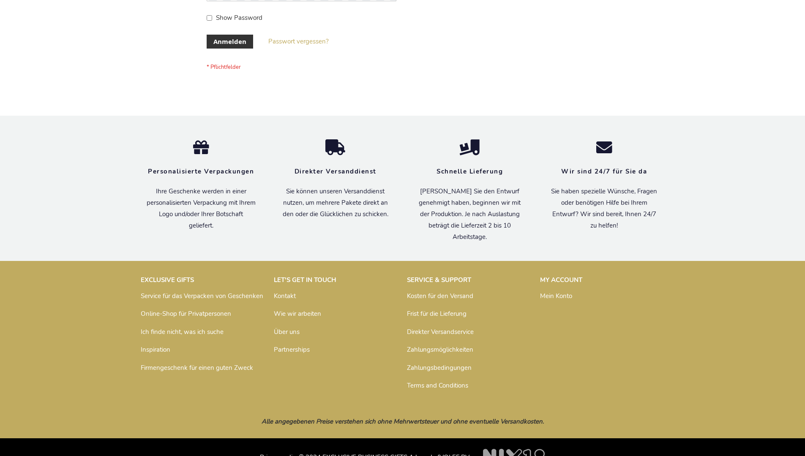
scroll to position [283, 0]
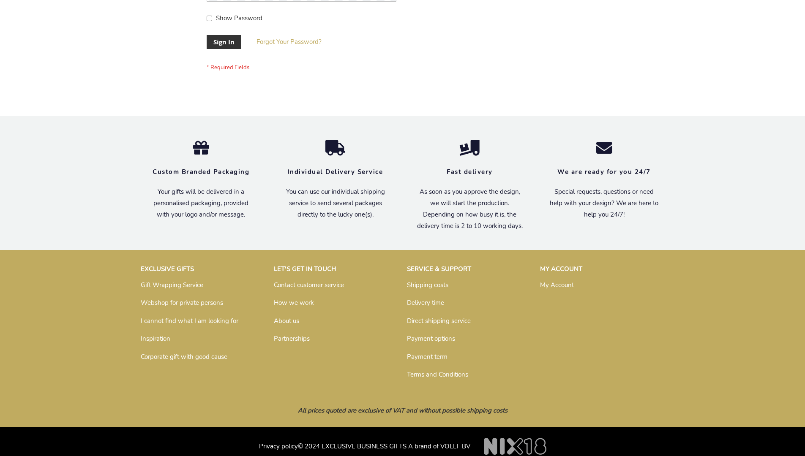
scroll to position [272, 0]
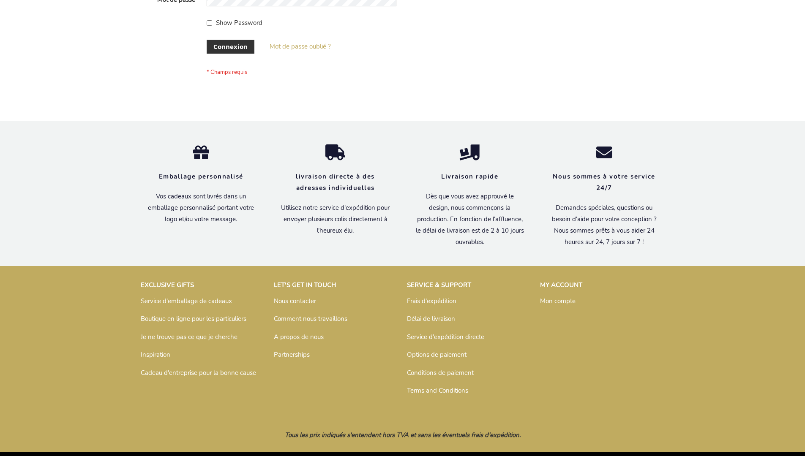
scroll to position [292, 0]
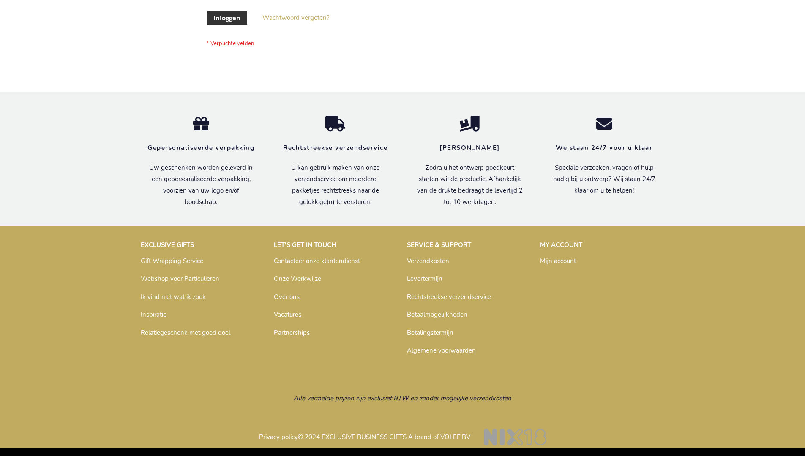
scroll to position [287, 0]
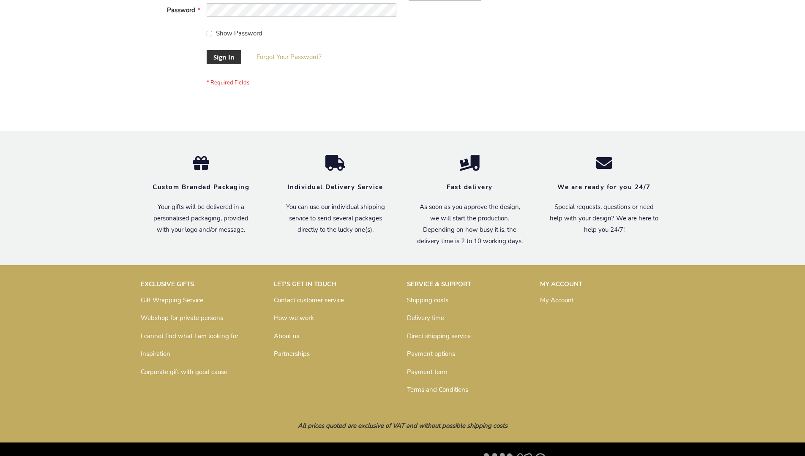
scroll to position [272, 0]
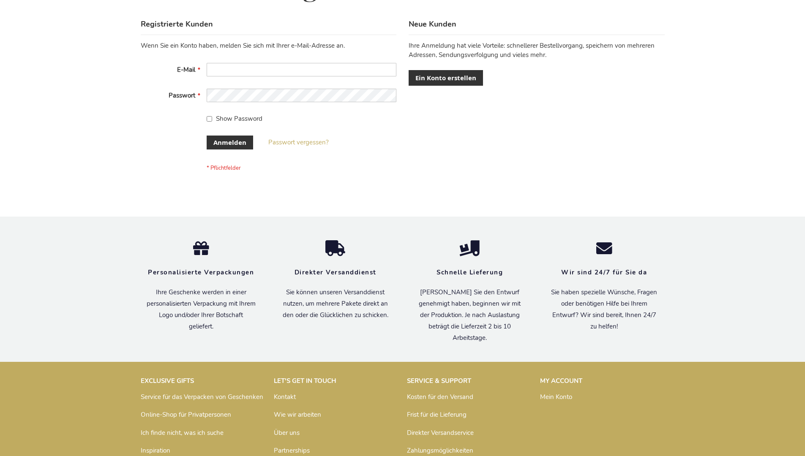
scroll to position [283, 0]
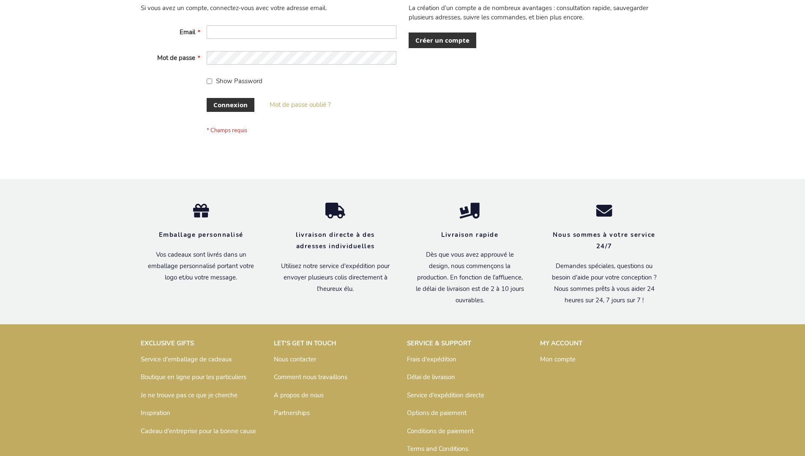
scroll to position [292, 0]
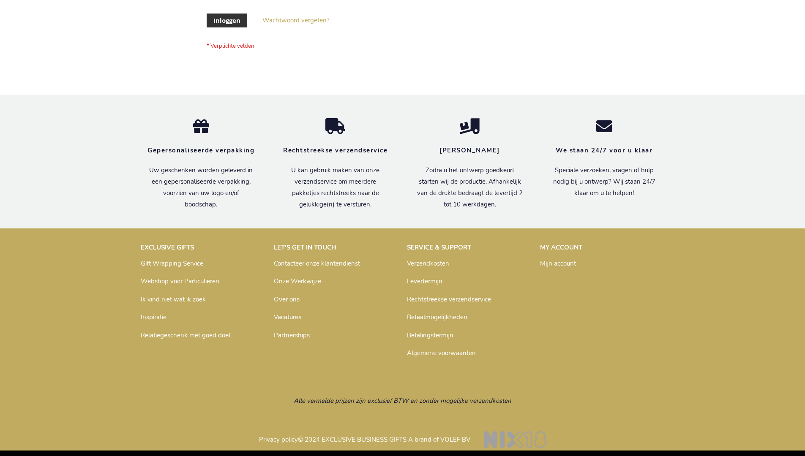
scroll to position [287, 0]
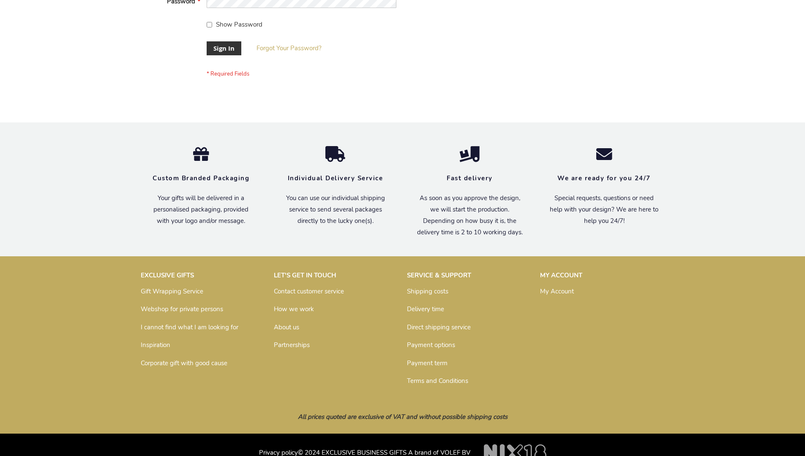
scroll to position [272, 0]
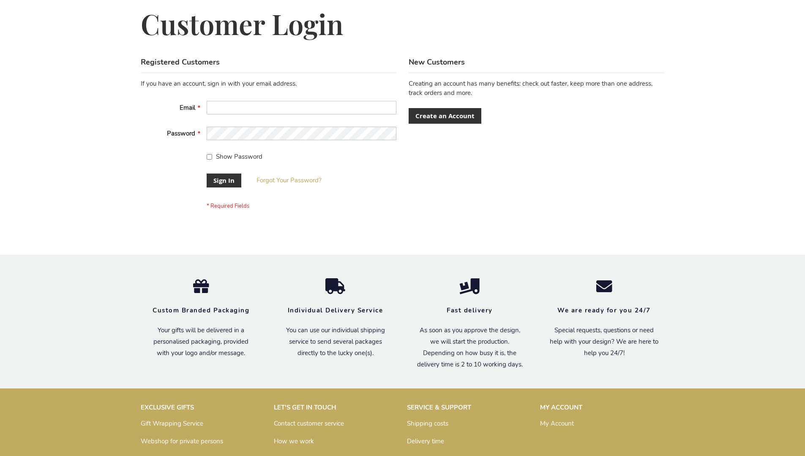
scroll to position [272, 0]
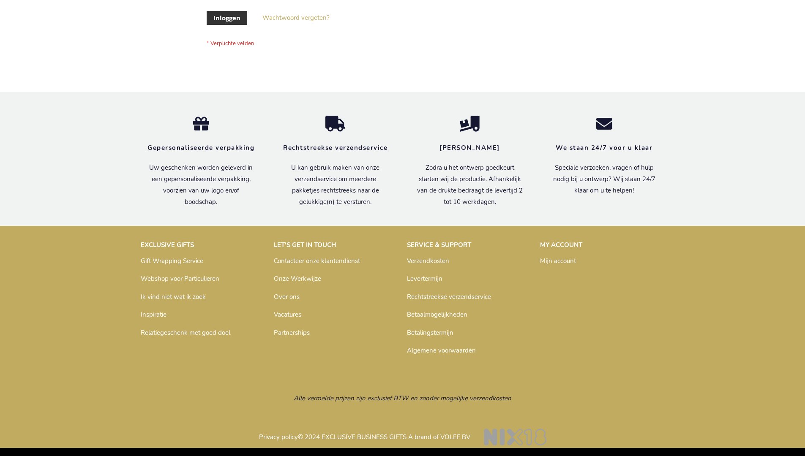
scroll to position [287, 0]
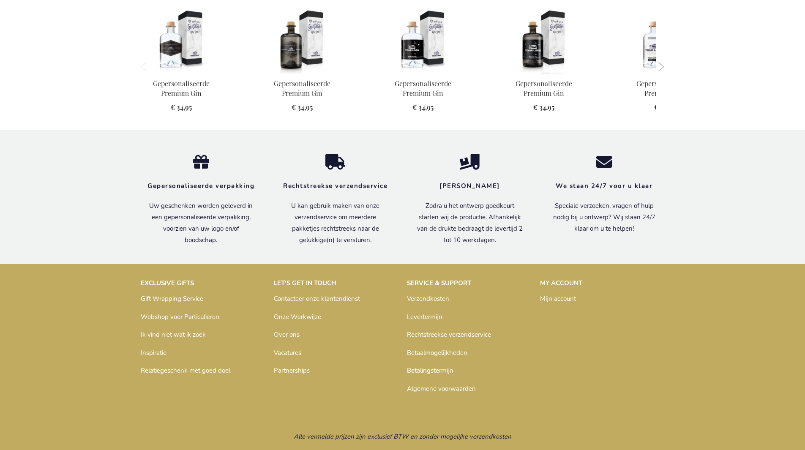
scroll to position [806, 0]
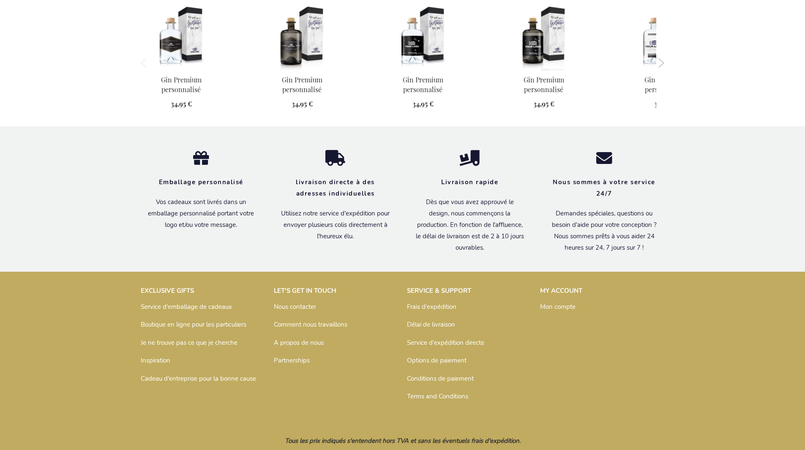
scroll to position [820, 0]
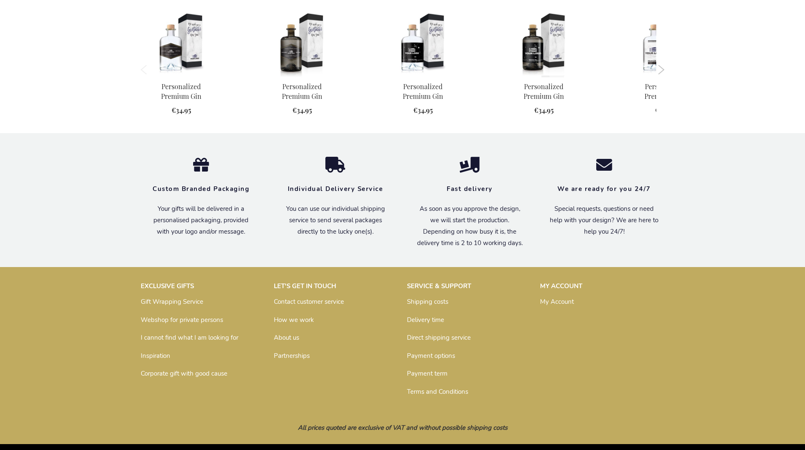
scroll to position [791, 0]
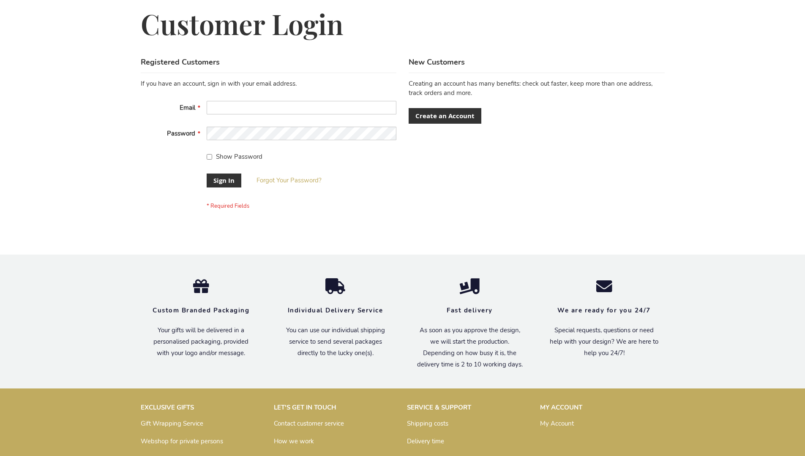
scroll to position [272, 0]
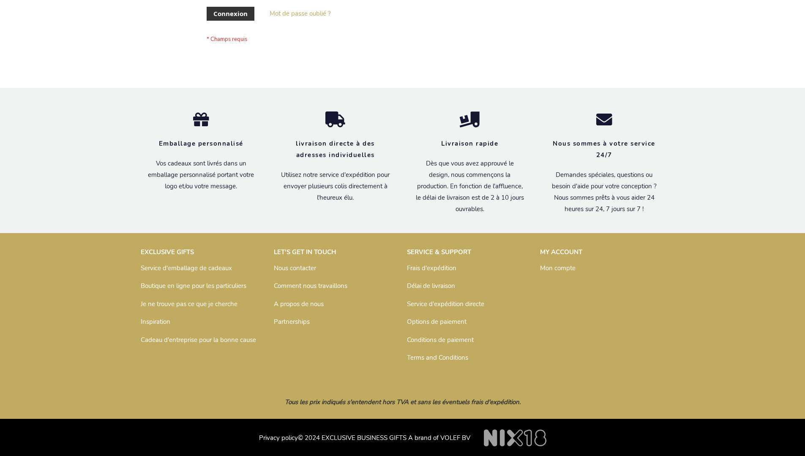
scroll to position [292, 0]
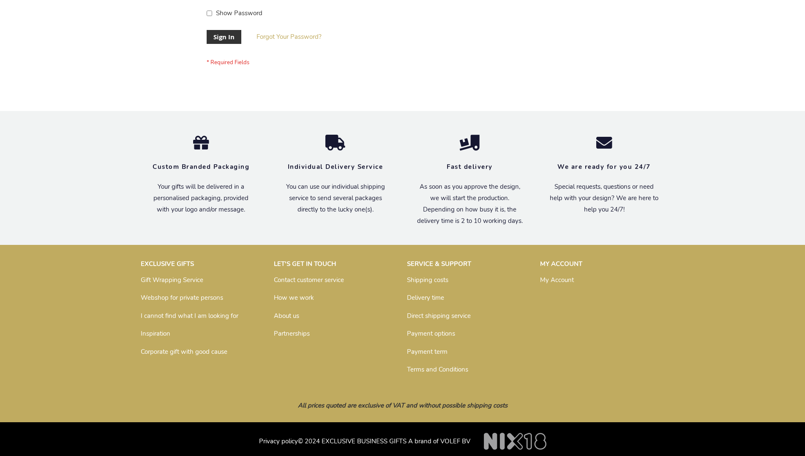
scroll to position [272, 0]
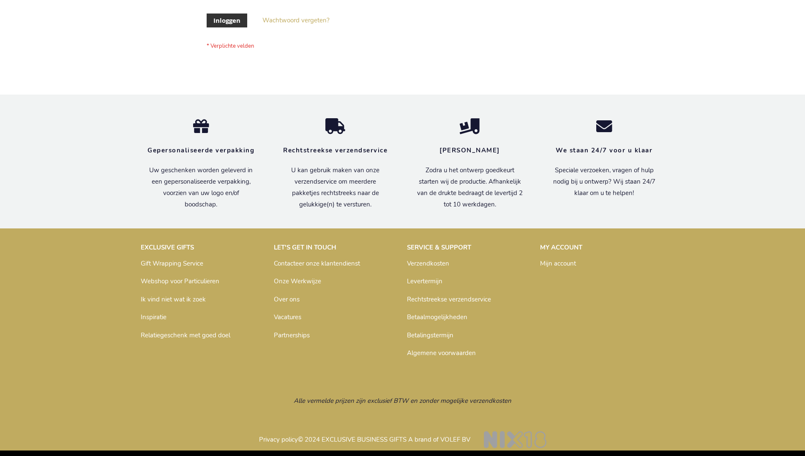
scroll to position [287, 0]
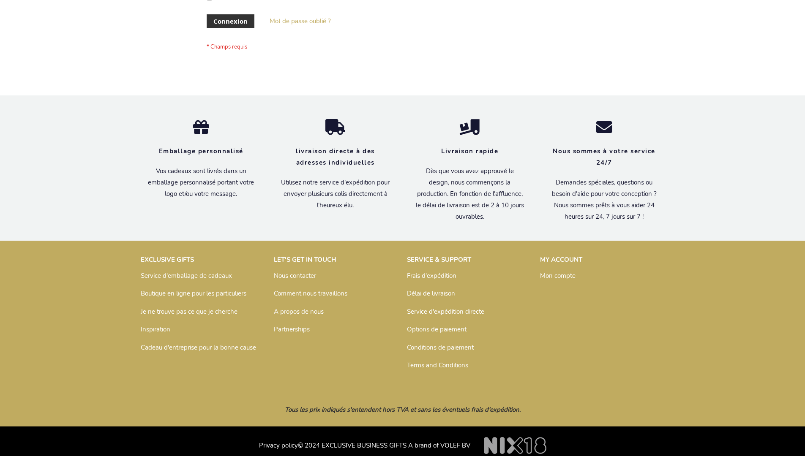
scroll to position [292, 0]
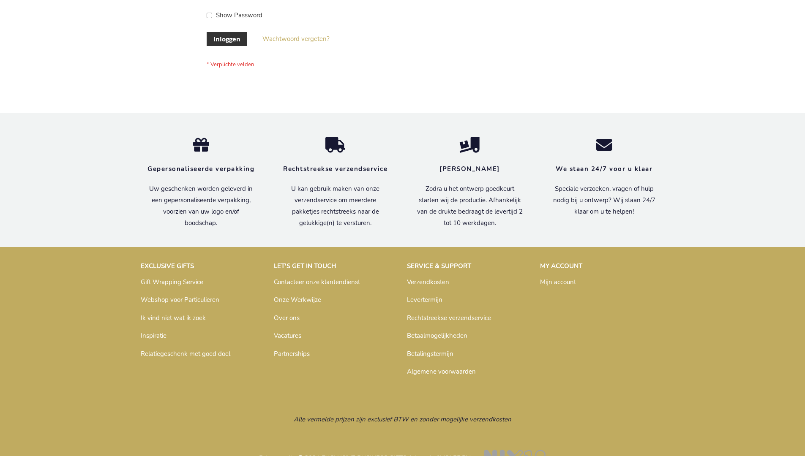
scroll to position [287, 0]
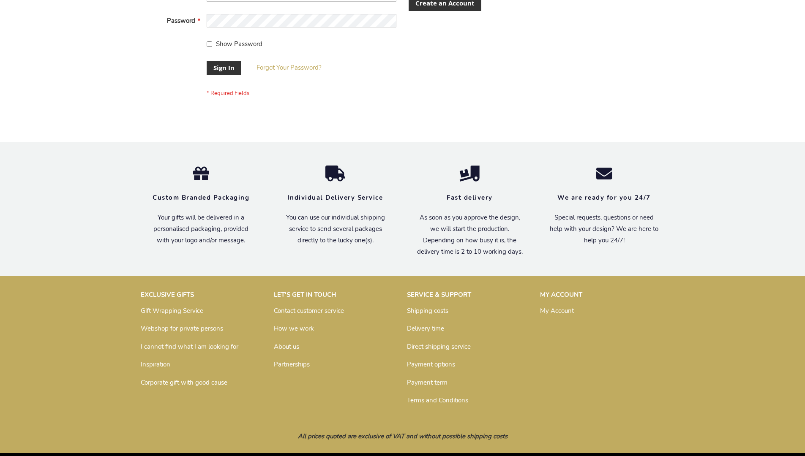
scroll to position [272, 0]
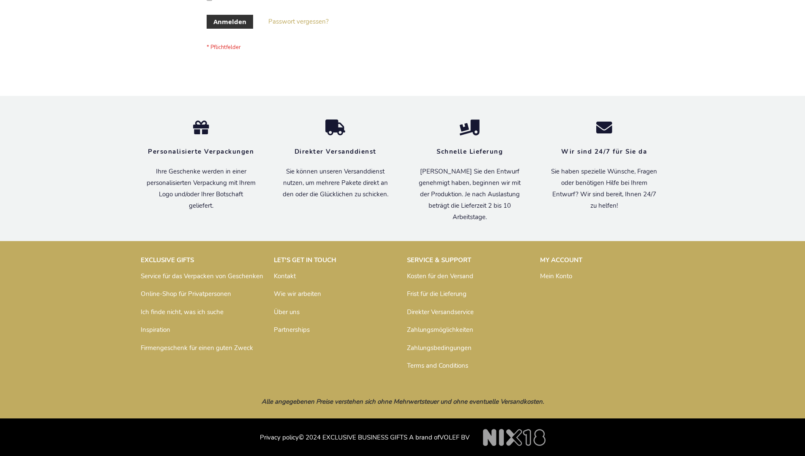
scroll to position [283, 0]
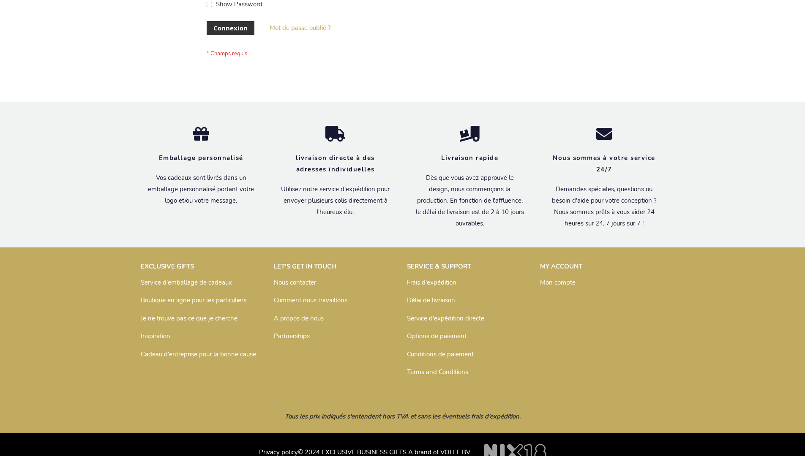
scroll to position [292, 0]
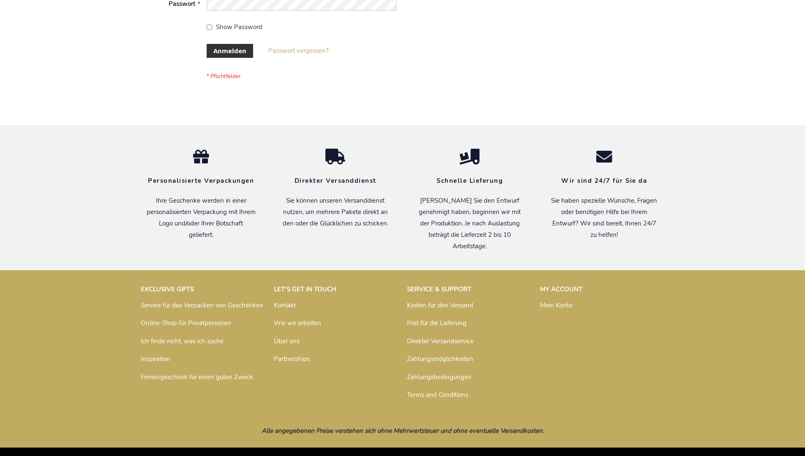
scroll to position [283, 0]
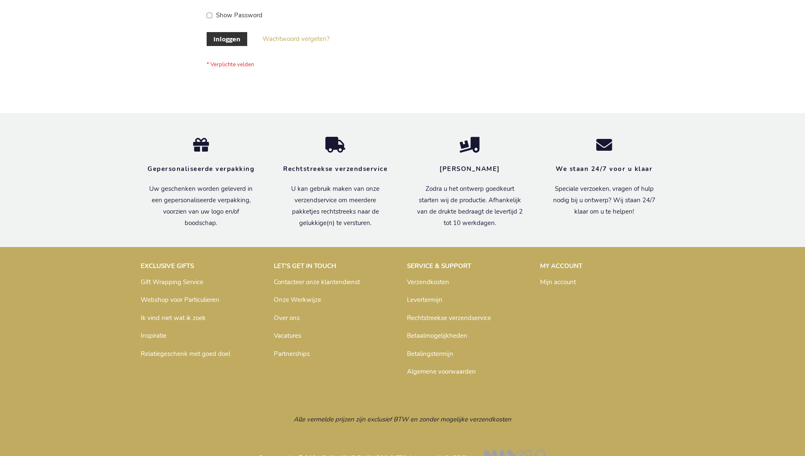
scroll to position [287, 0]
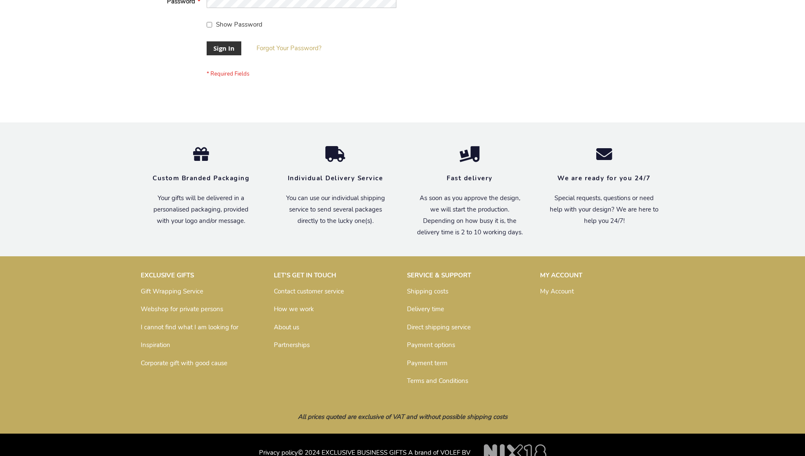
scroll to position [272, 0]
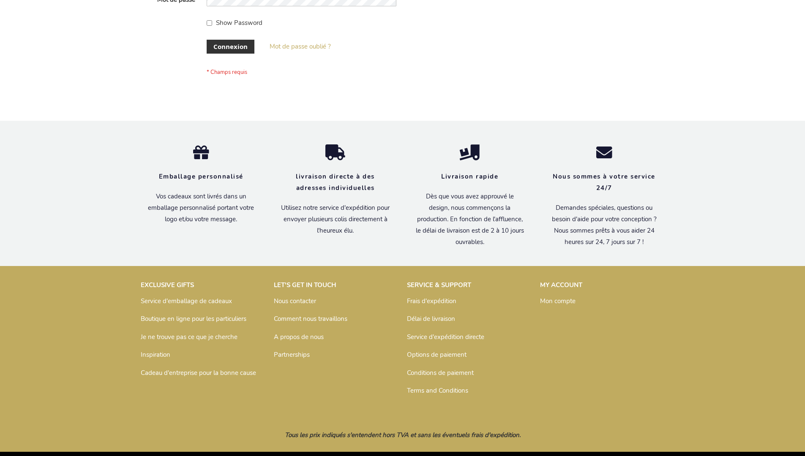
scroll to position [292, 0]
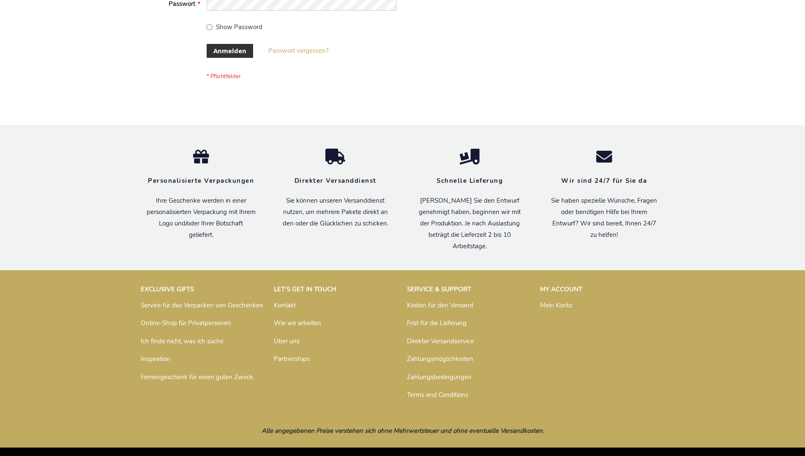
scroll to position [283, 0]
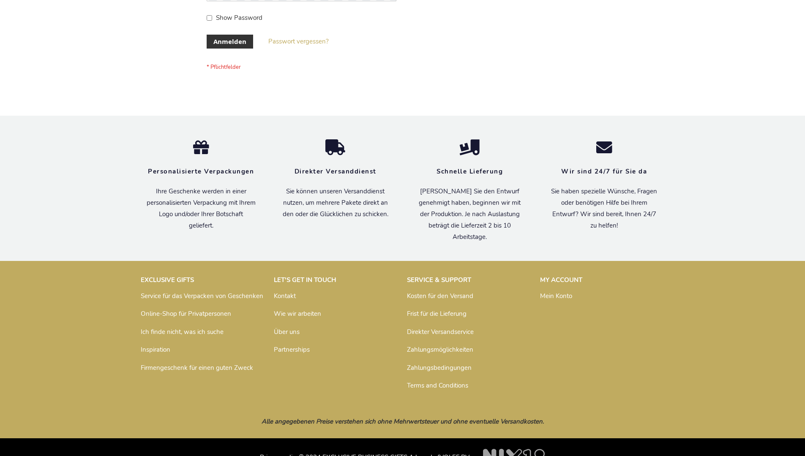
scroll to position [283, 0]
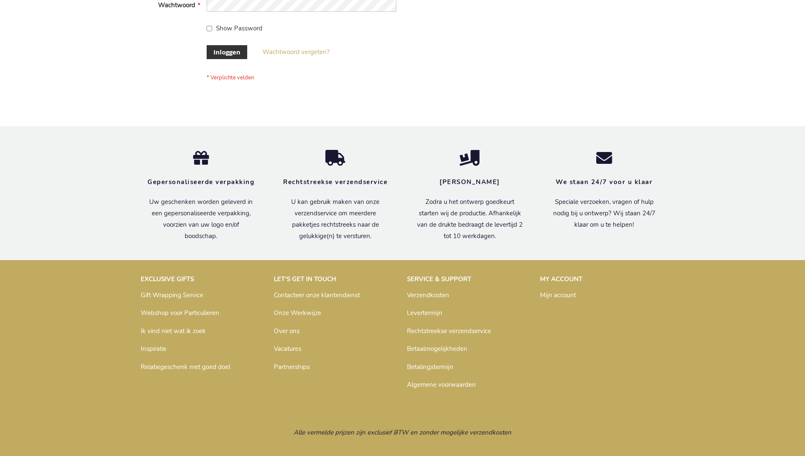
scroll to position [281, 0]
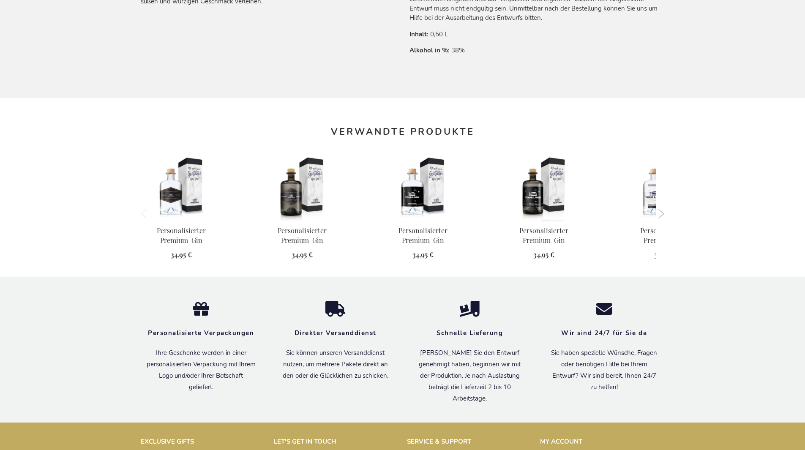
scroll to position [812, 0]
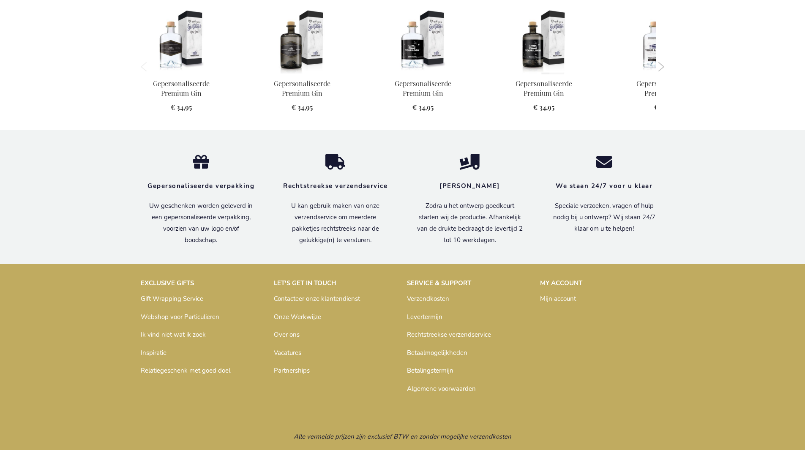
scroll to position [806, 0]
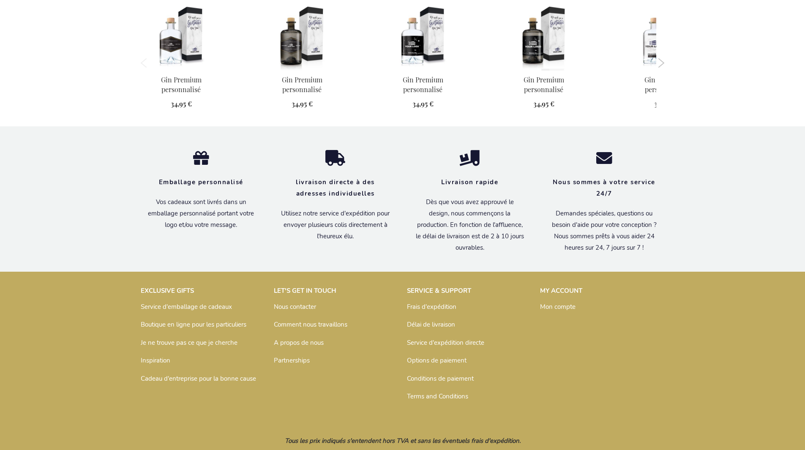
scroll to position [820, 0]
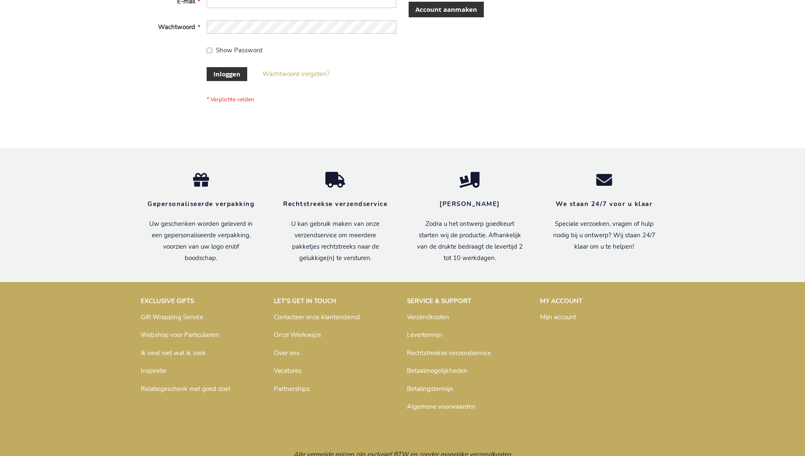
scroll to position [287, 0]
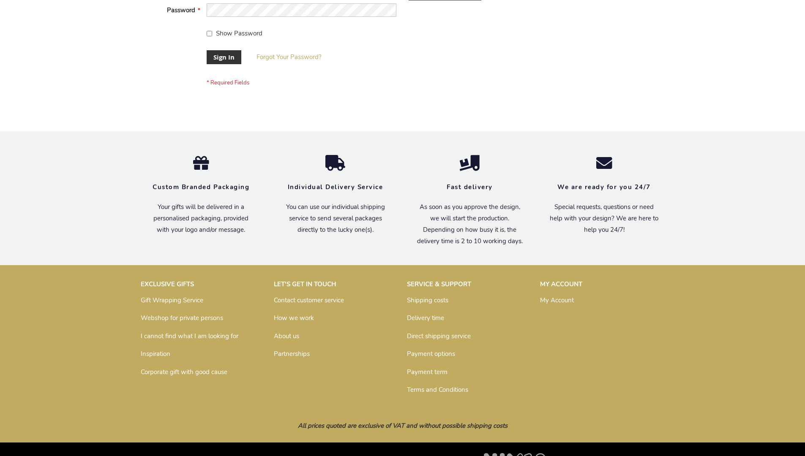
scroll to position [272, 0]
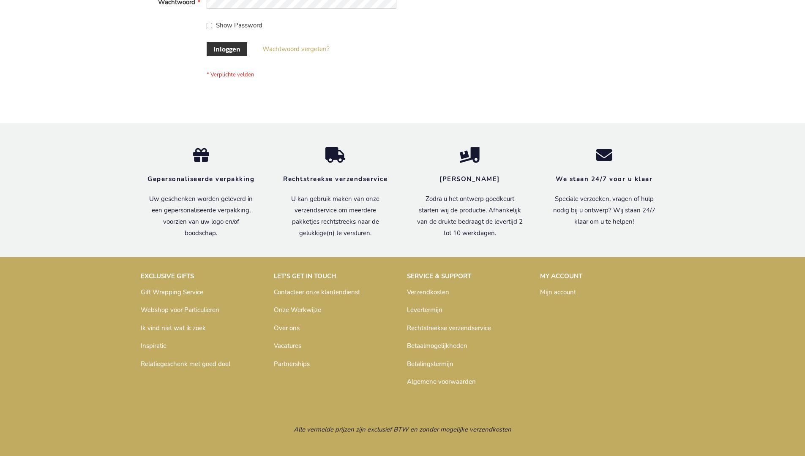
scroll to position [287, 0]
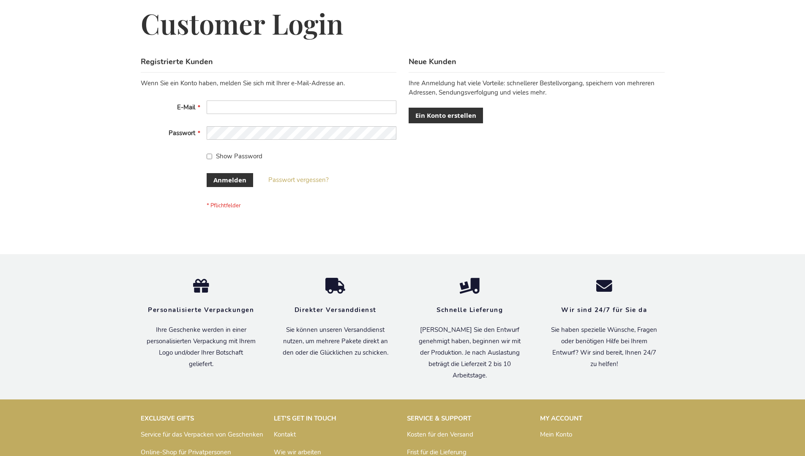
scroll to position [283, 0]
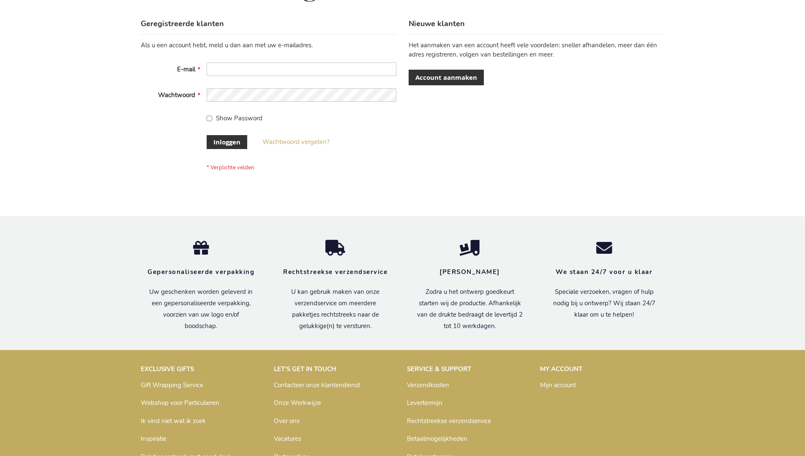
scroll to position [287, 0]
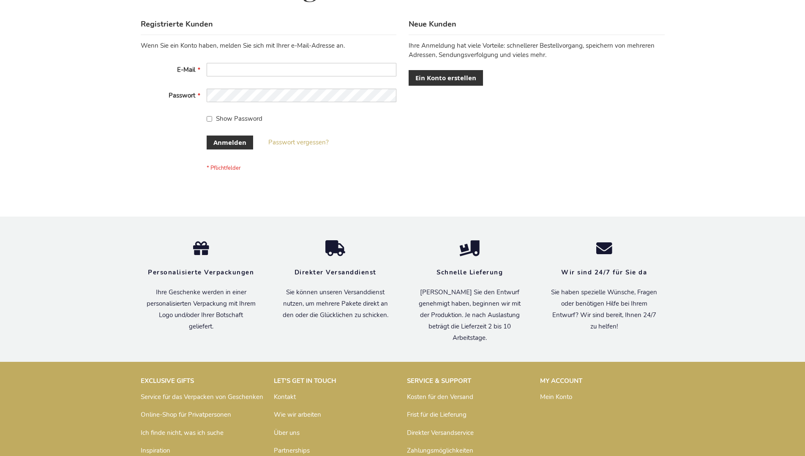
scroll to position [283, 0]
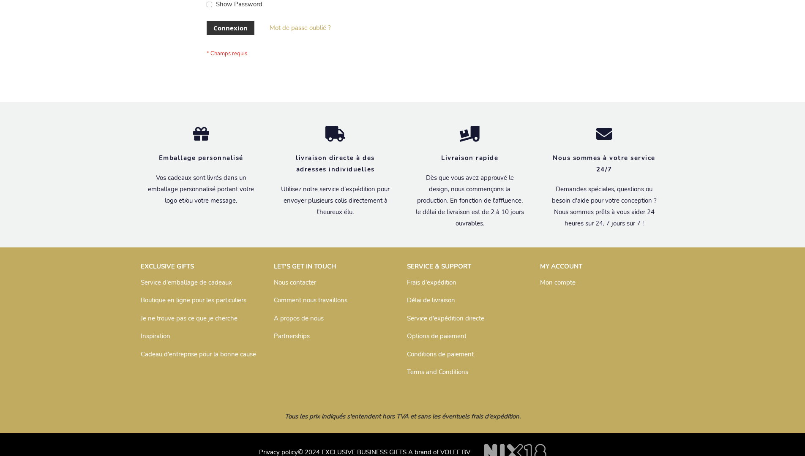
scroll to position [292, 0]
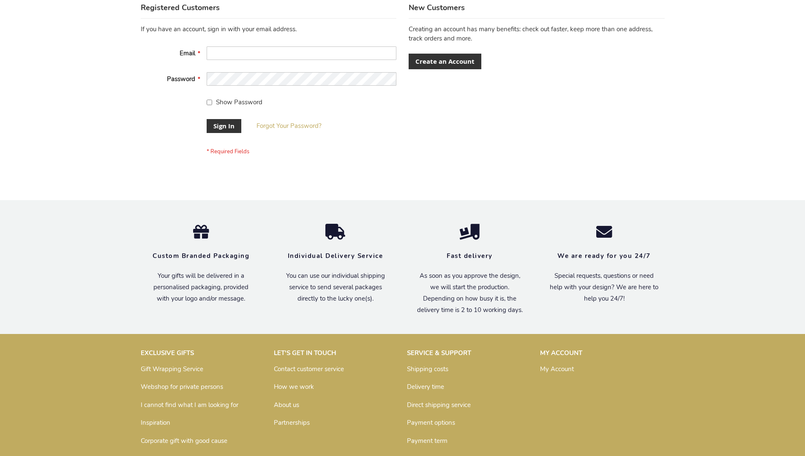
scroll to position [272, 0]
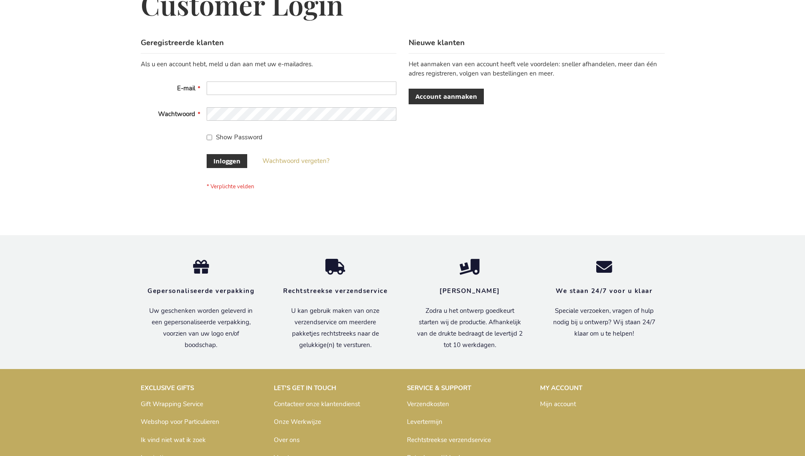
scroll to position [287, 0]
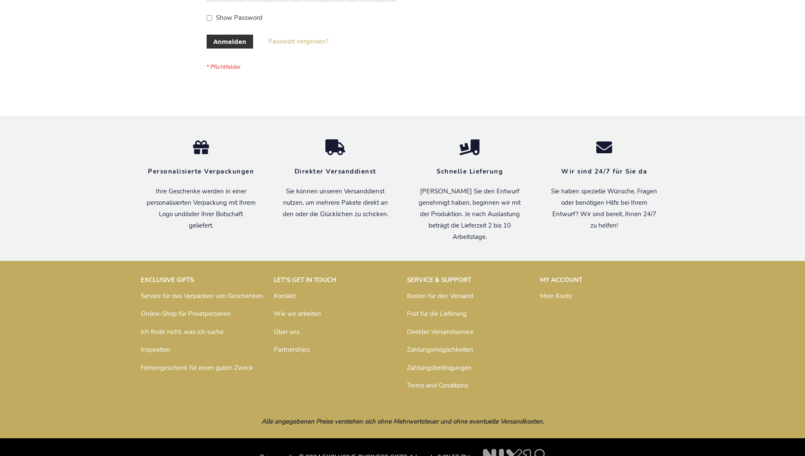
scroll to position [283, 0]
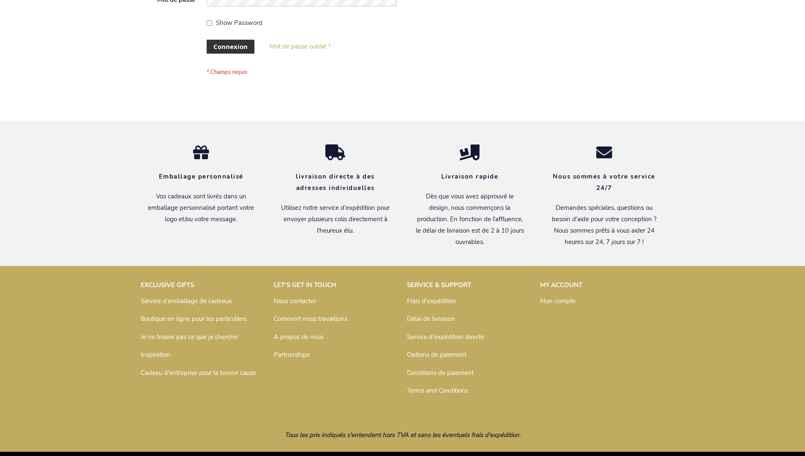
scroll to position [292, 0]
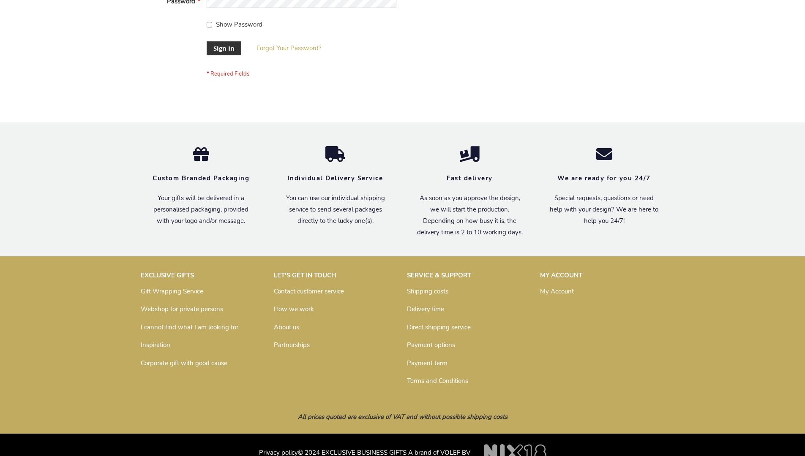
scroll to position [272, 0]
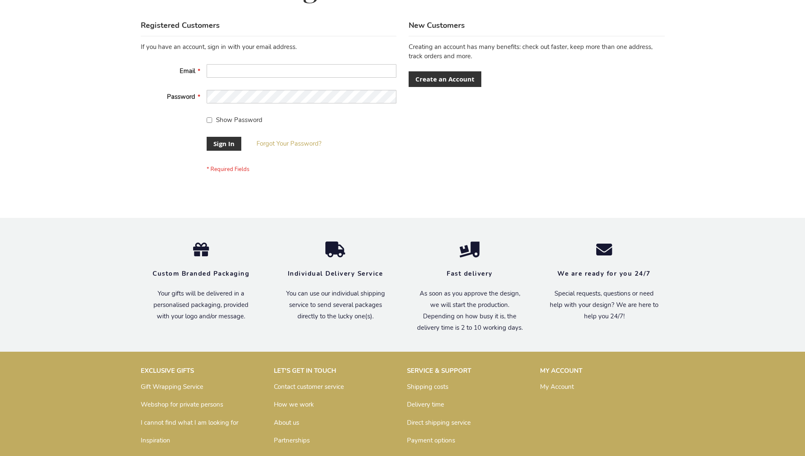
scroll to position [272, 0]
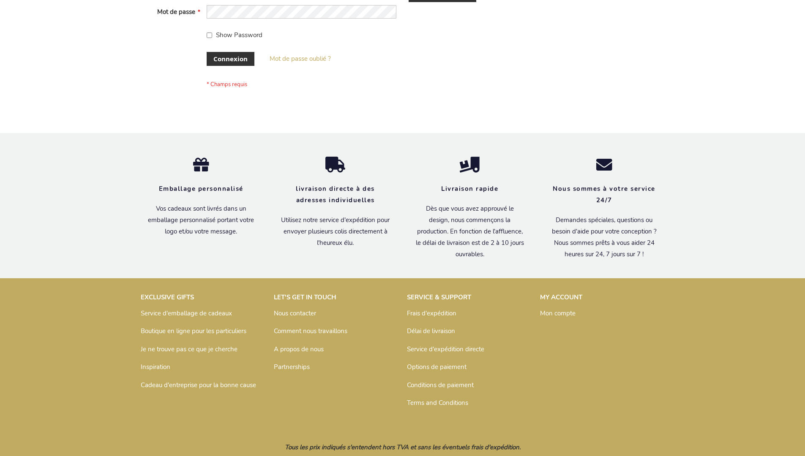
scroll to position [292, 0]
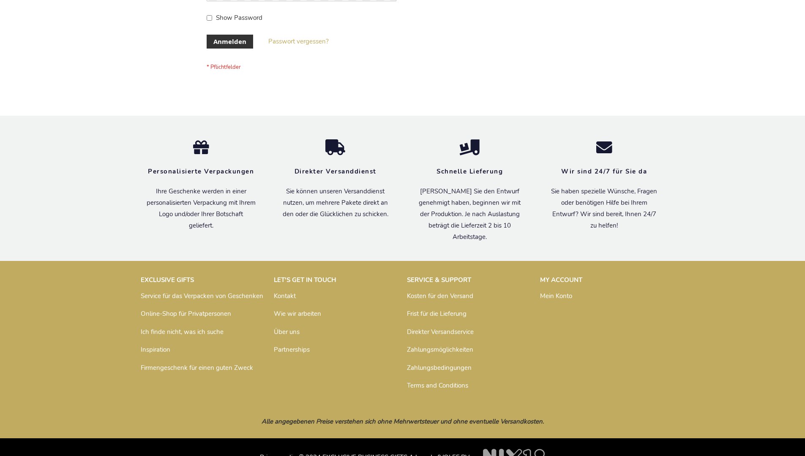
scroll to position [283, 0]
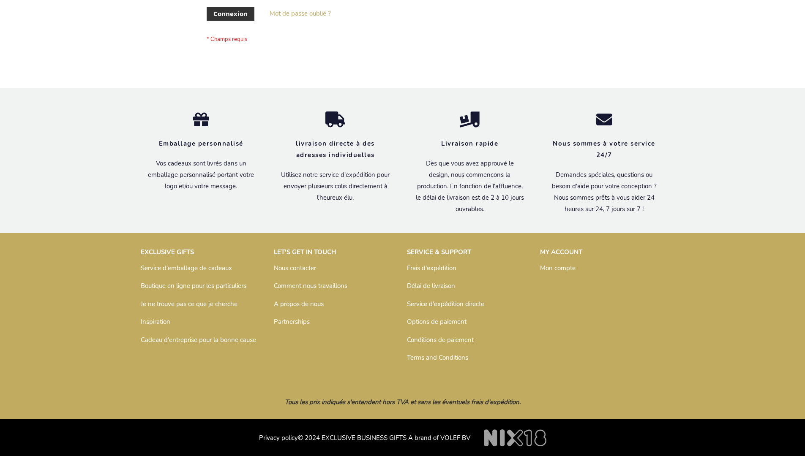
scroll to position [292, 0]
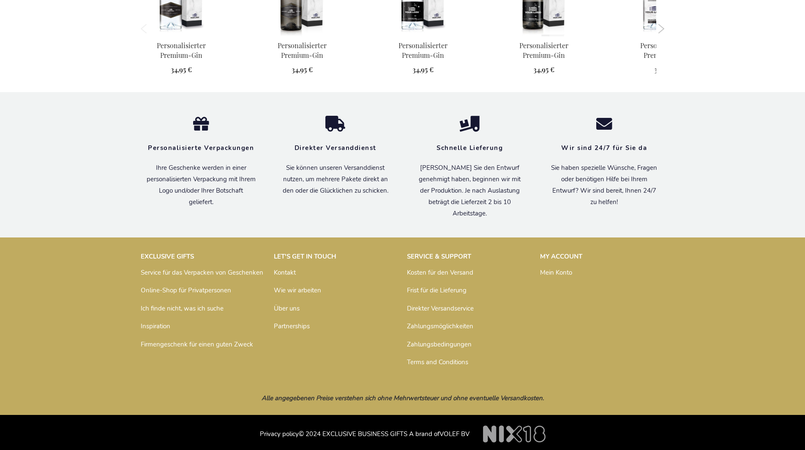
scroll to position [812, 0]
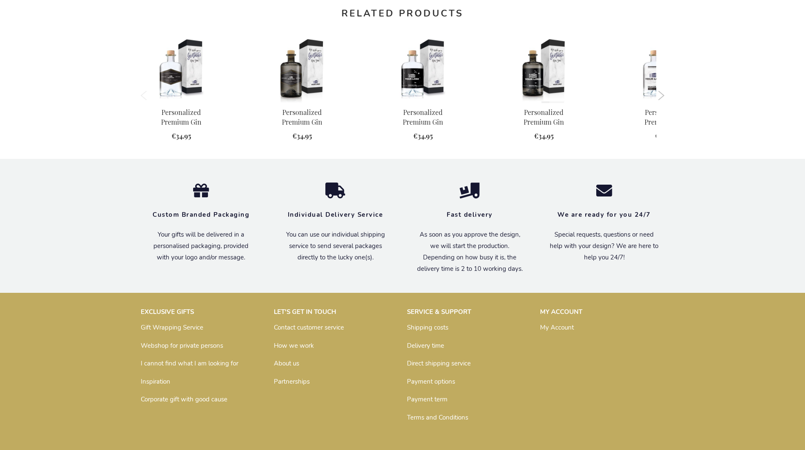
scroll to position [791, 0]
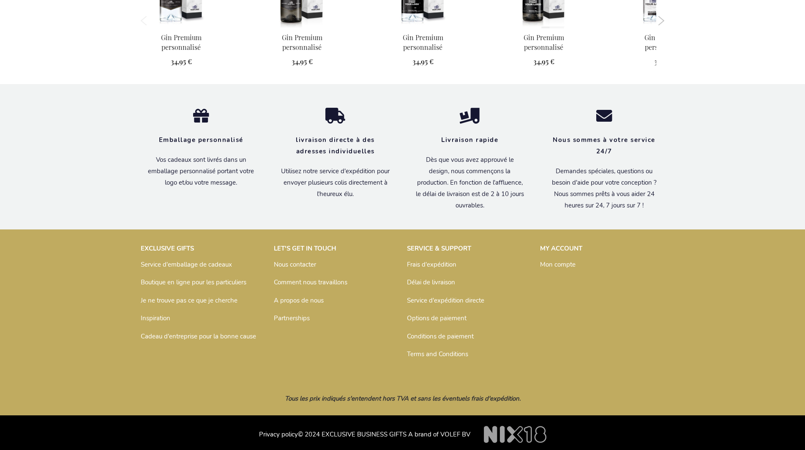
scroll to position [820, 0]
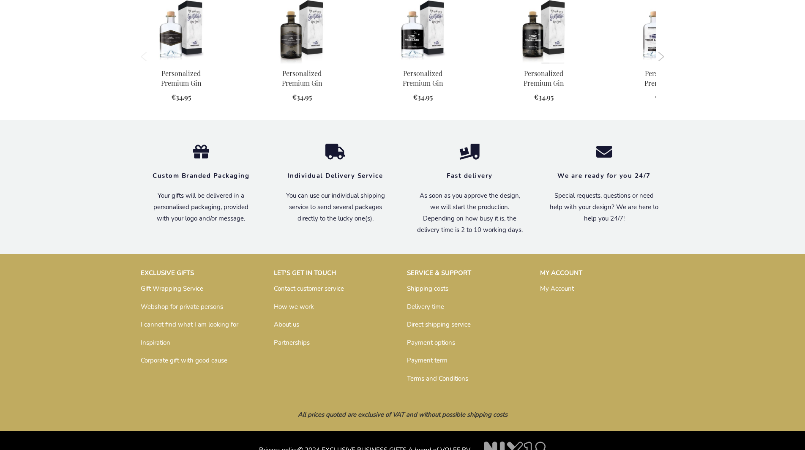
scroll to position [791, 0]
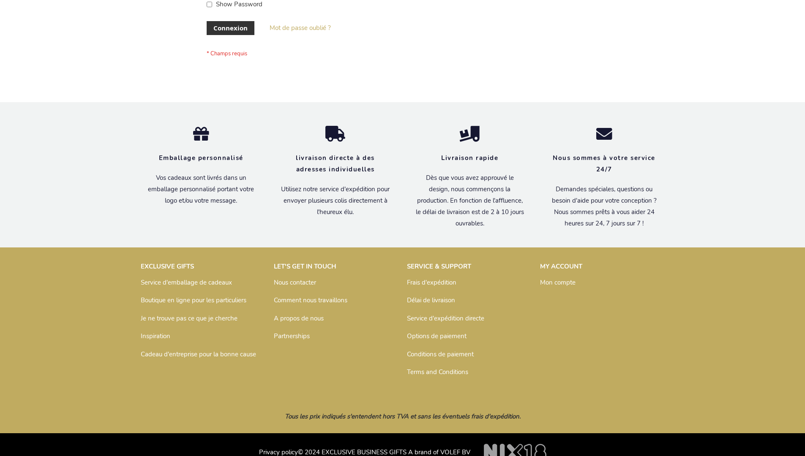
scroll to position [292, 0]
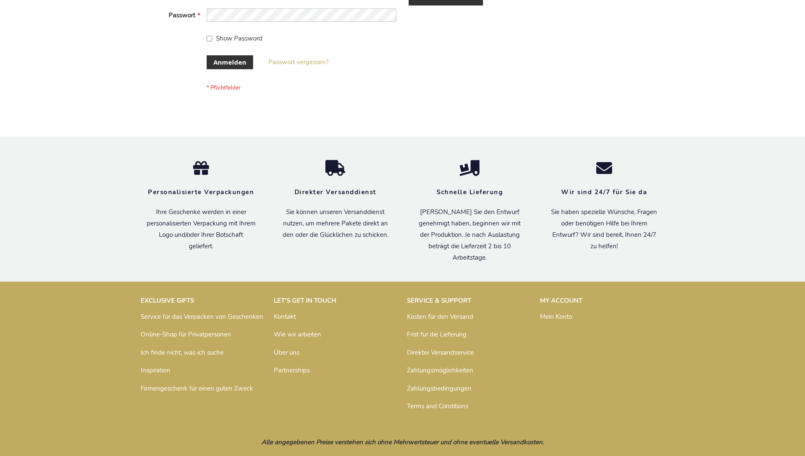
scroll to position [283, 0]
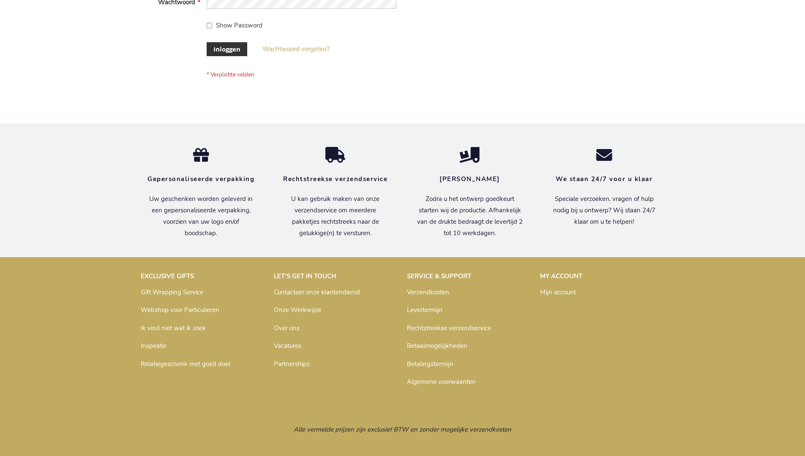
scroll to position [287, 0]
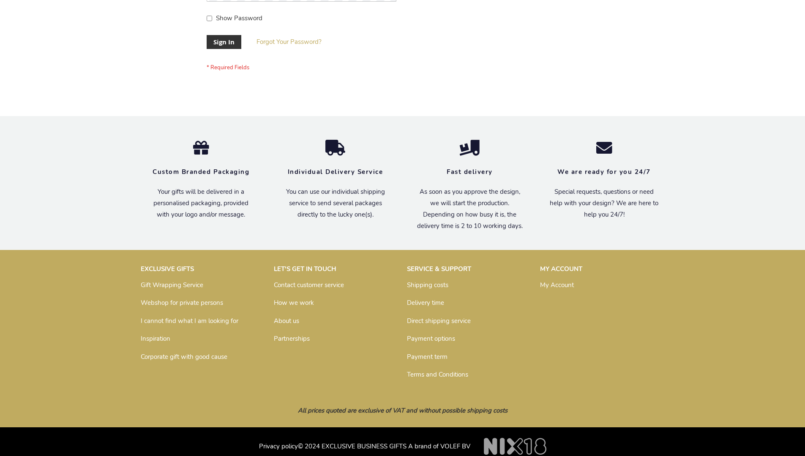
scroll to position [272, 0]
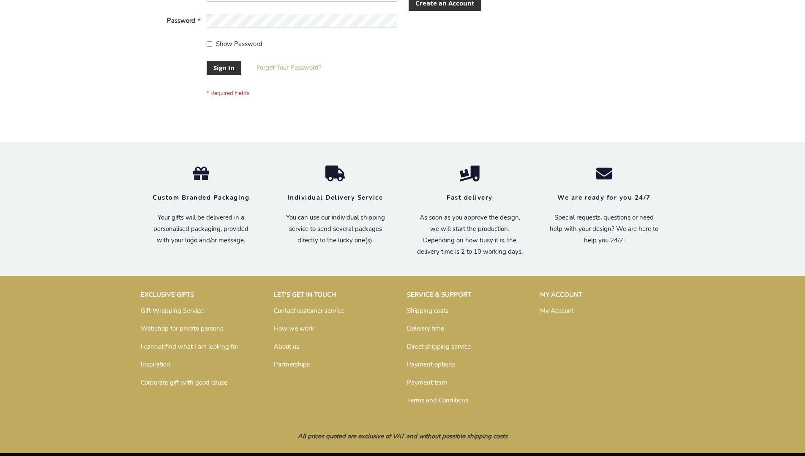
scroll to position [272, 0]
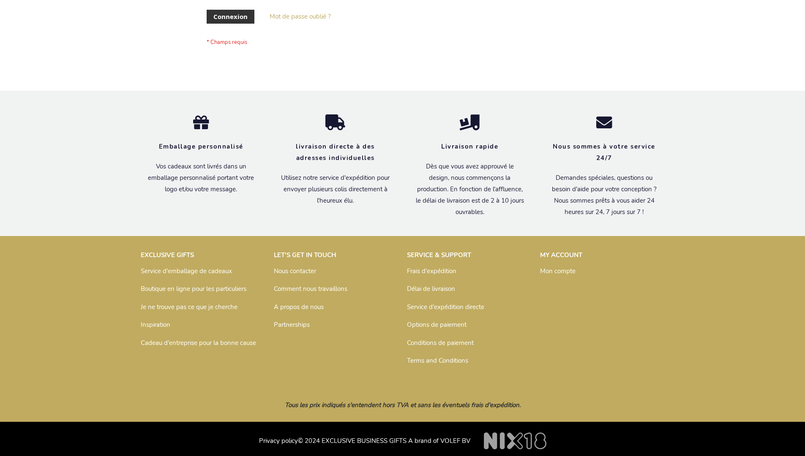
scroll to position [292, 0]
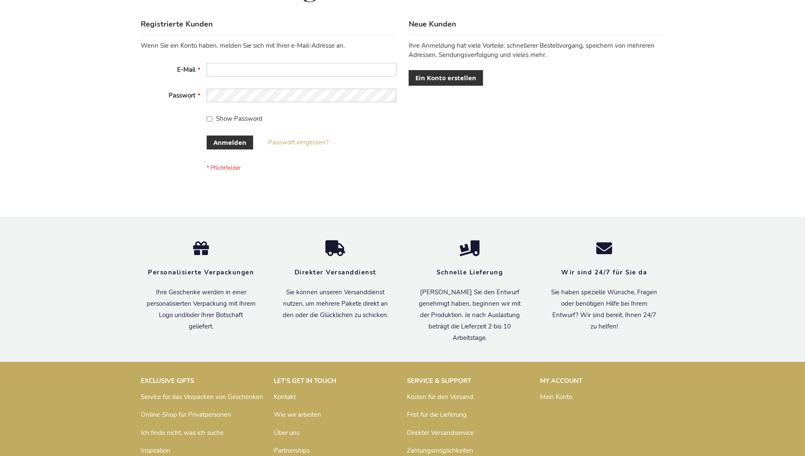
scroll to position [283, 0]
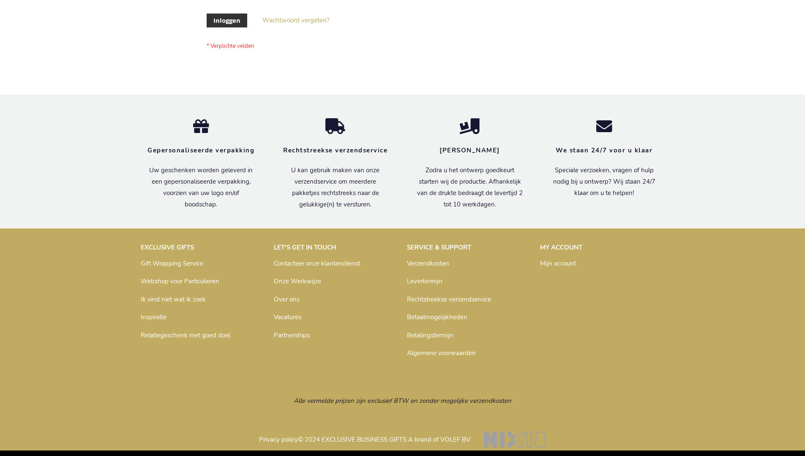
scroll to position [287, 0]
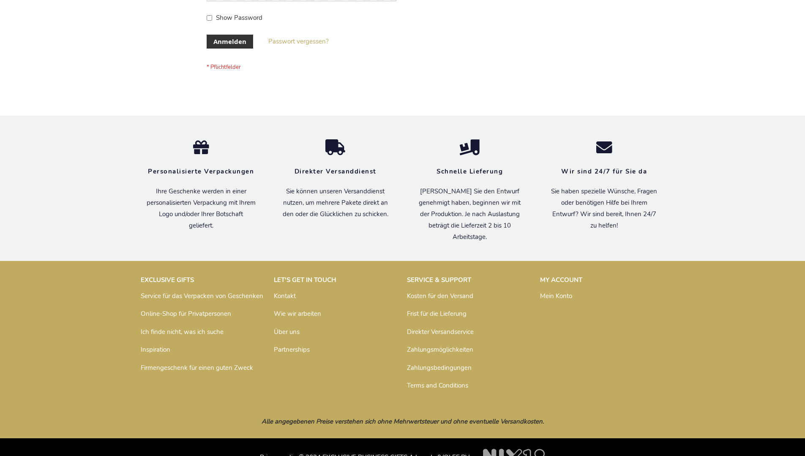
scroll to position [283, 0]
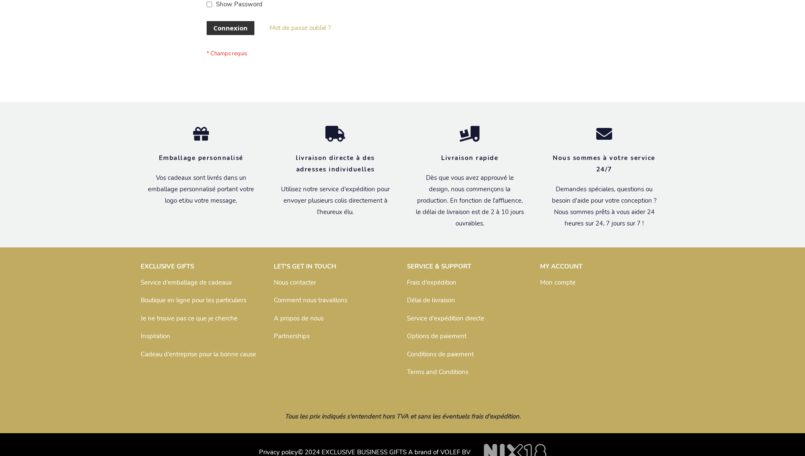
scroll to position [292, 0]
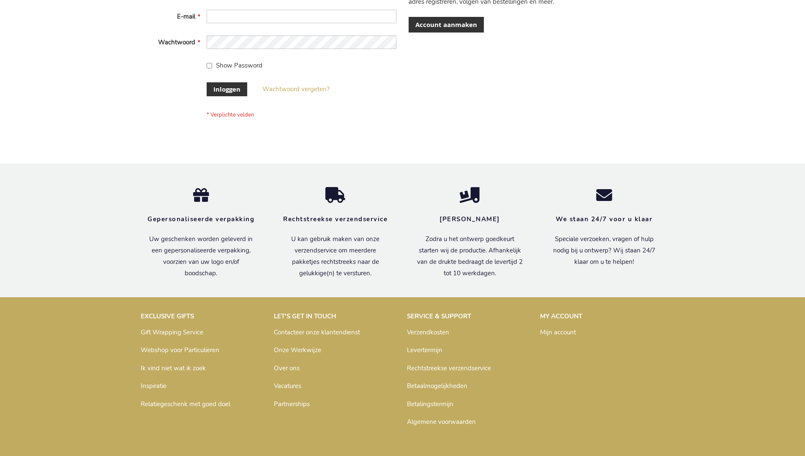
scroll to position [287, 0]
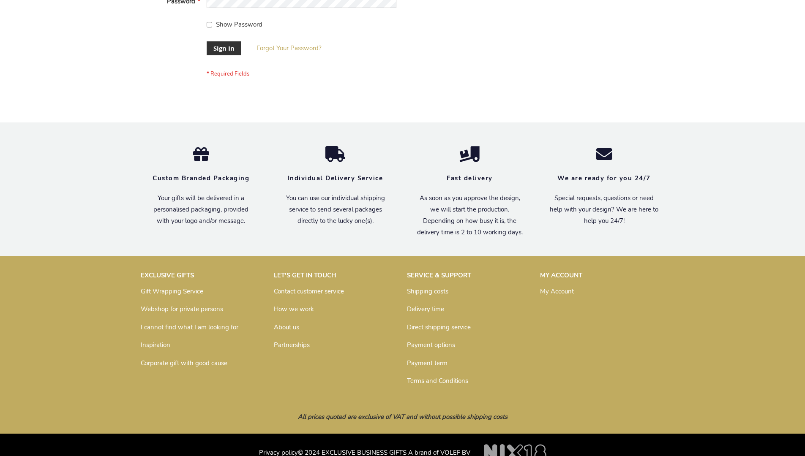
scroll to position [272, 0]
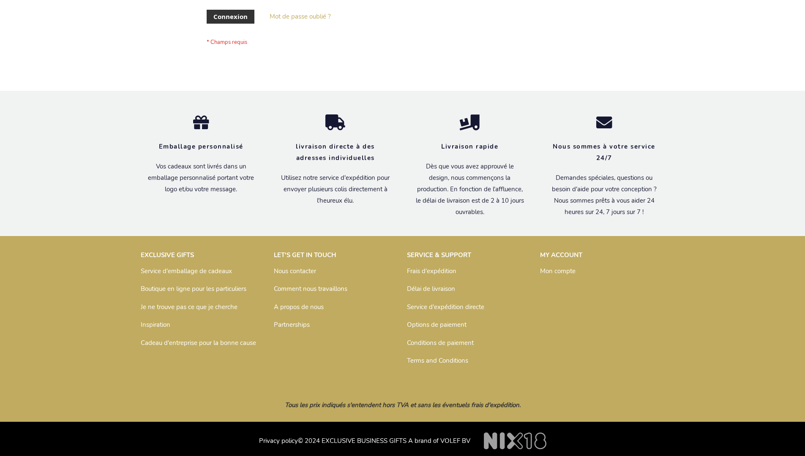
scroll to position [292, 0]
